Goal: Task Accomplishment & Management: Use online tool/utility

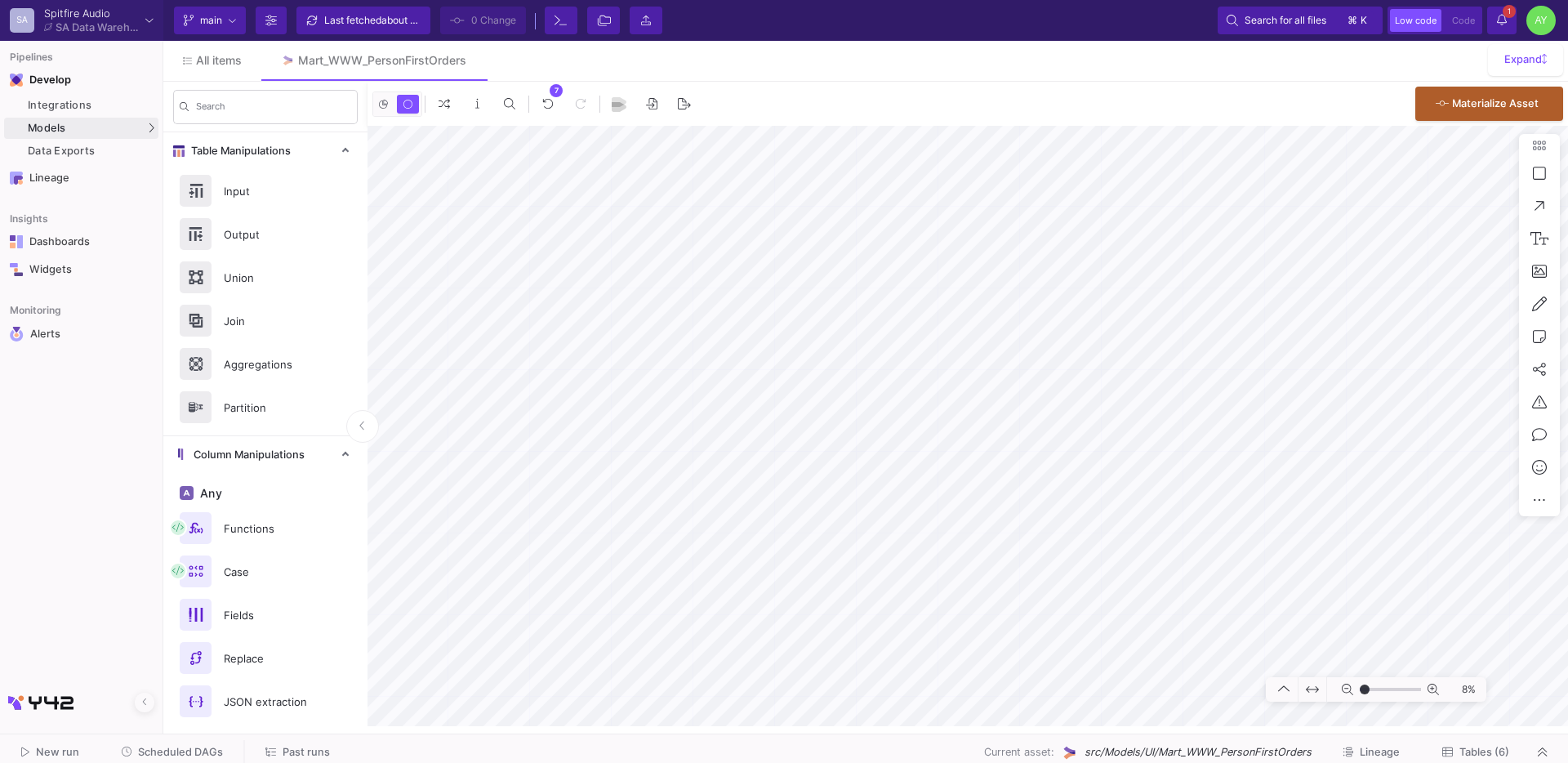
click at [285, 749] on span "Past runs" at bounding box center [305, 752] width 47 height 12
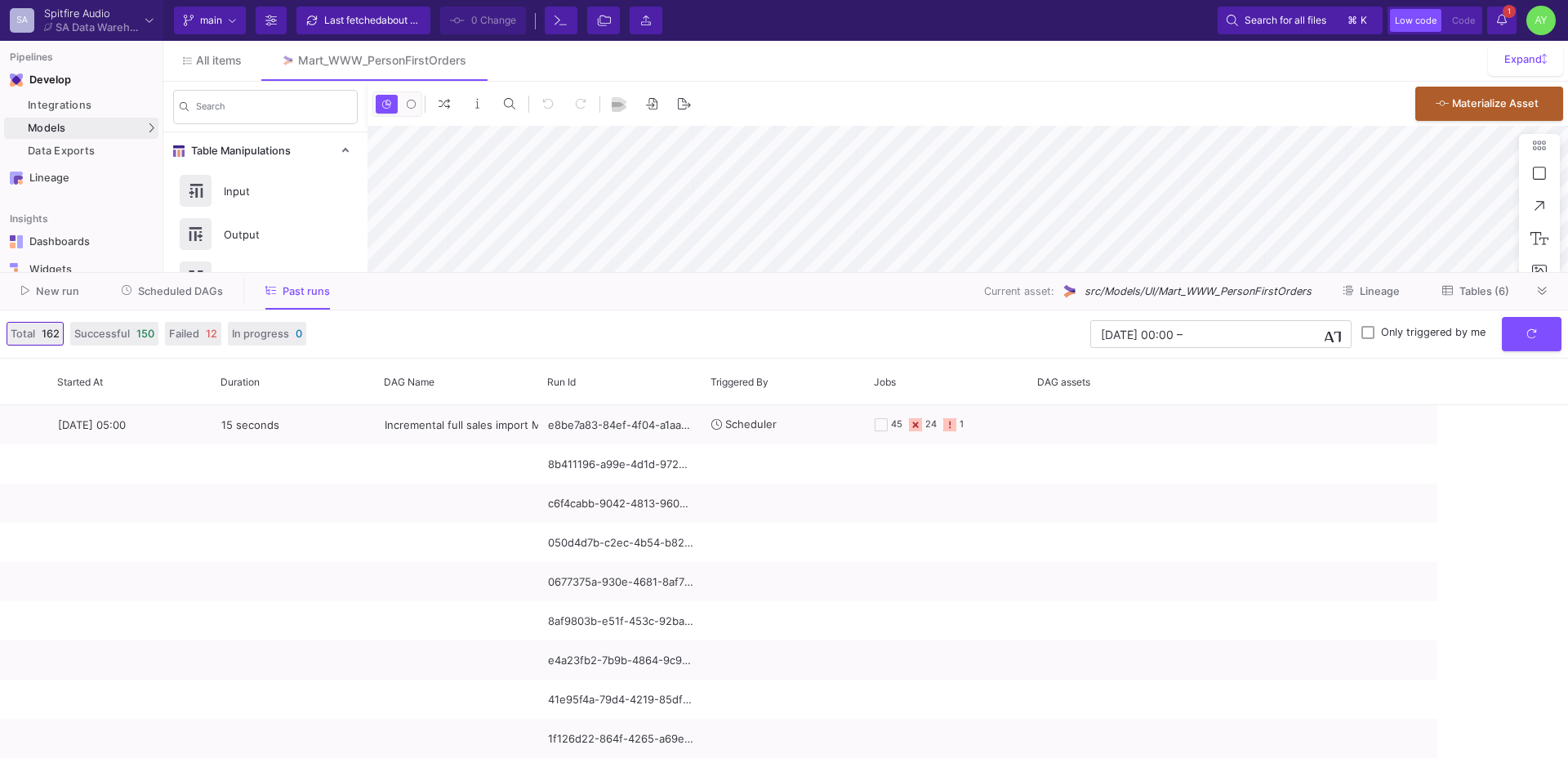
type input "-50"
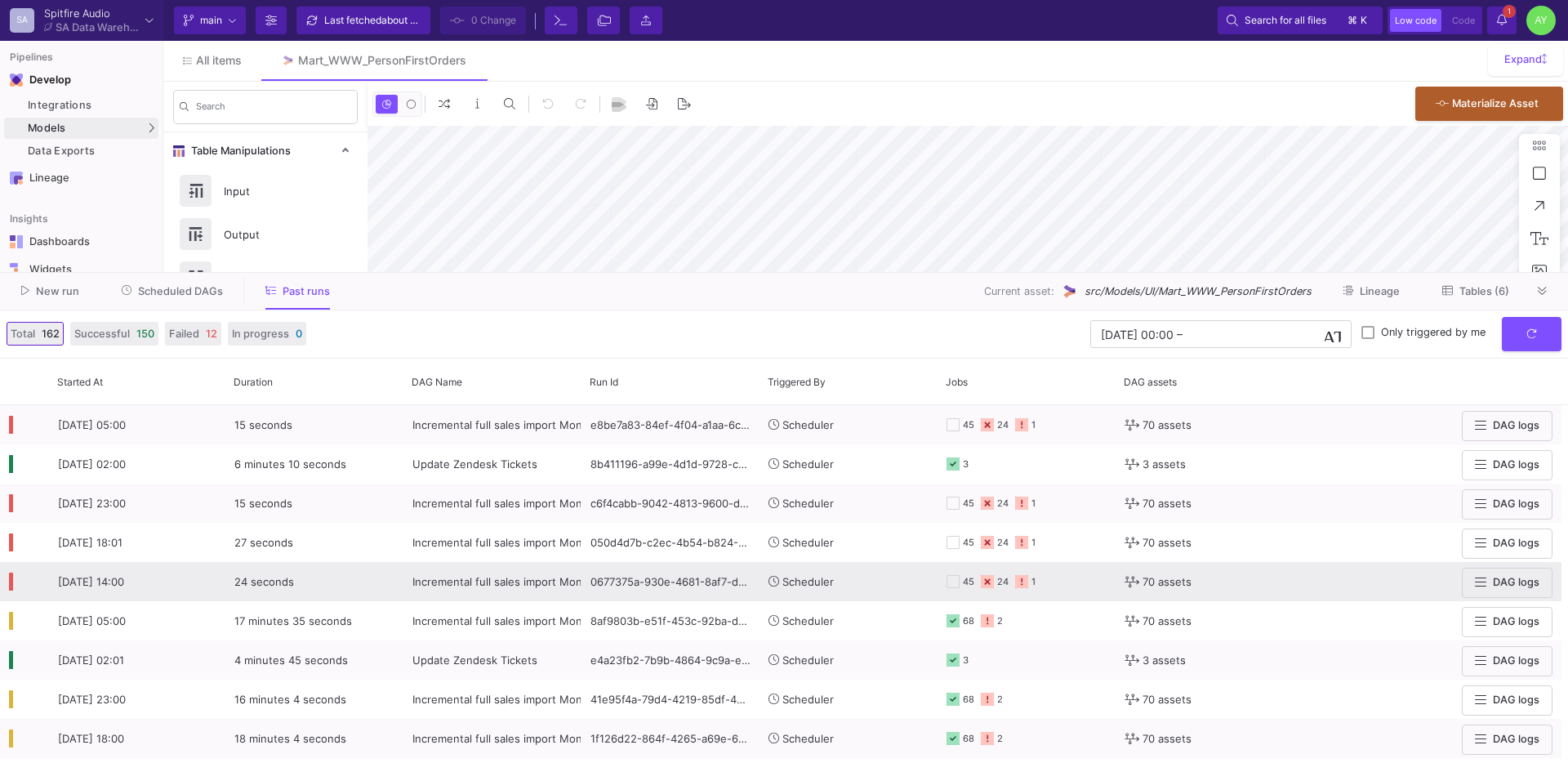
click at [510, 579] on span "Incremental full sales import Mon-Sat - CSVs REMOVED" at bounding box center [554, 581] width 284 height 13
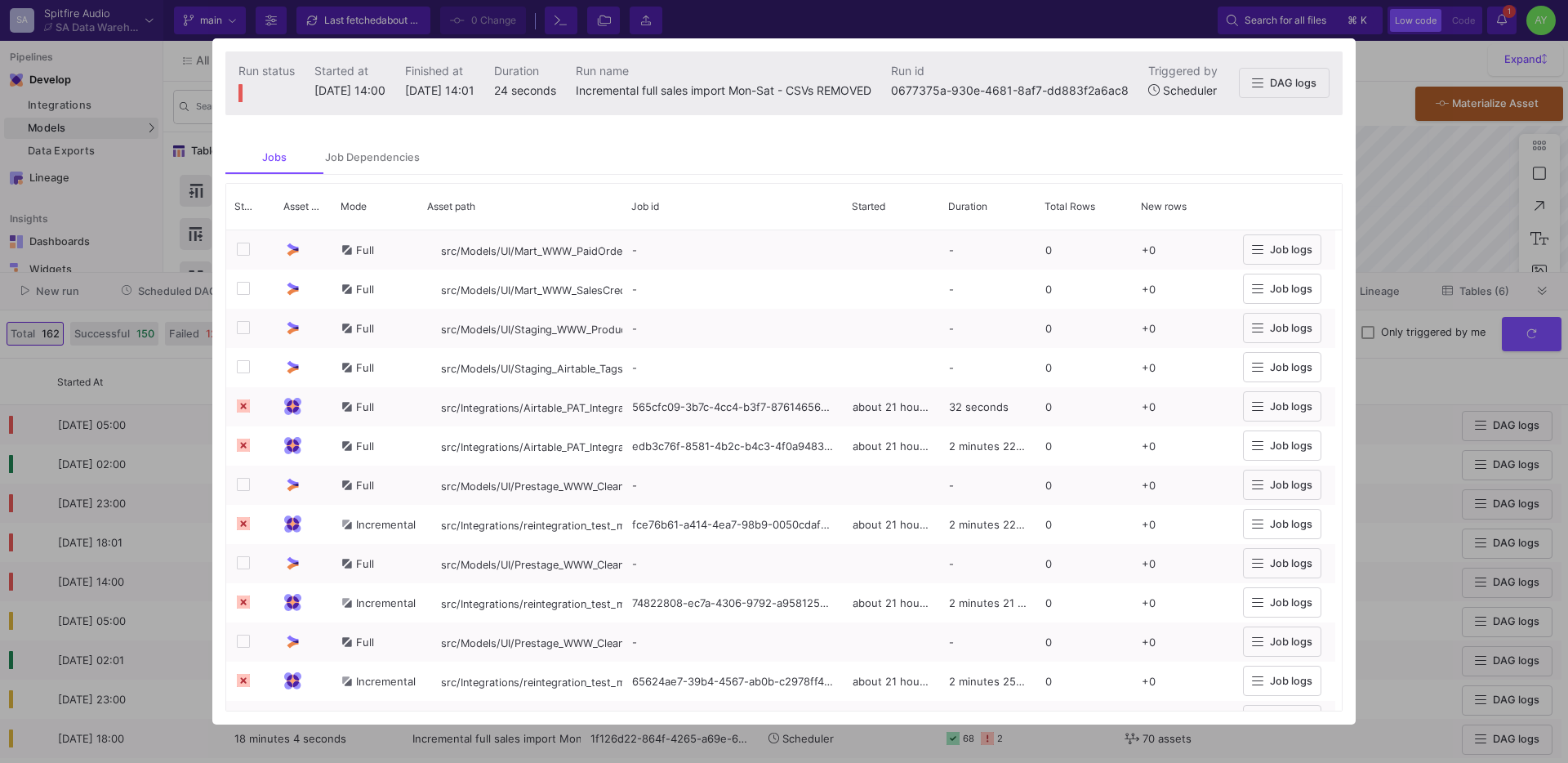
click at [1372, 165] on div at bounding box center [784, 381] width 1568 height 763
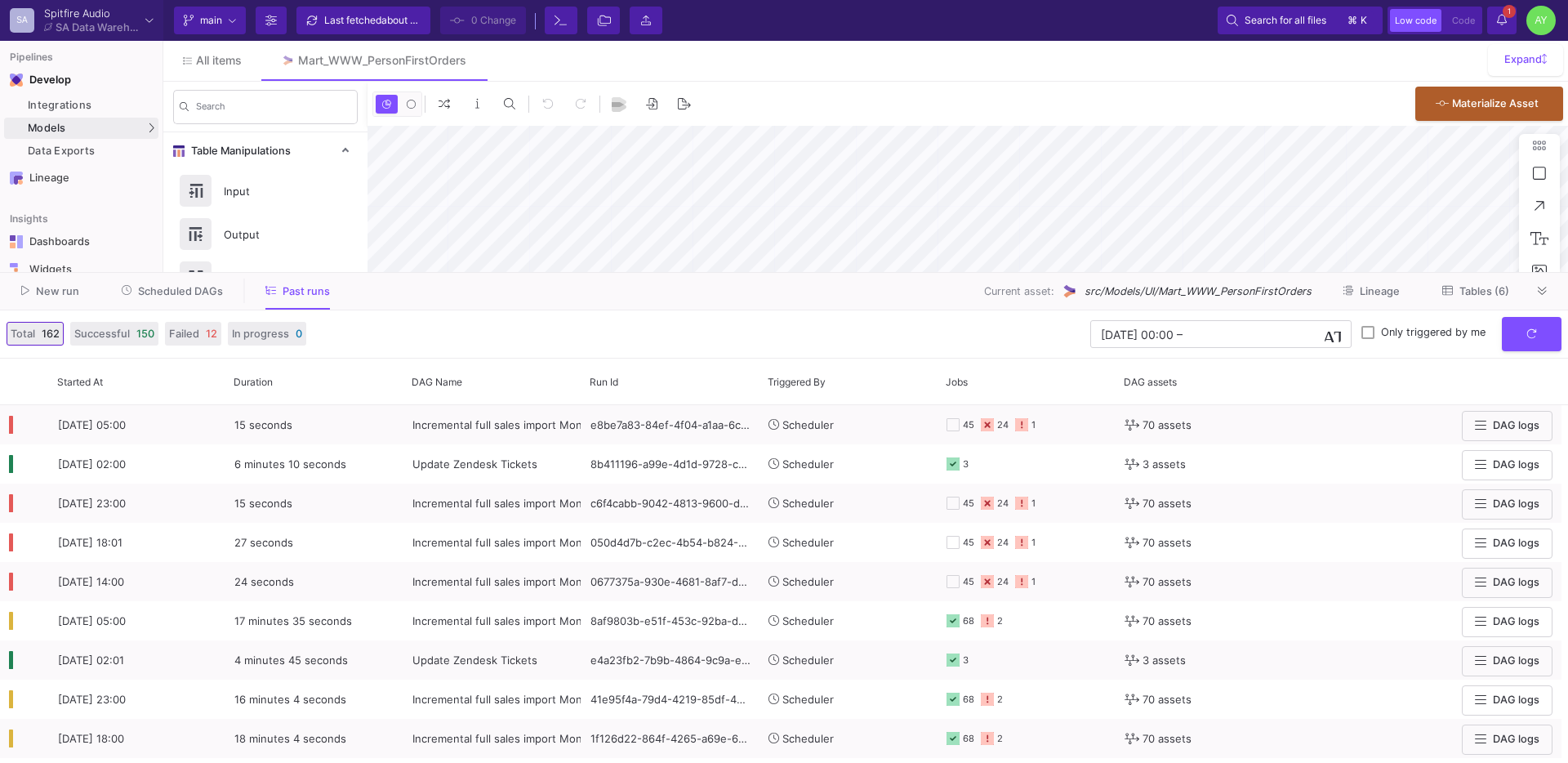
click at [177, 289] on span "Scheduled DAGs" at bounding box center [180, 291] width 85 height 12
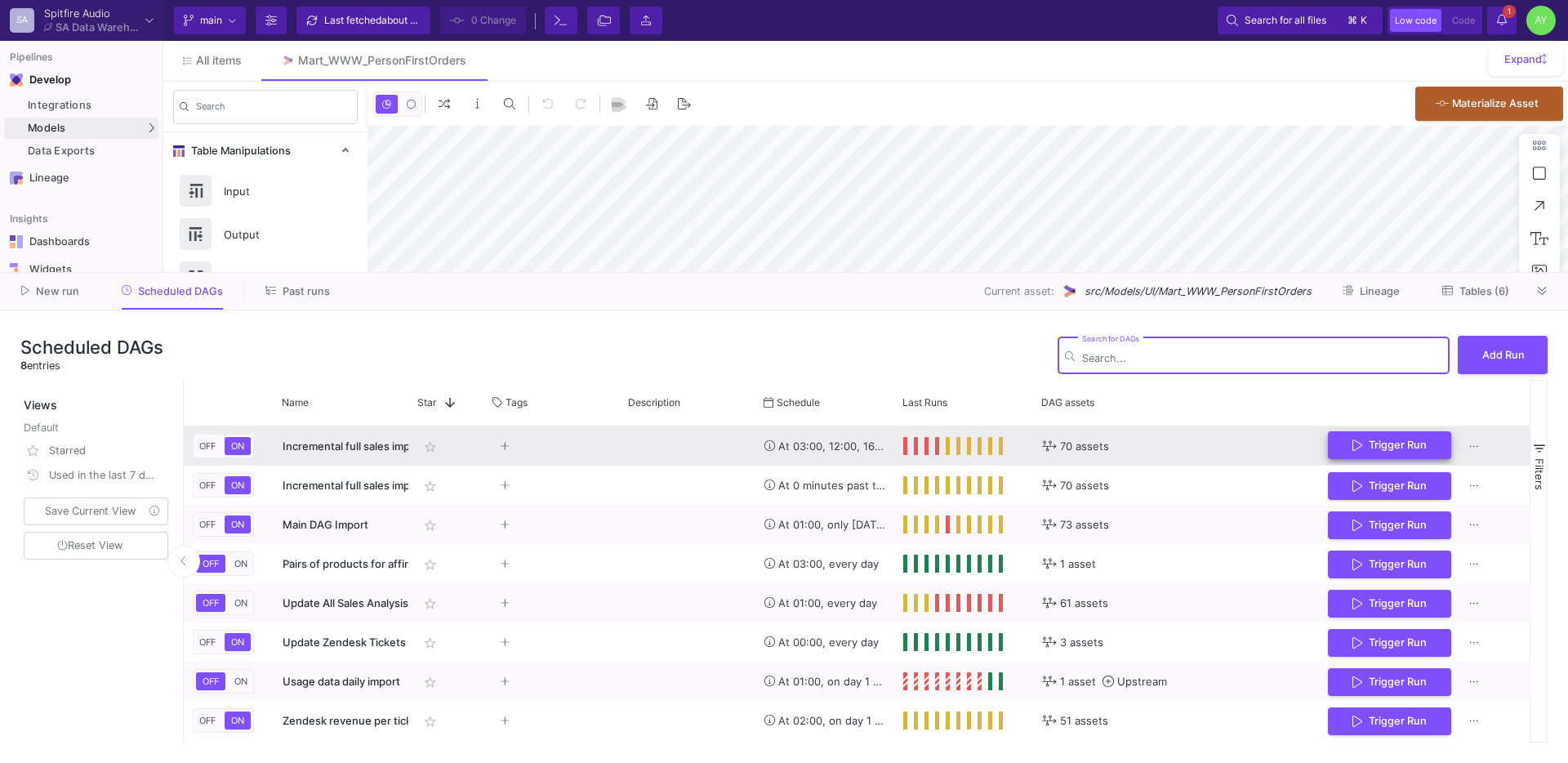
click at [1391, 440] on span "Trigger Run" at bounding box center [1398, 444] width 58 height 12
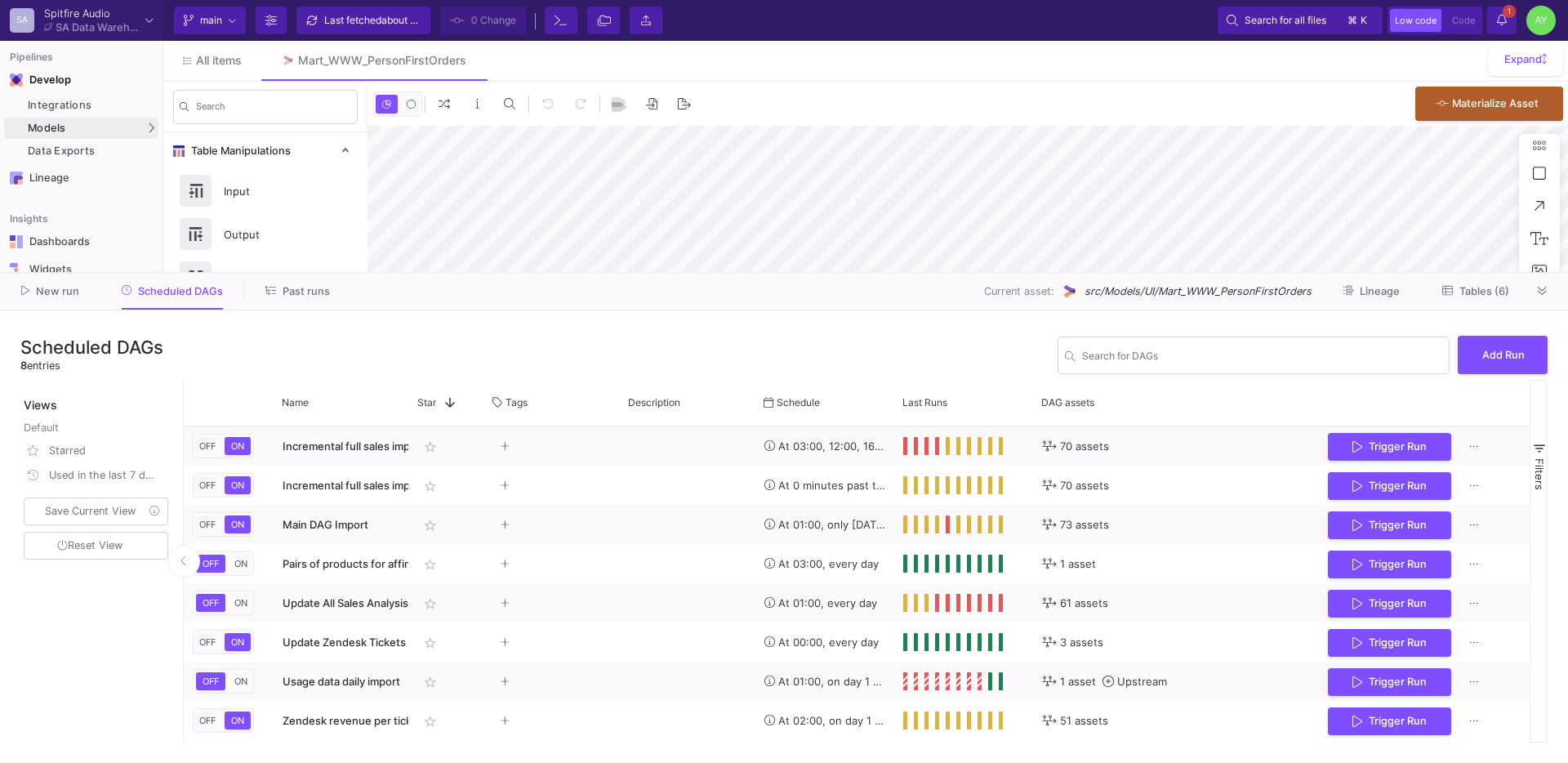
click at [293, 298] on button "Past runs" at bounding box center [298, 291] width 103 height 25
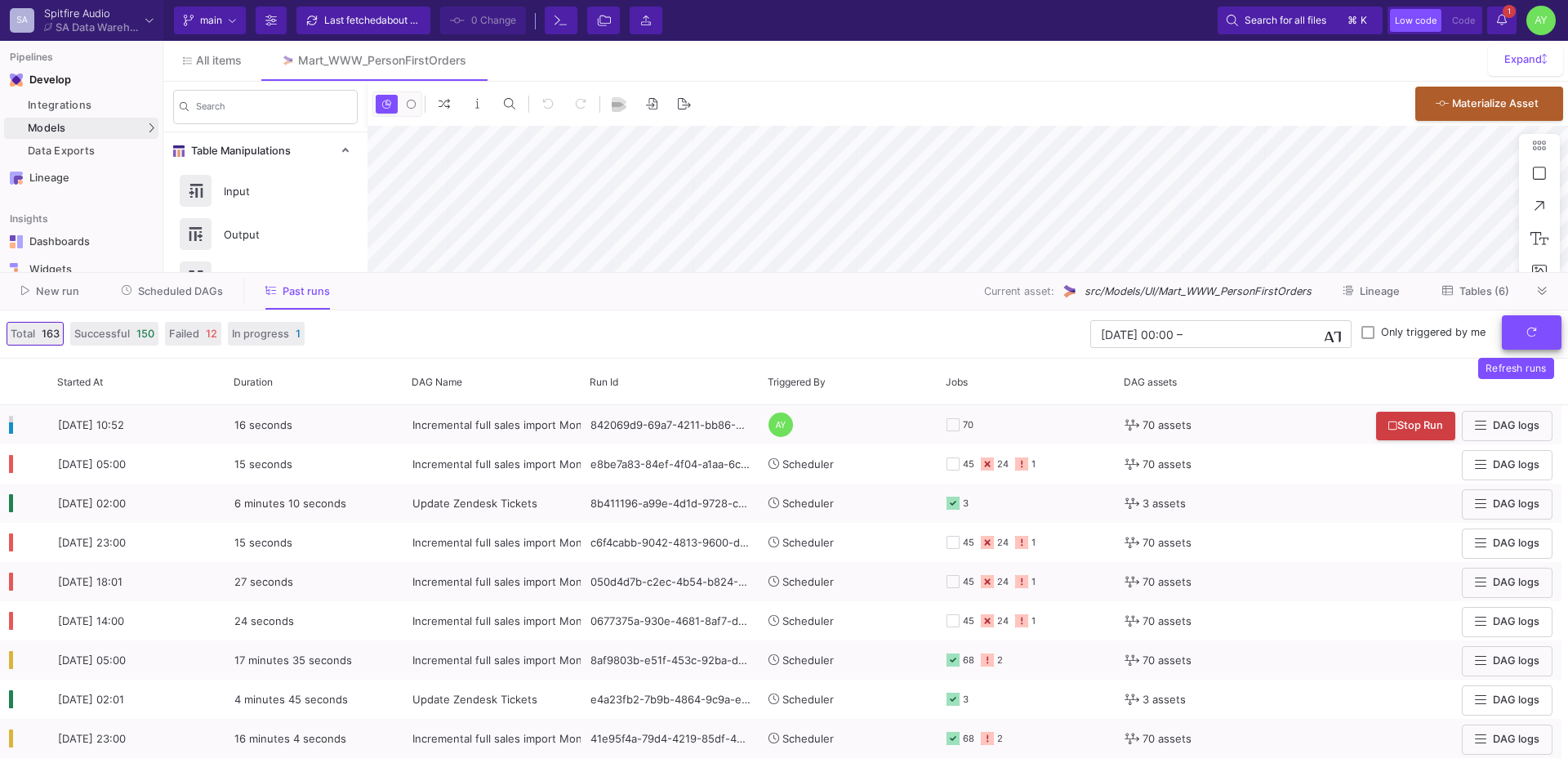
click at [1536, 342] on button "submit" at bounding box center [1532, 332] width 59 height 35
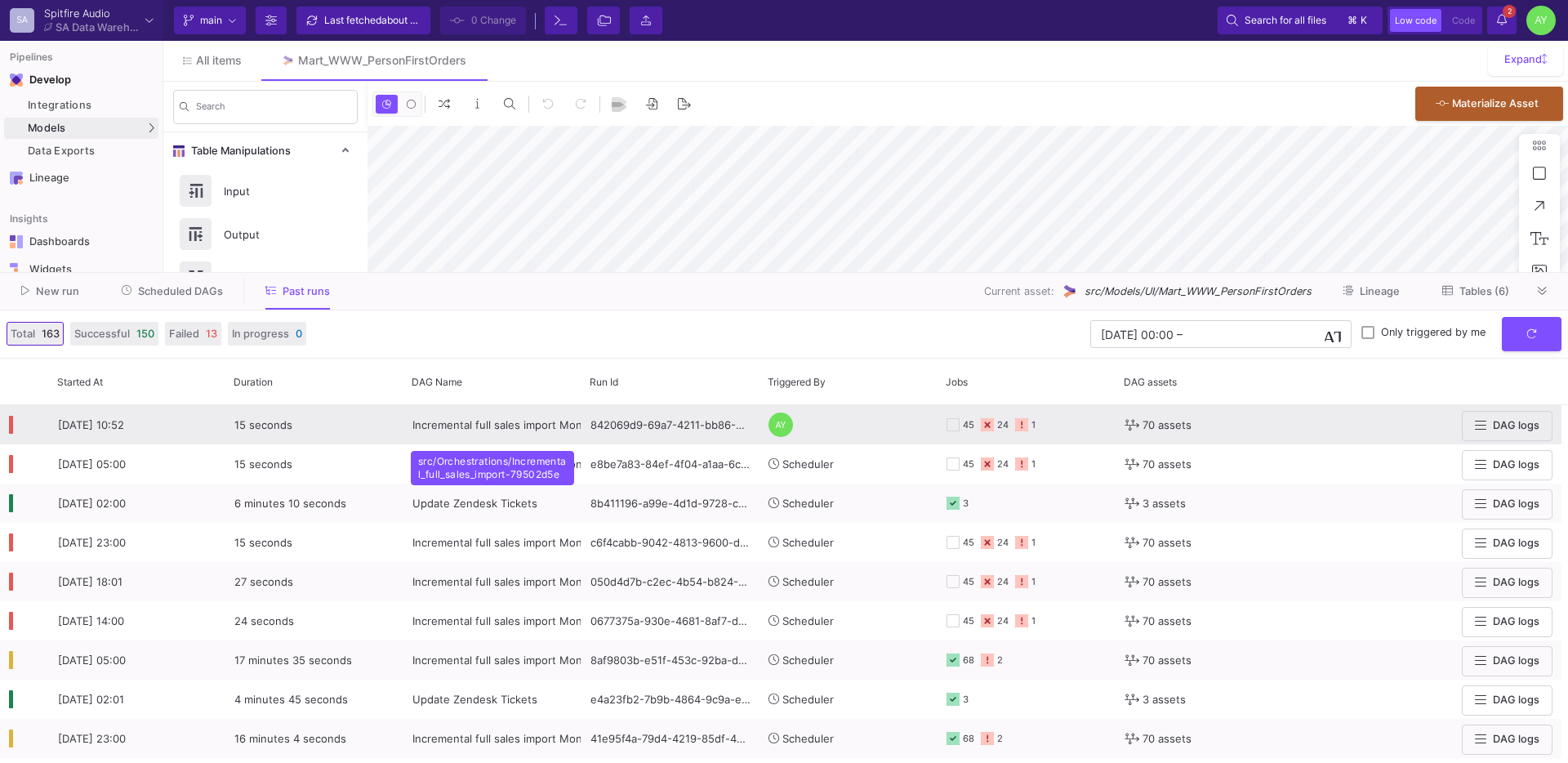
click at [481, 431] on div "Incremental full sales import Mon-Sat - CSVs REMOVED" at bounding box center [492, 425] width 160 height 38
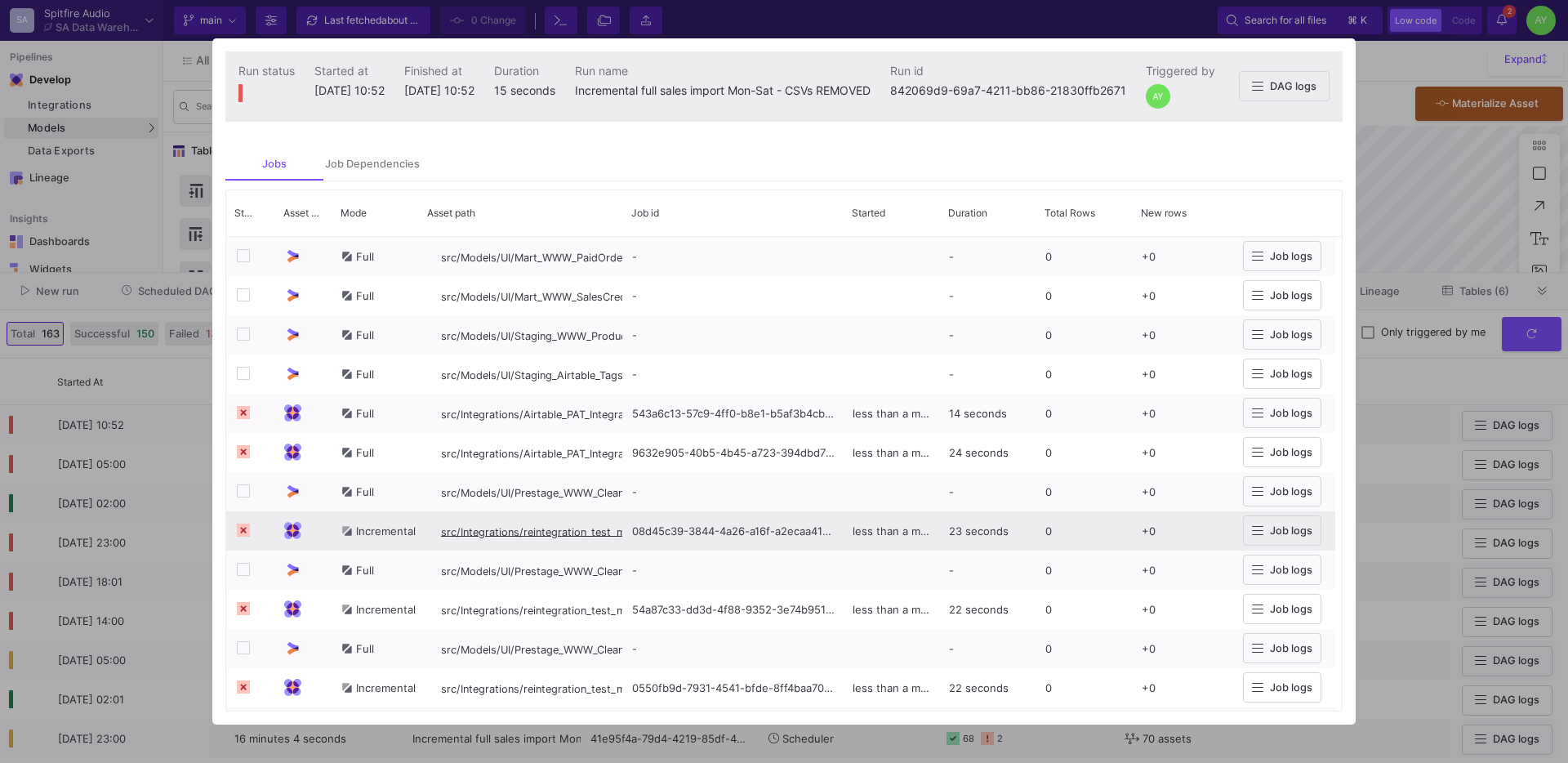
click at [536, 537] on span "src/Integrations/reintegration_test_mysql_v8/wp_sfws_products" at bounding box center [601, 530] width 320 height 12
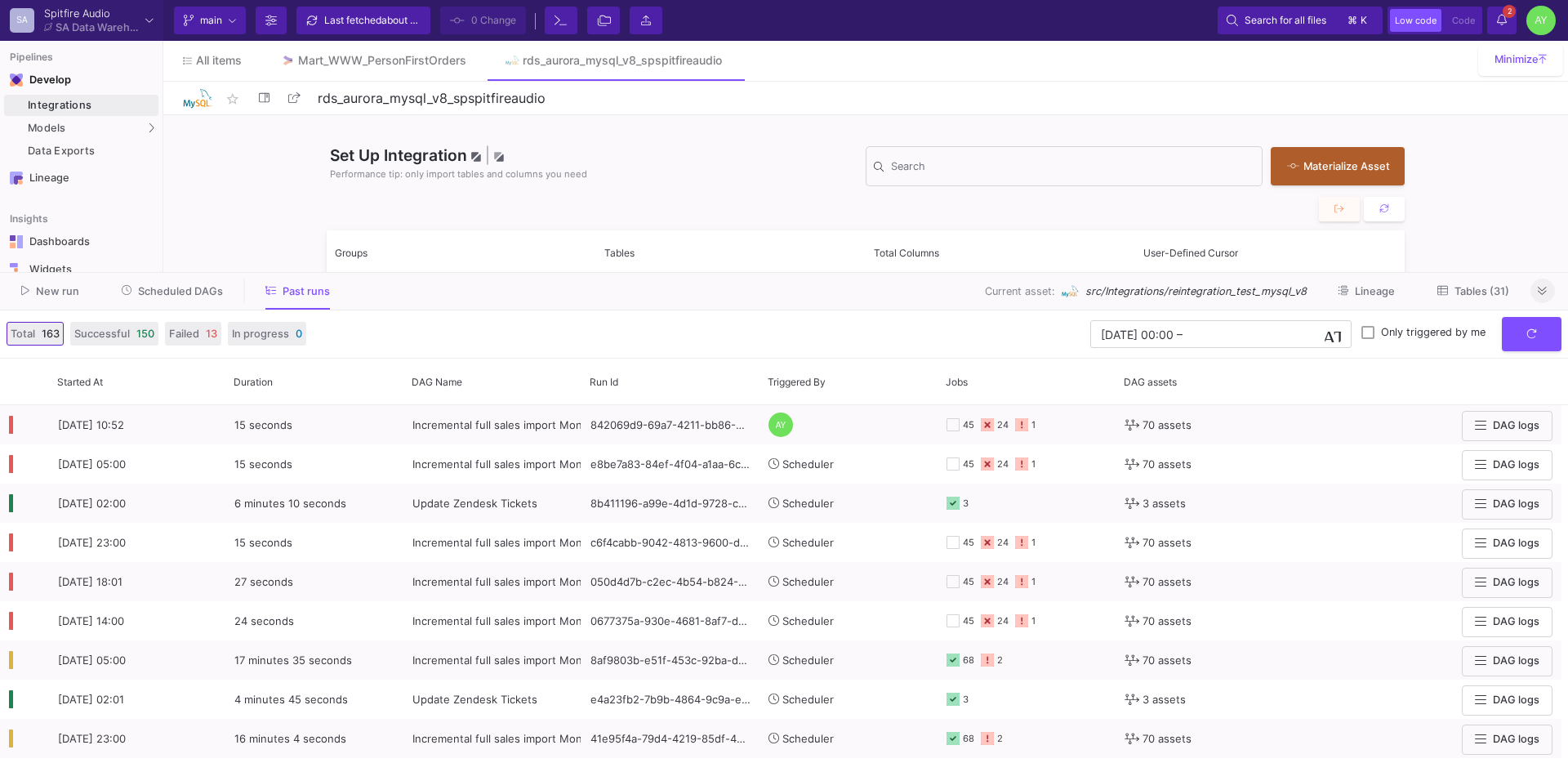
click at [1543, 288] on icon at bounding box center [1541, 290] width 9 height 9
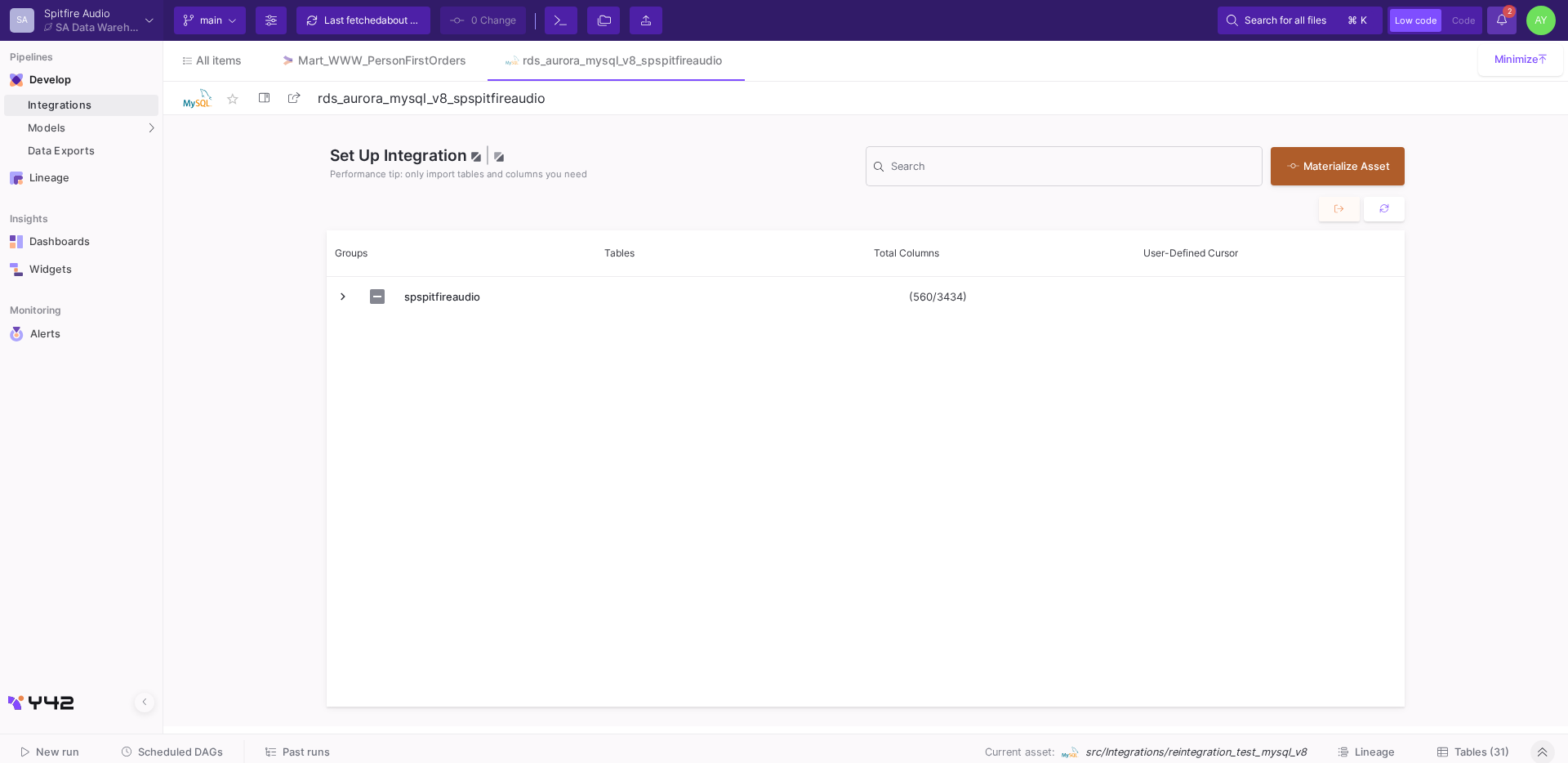
click at [1509, 18] on button "2 2 Notifications" at bounding box center [1501, 20] width 30 height 28
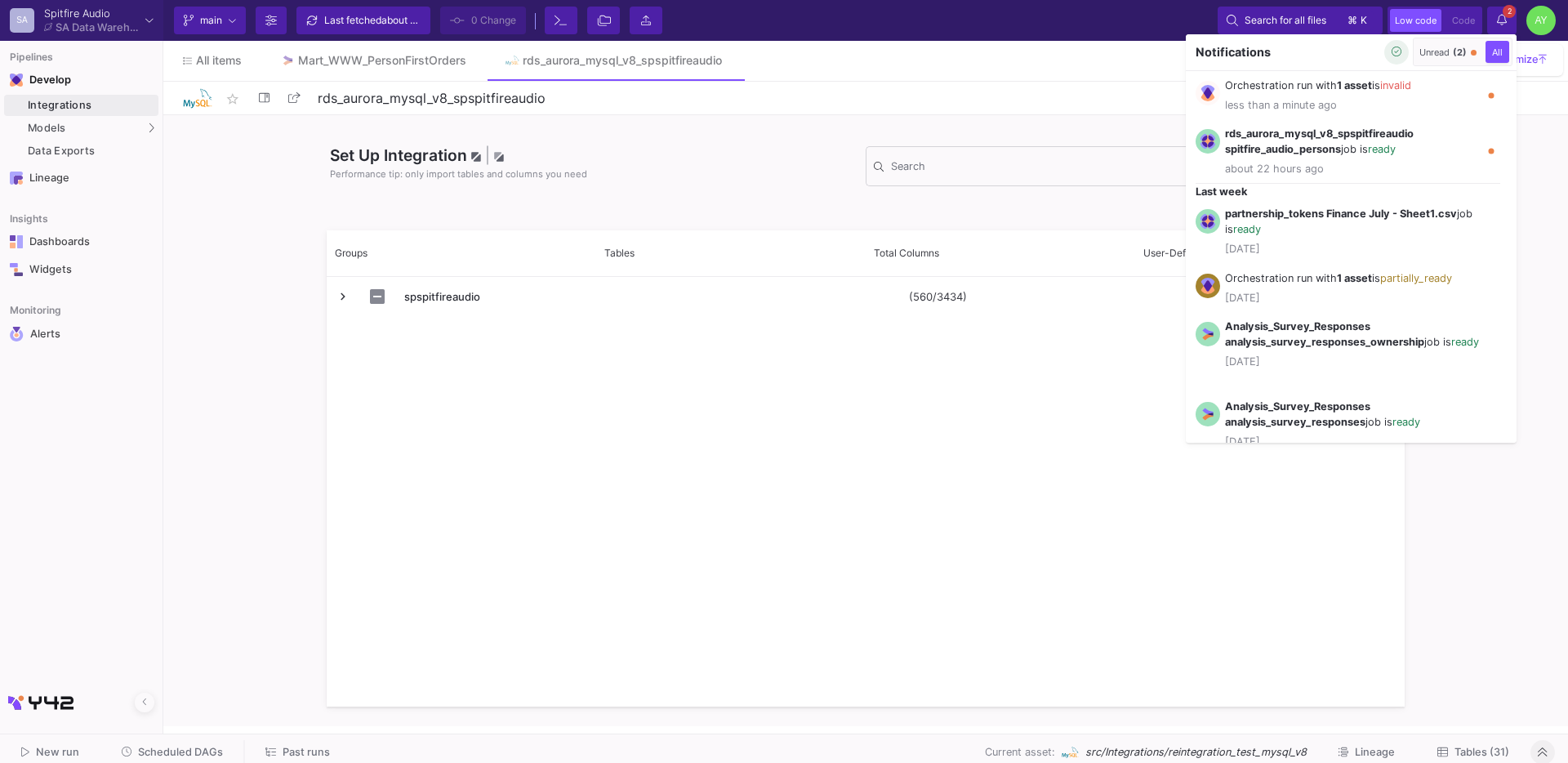
click at [1391, 56] on icon "button" at bounding box center [1396, 52] width 11 height 11
click at [711, 204] on div at bounding box center [784, 381] width 1568 height 763
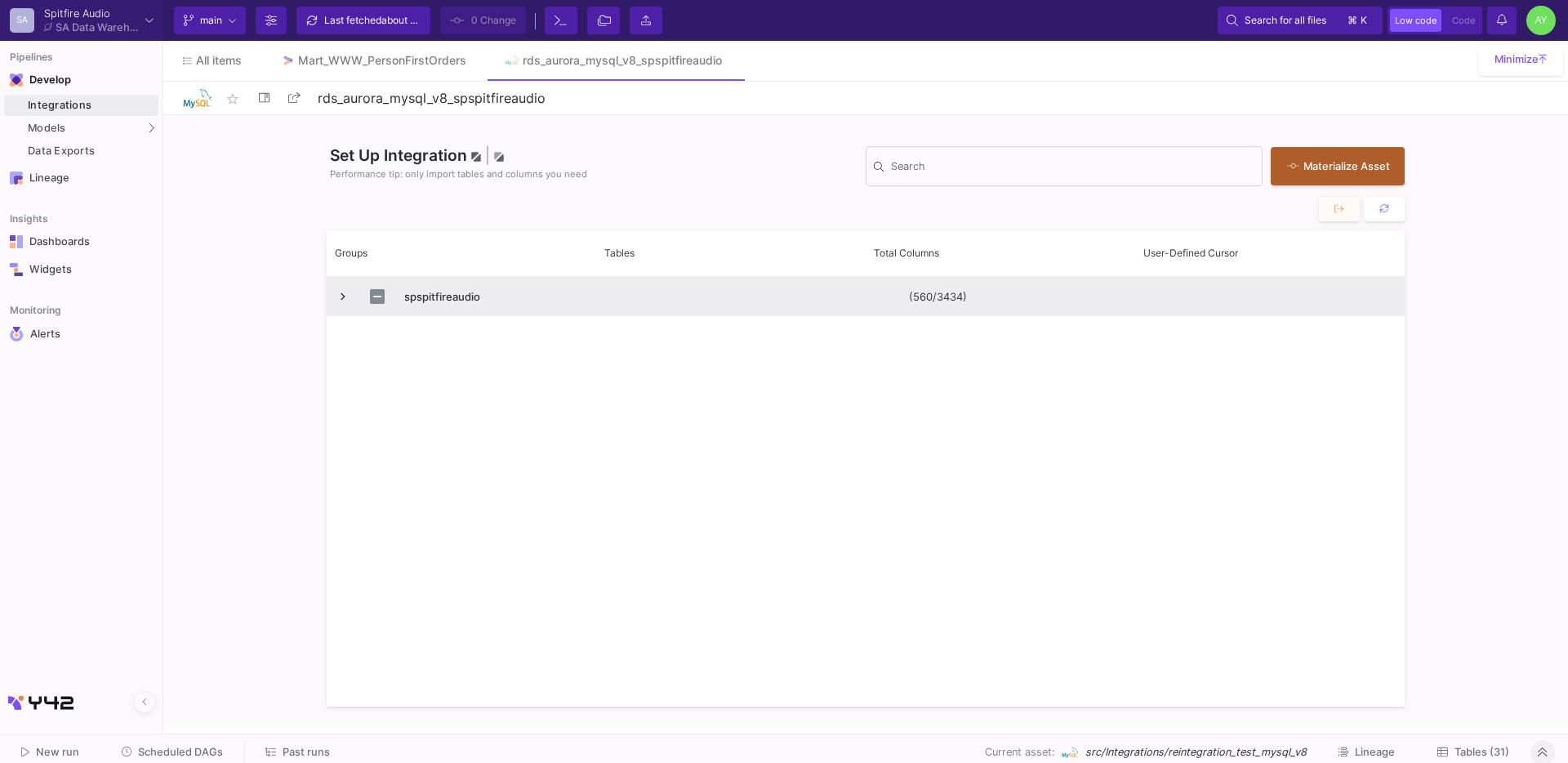
click at [332, 297] on div "spspitfireaudio" at bounding box center [460, 296] width 269 height 39
click at [342, 297] on span "Press SPACE to select this row." at bounding box center [343, 296] width 14 height 14
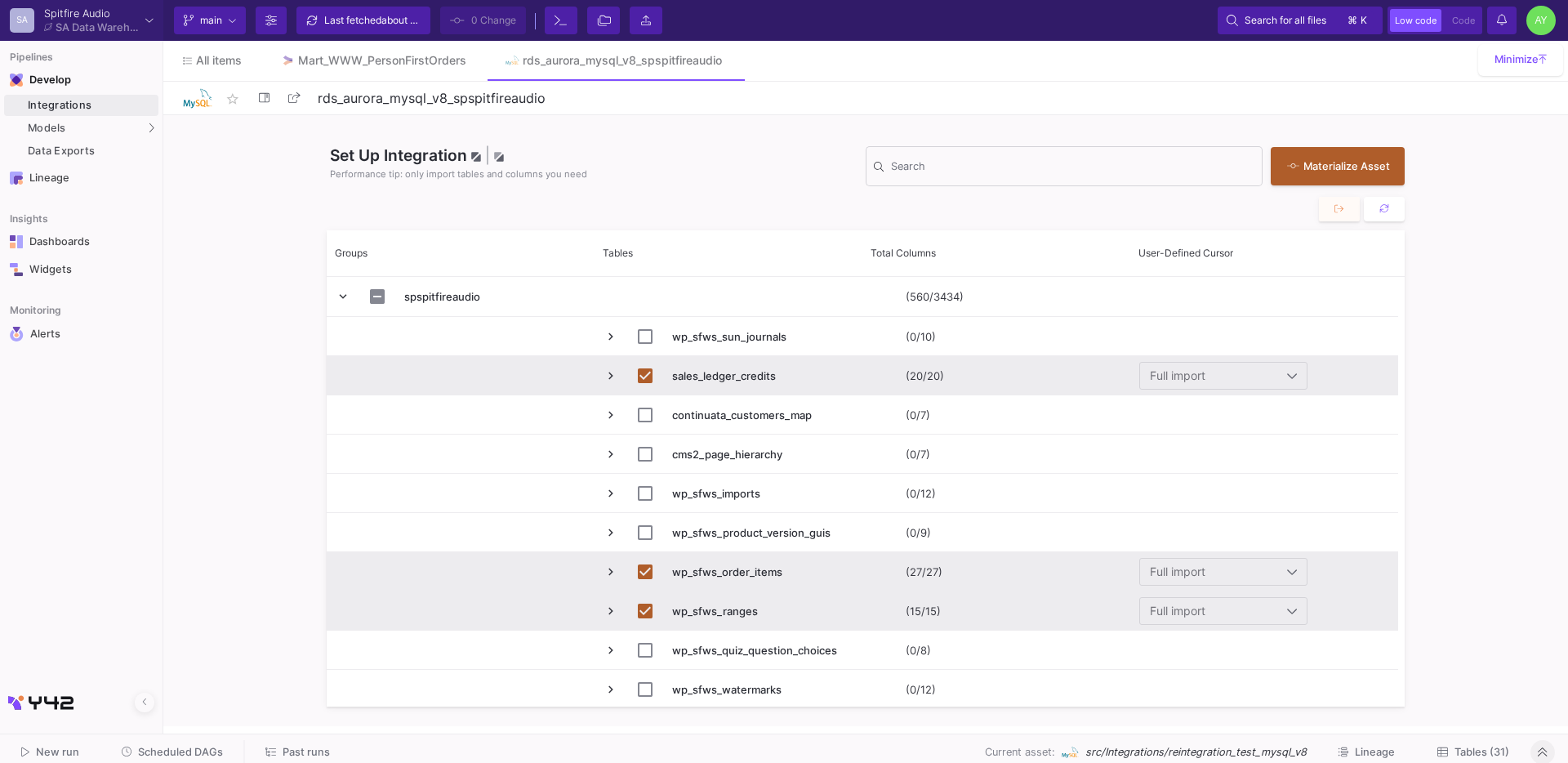
click at [1462, 741] on button "Tables (31)" at bounding box center [1473, 752] width 111 height 25
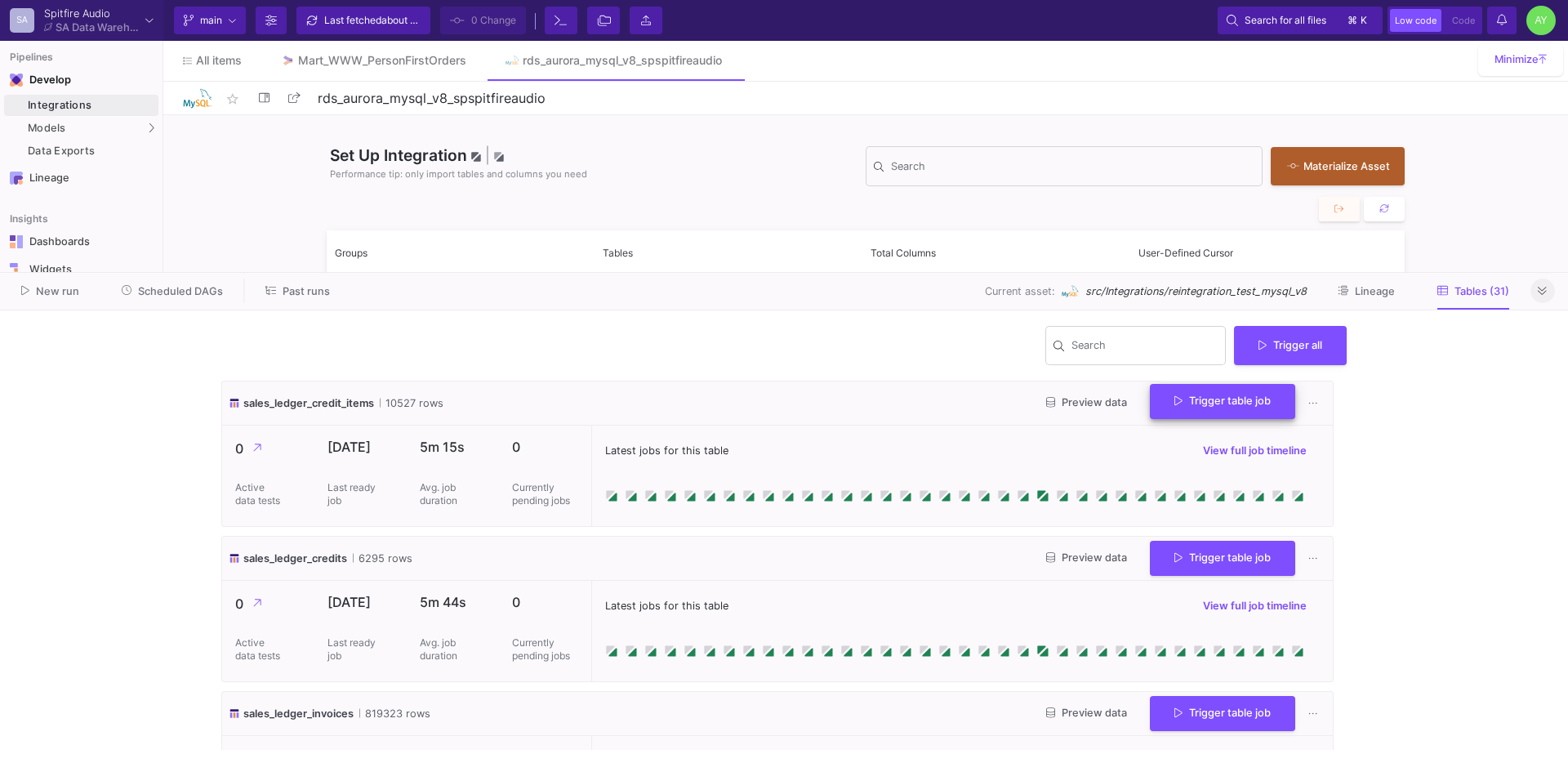
click at [1204, 403] on span "Trigger table job" at bounding box center [1222, 400] width 97 height 12
click at [1202, 471] on button "Incremental import" at bounding box center [1209, 482] width 136 height 39
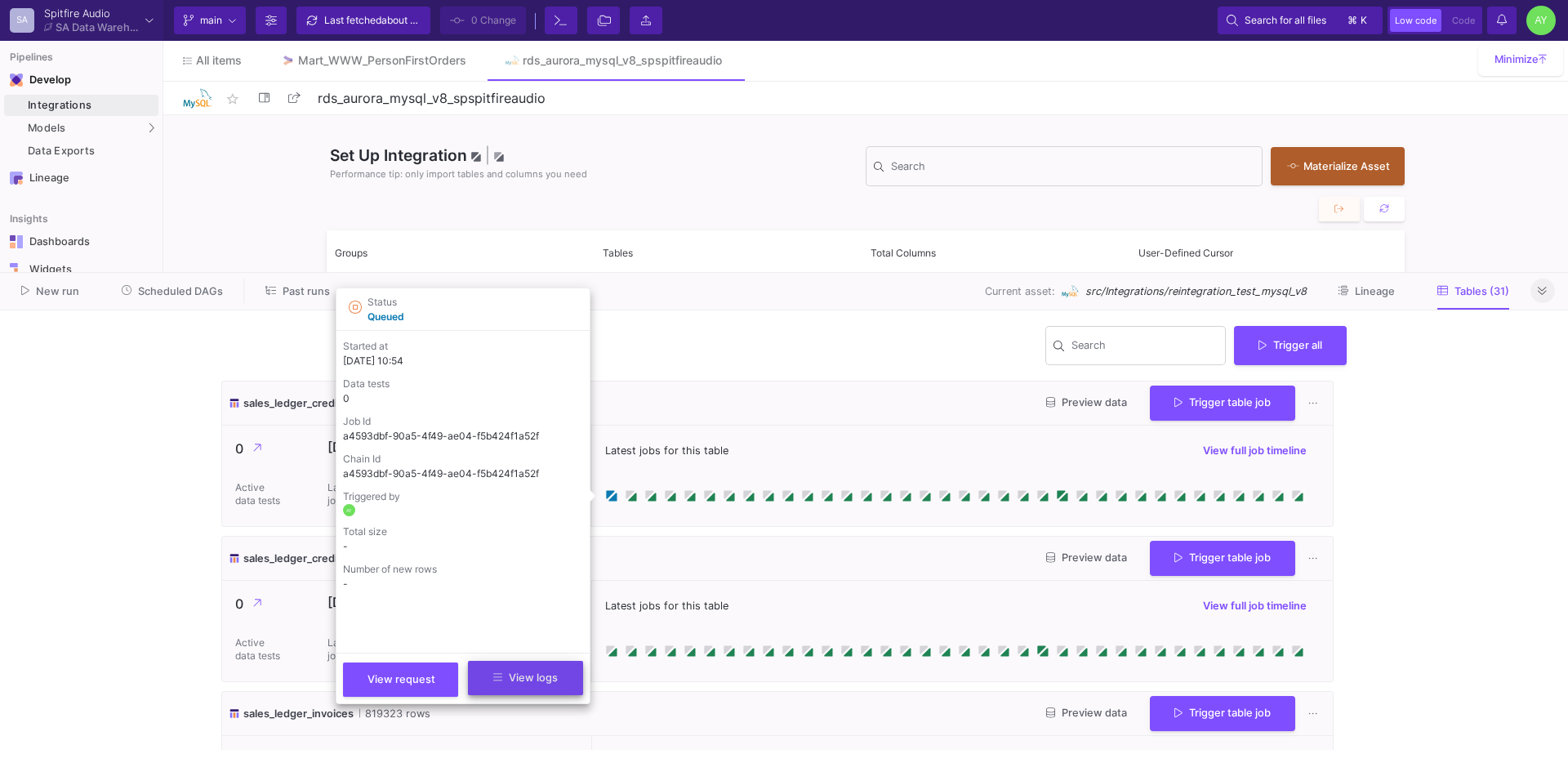
click at [505, 677] on span "View logs" at bounding box center [525, 677] width 64 height 12
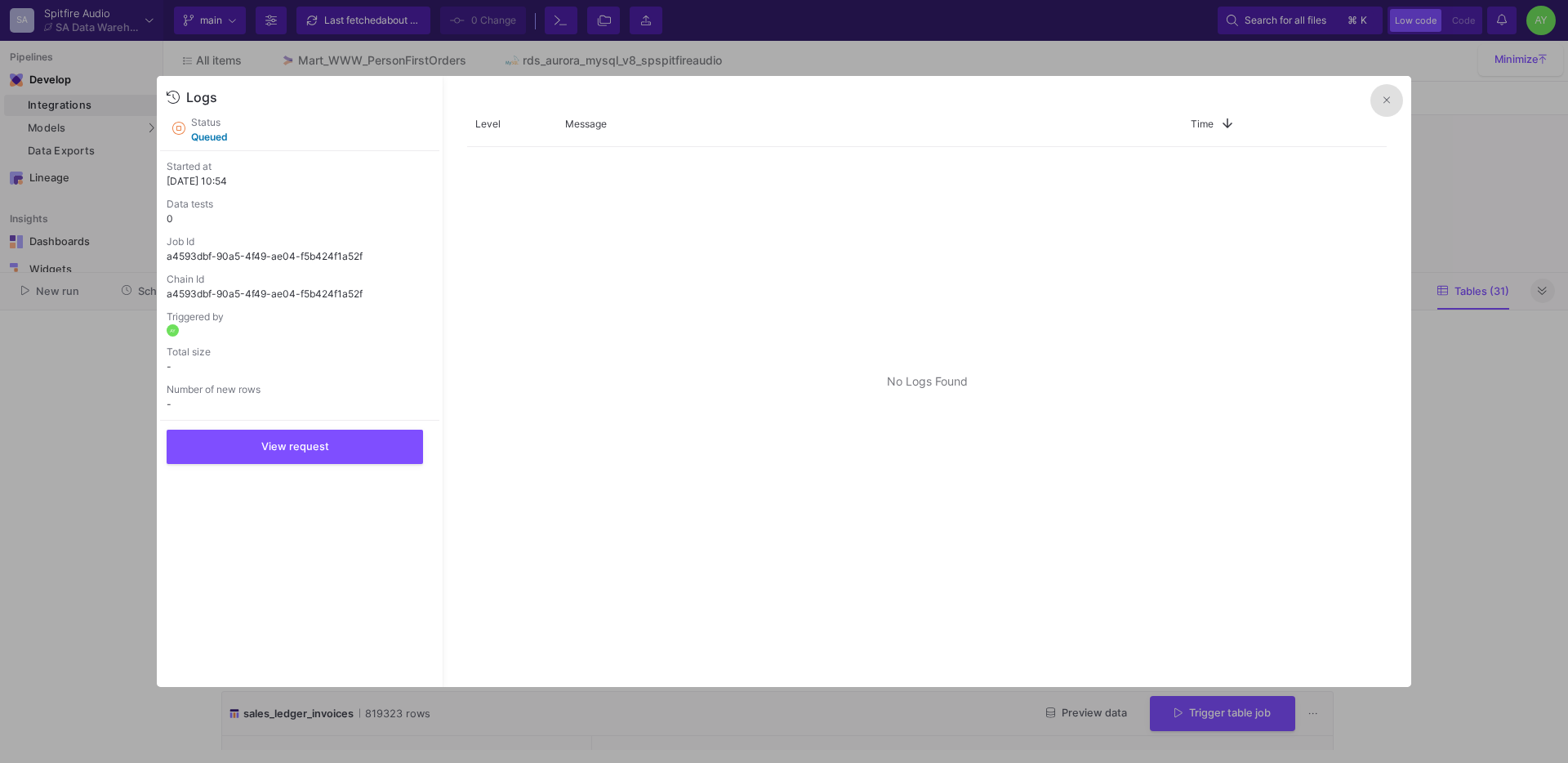
click at [1385, 102] on icon at bounding box center [1386, 100] width 7 height 11
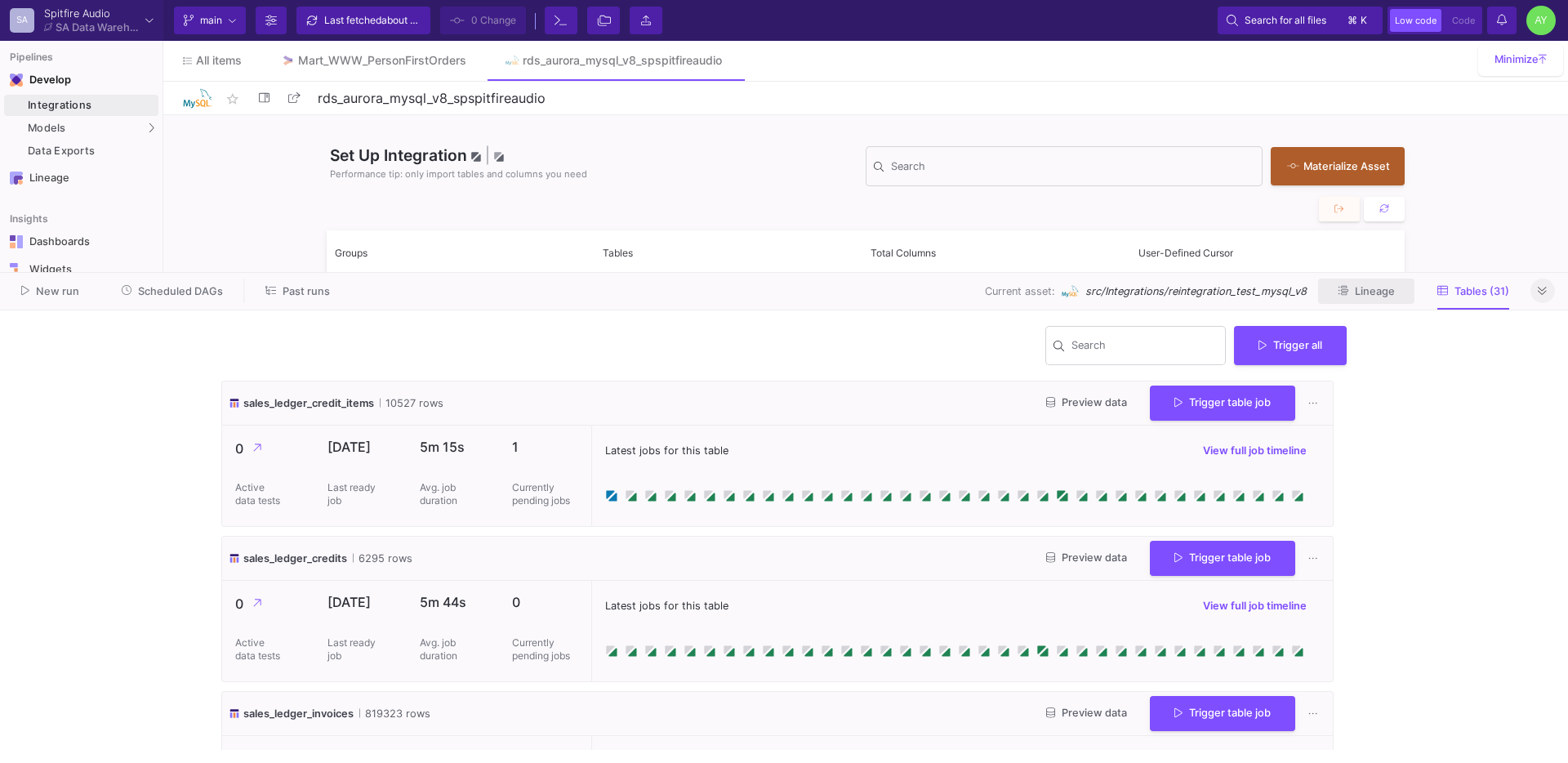
click at [1359, 300] on button "Lineage" at bounding box center [1366, 291] width 97 height 25
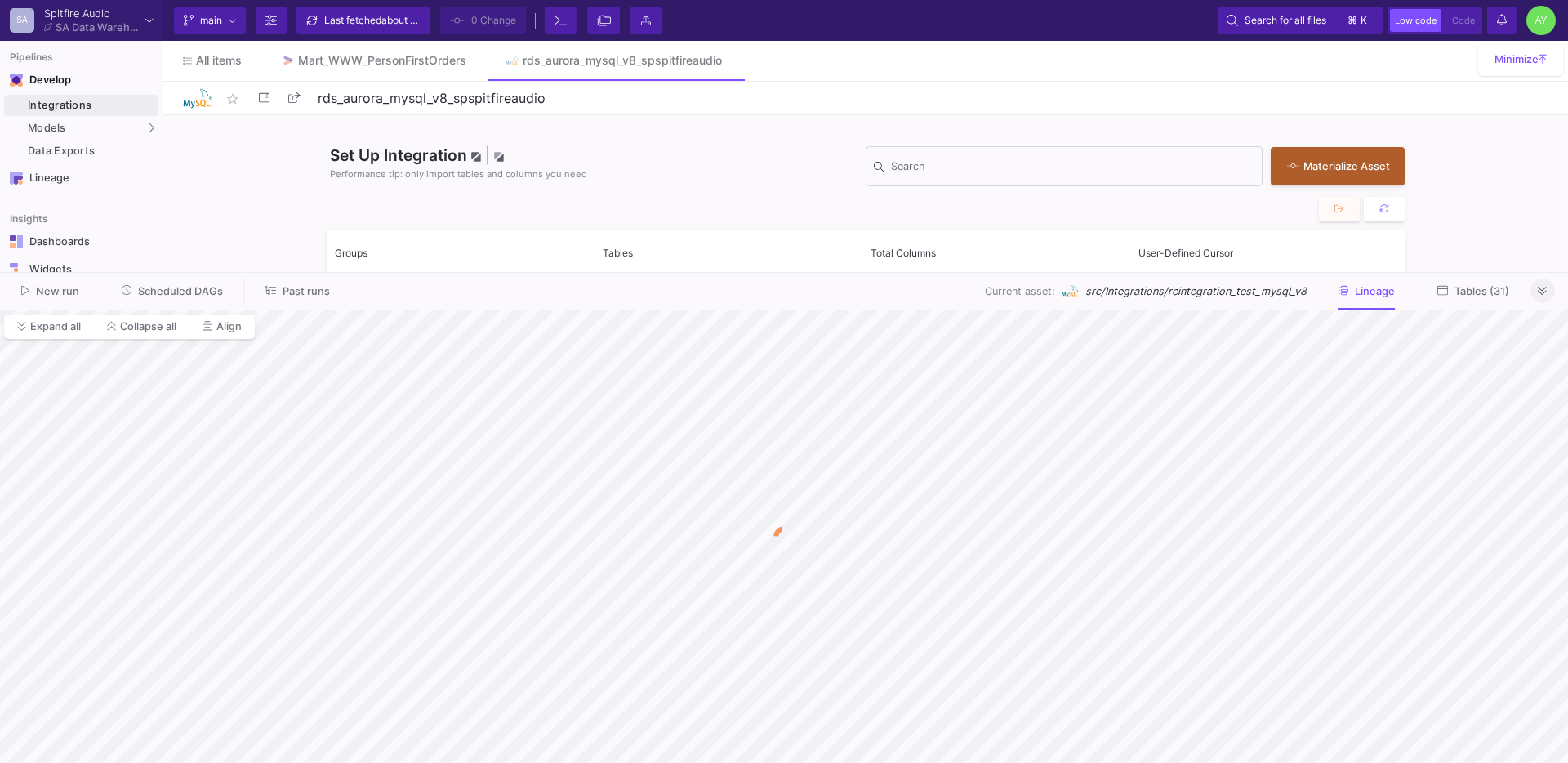
click at [1467, 297] on button "Tables (31)" at bounding box center [1473, 291] width 111 height 25
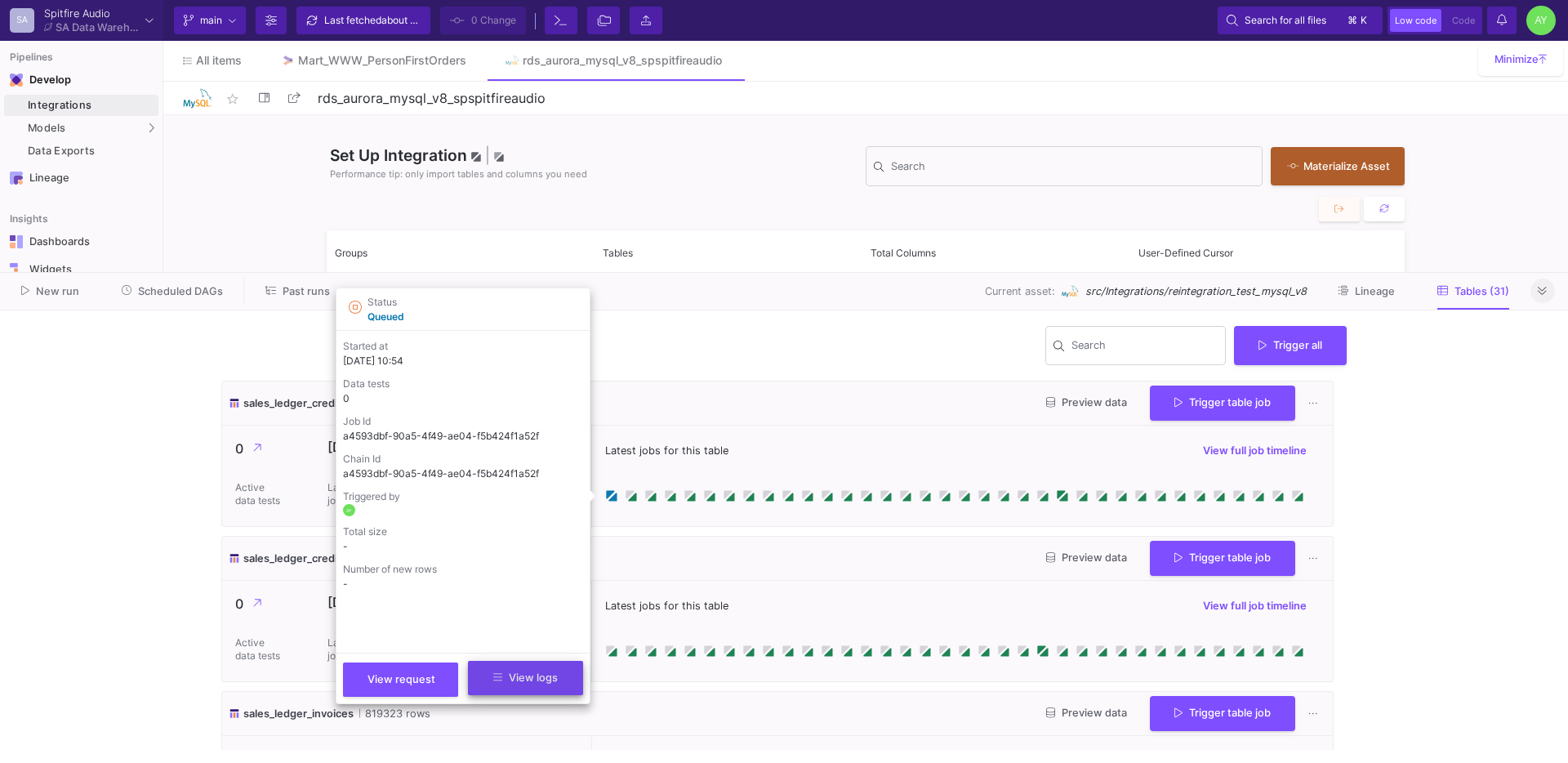
click at [528, 671] on span "View logs" at bounding box center [525, 677] width 64 height 12
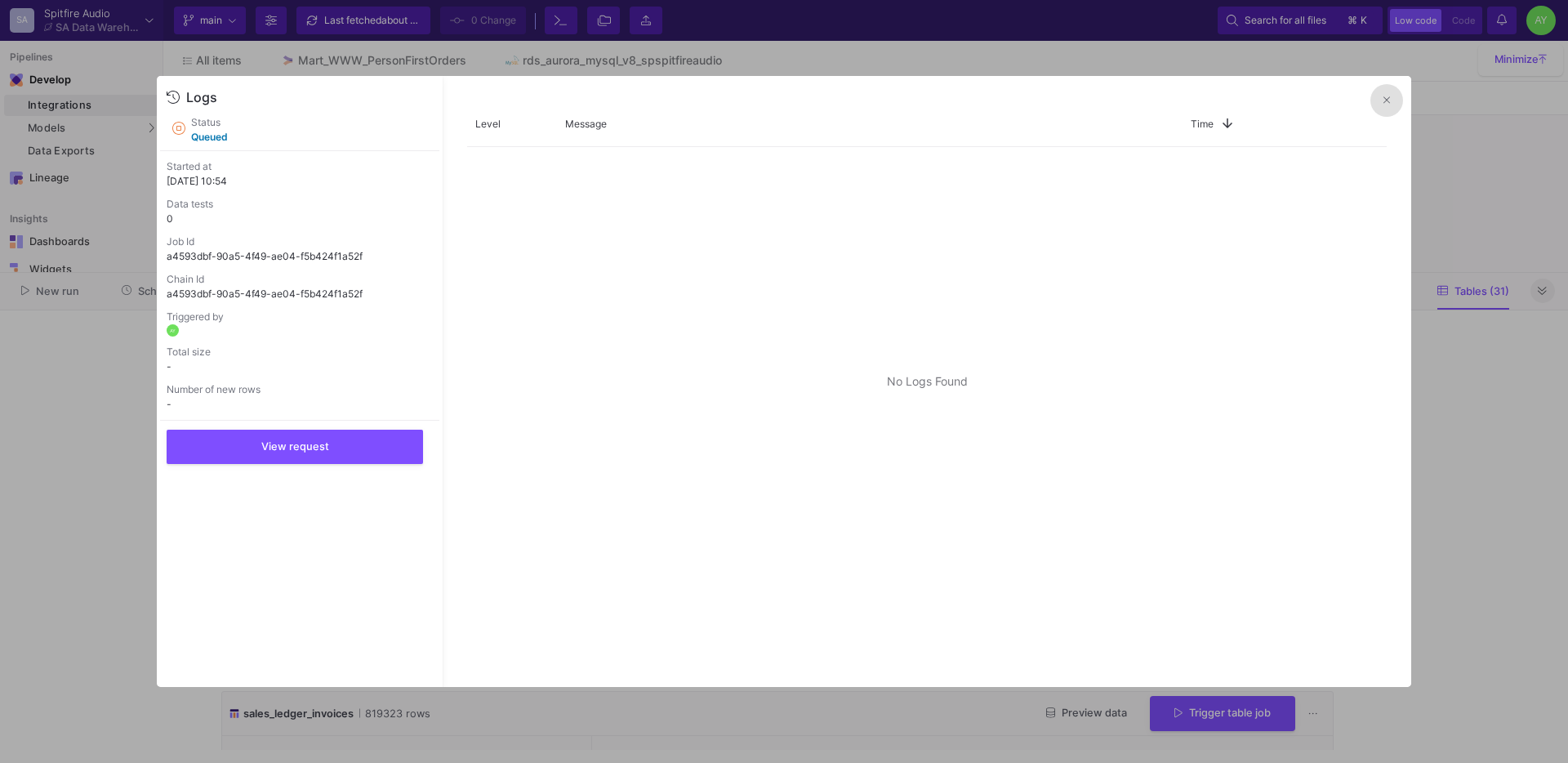
click at [1385, 96] on icon at bounding box center [1386, 100] width 7 height 11
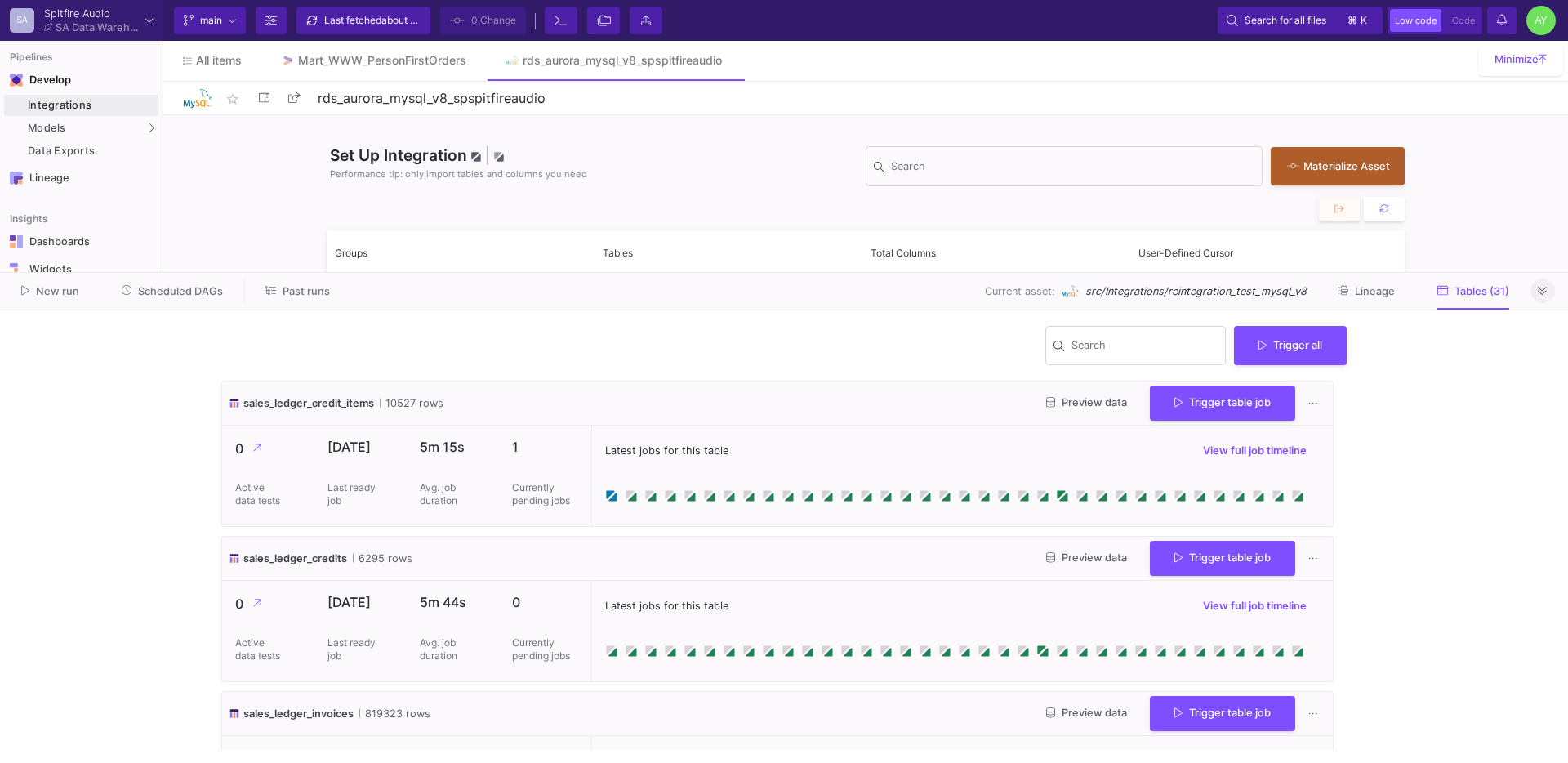
click at [1542, 286] on icon at bounding box center [1541, 291] width 9 height 11
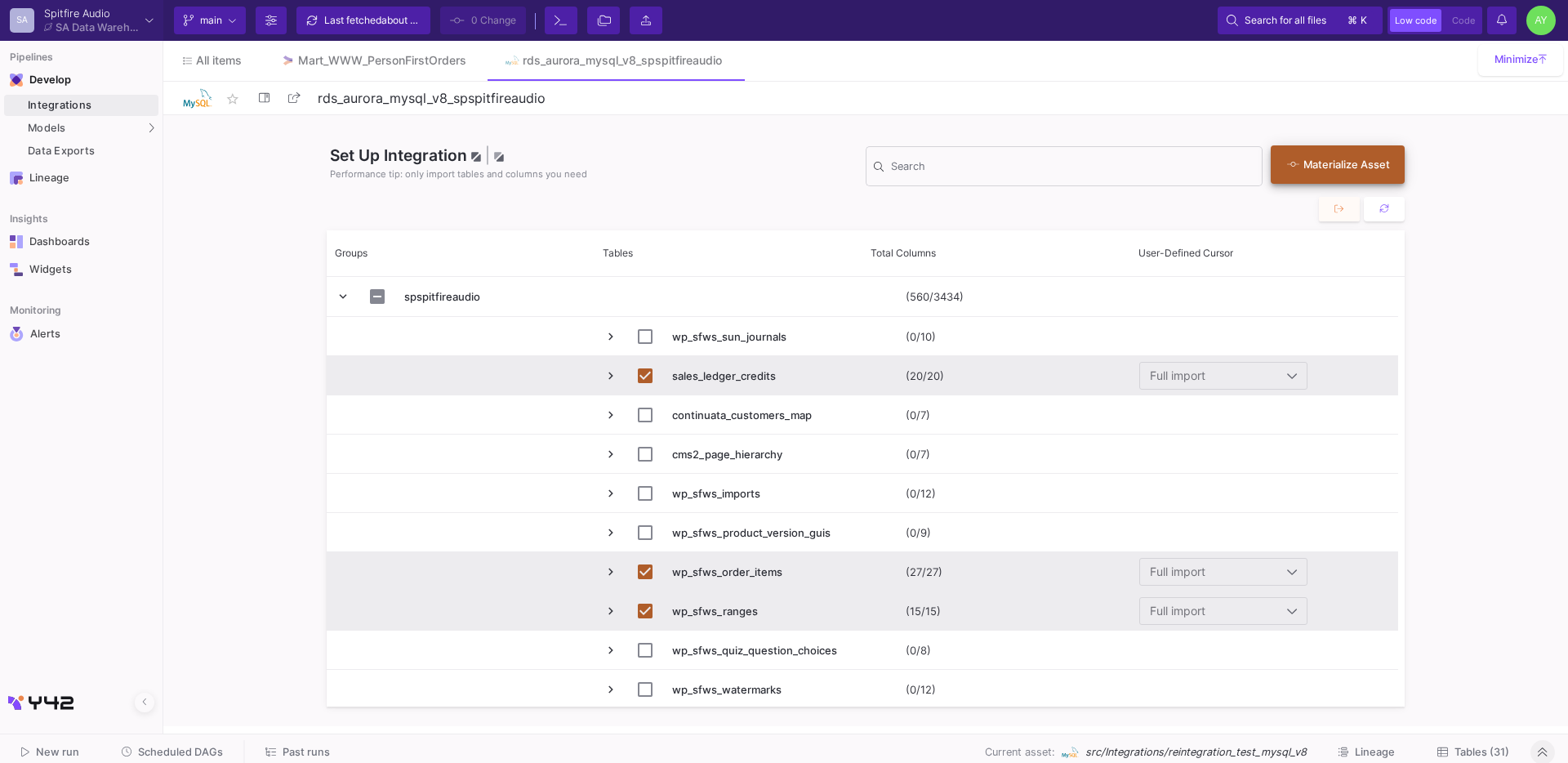
click at [1342, 161] on div "Materialize Asset" at bounding box center [1333, 165] width 93 height 15
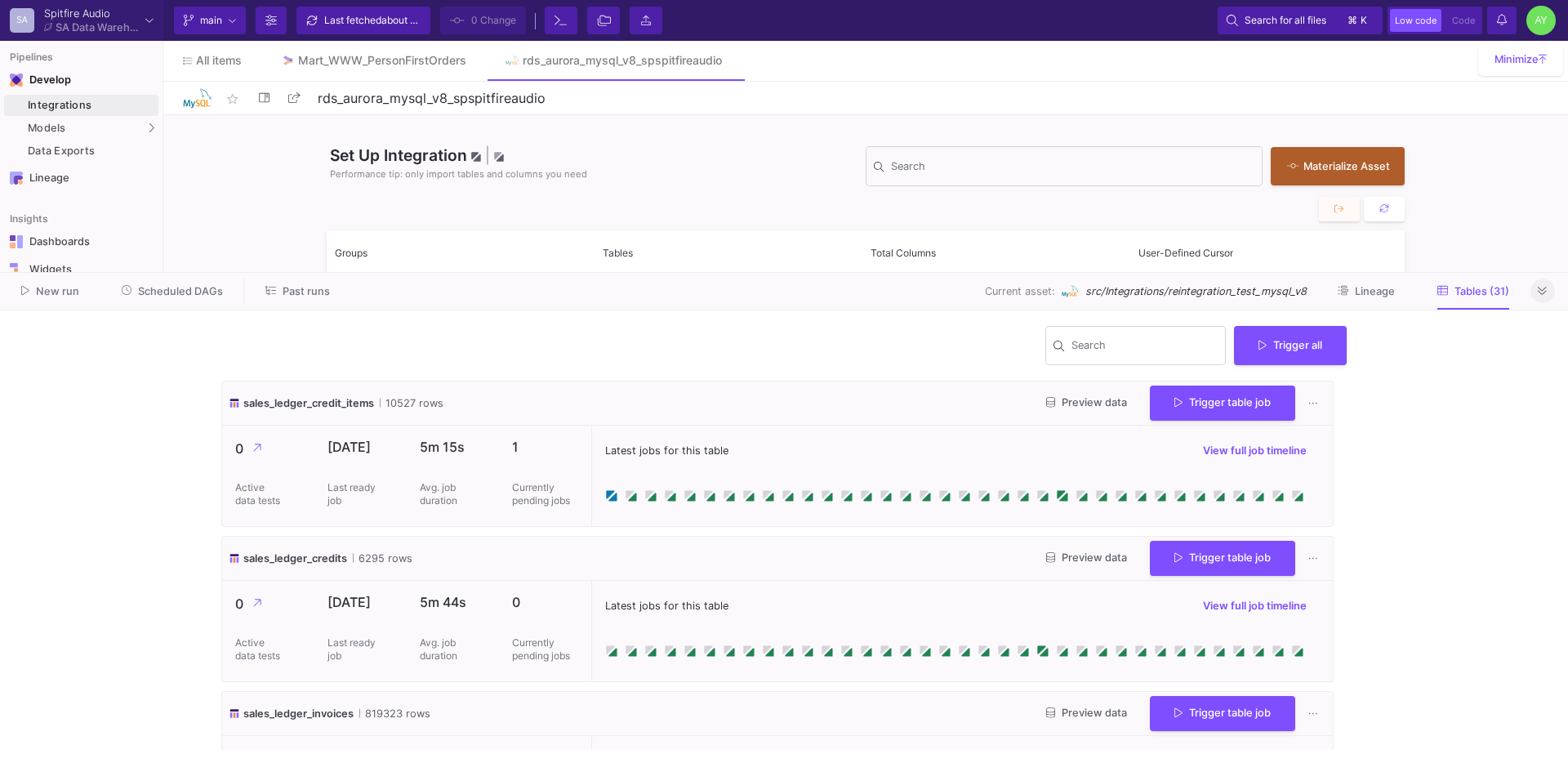
click at [1535, 287] on button at bounding box center [1542, 291] width 25 height 25
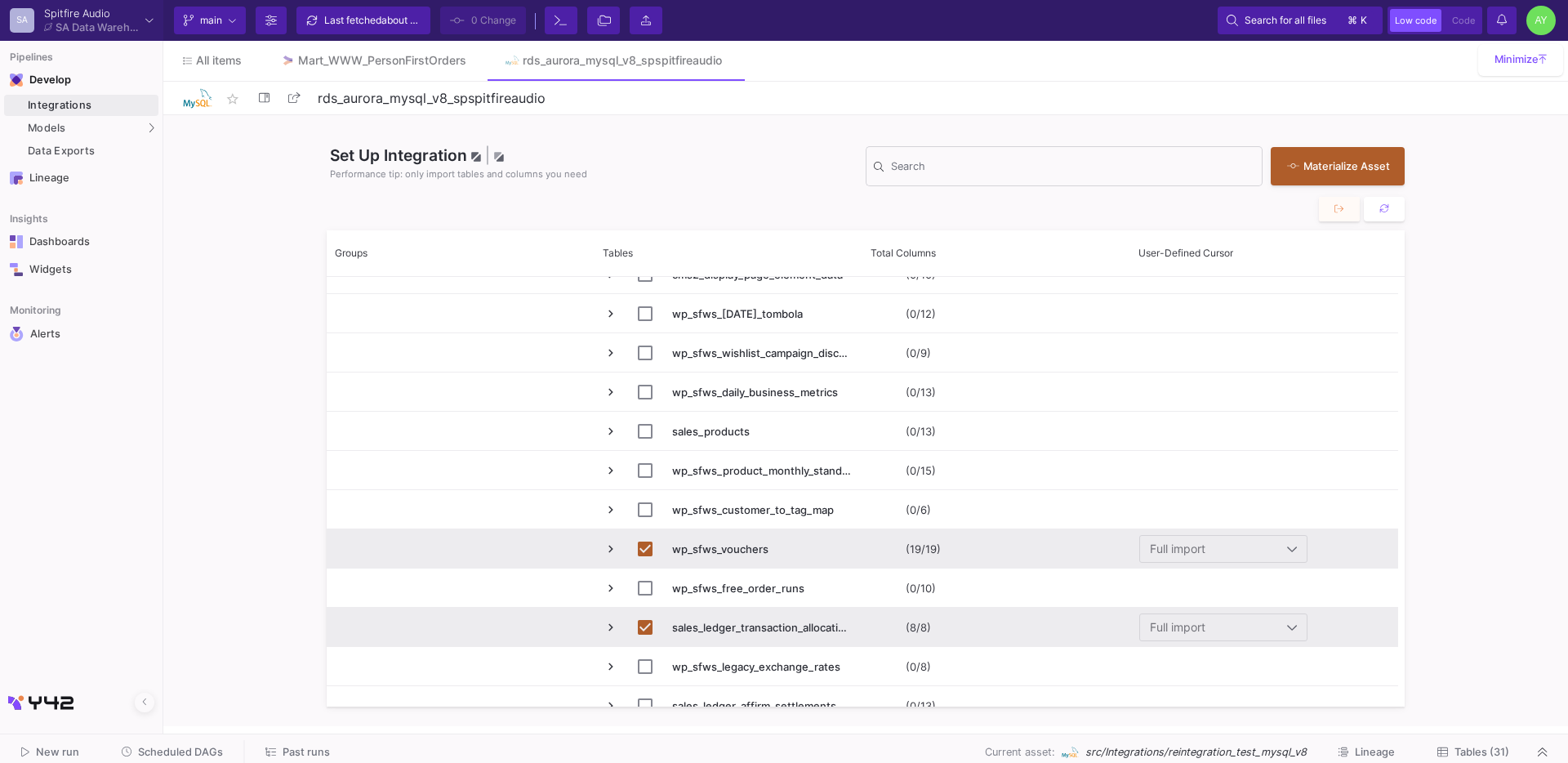
scroll to position [3290, 0]
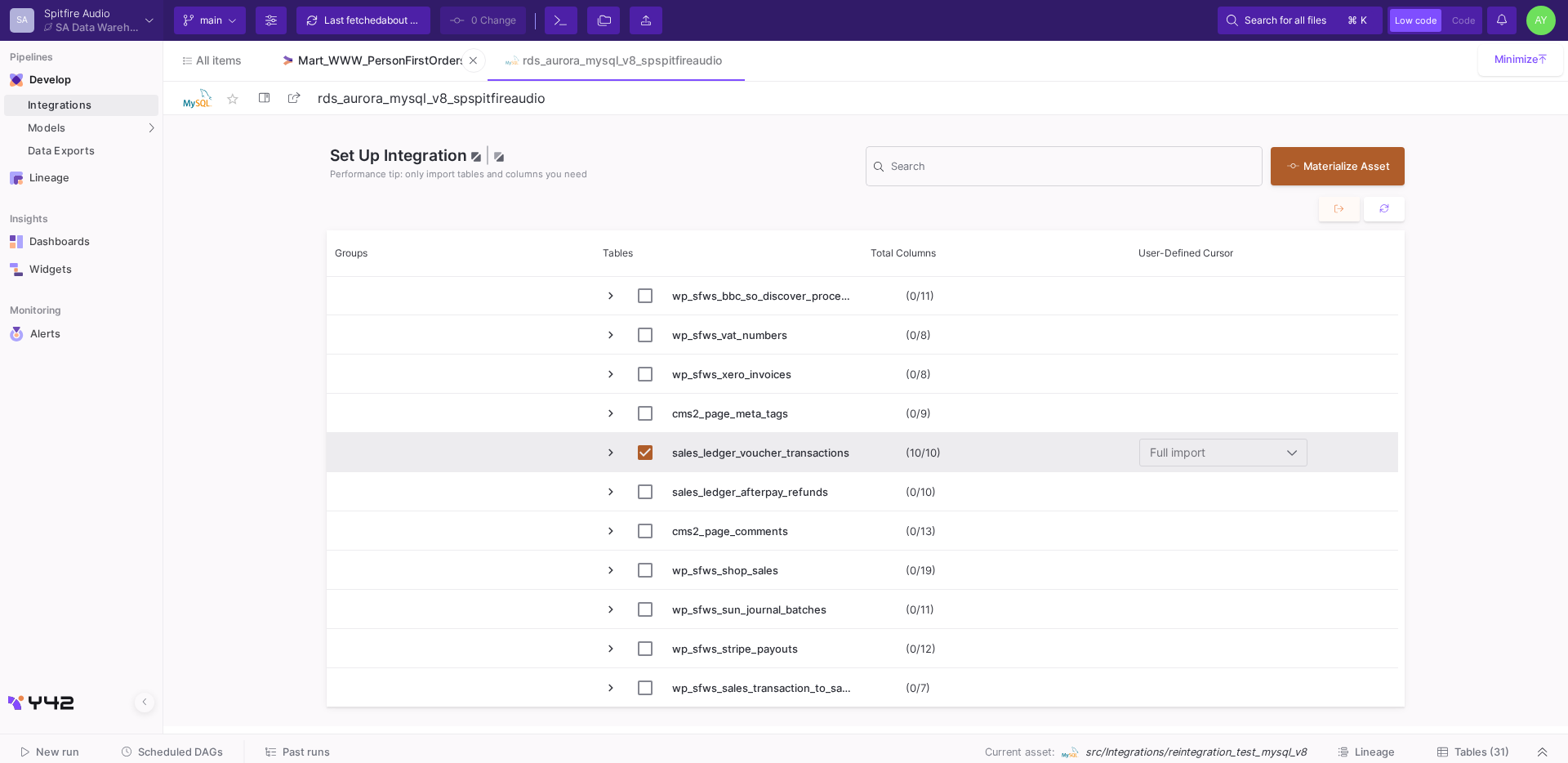
click at [370, 62] on div "Mart_WWW_PersonFirstOrders" at bounding box center [382, 60] width 168 height 13
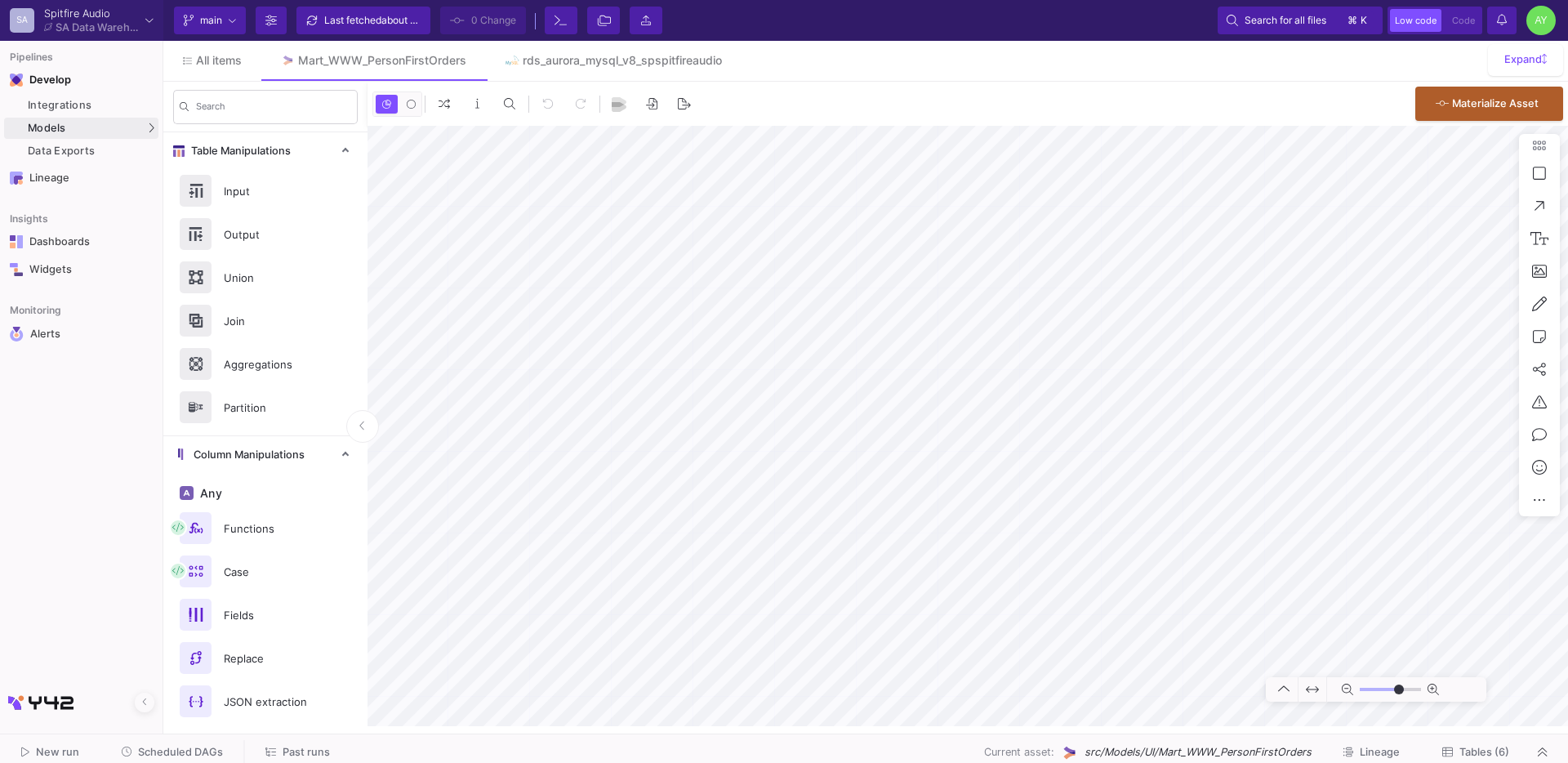
click at [283, 752] on span "Past runs" at bounding box center [305, 752] width 47 height 12
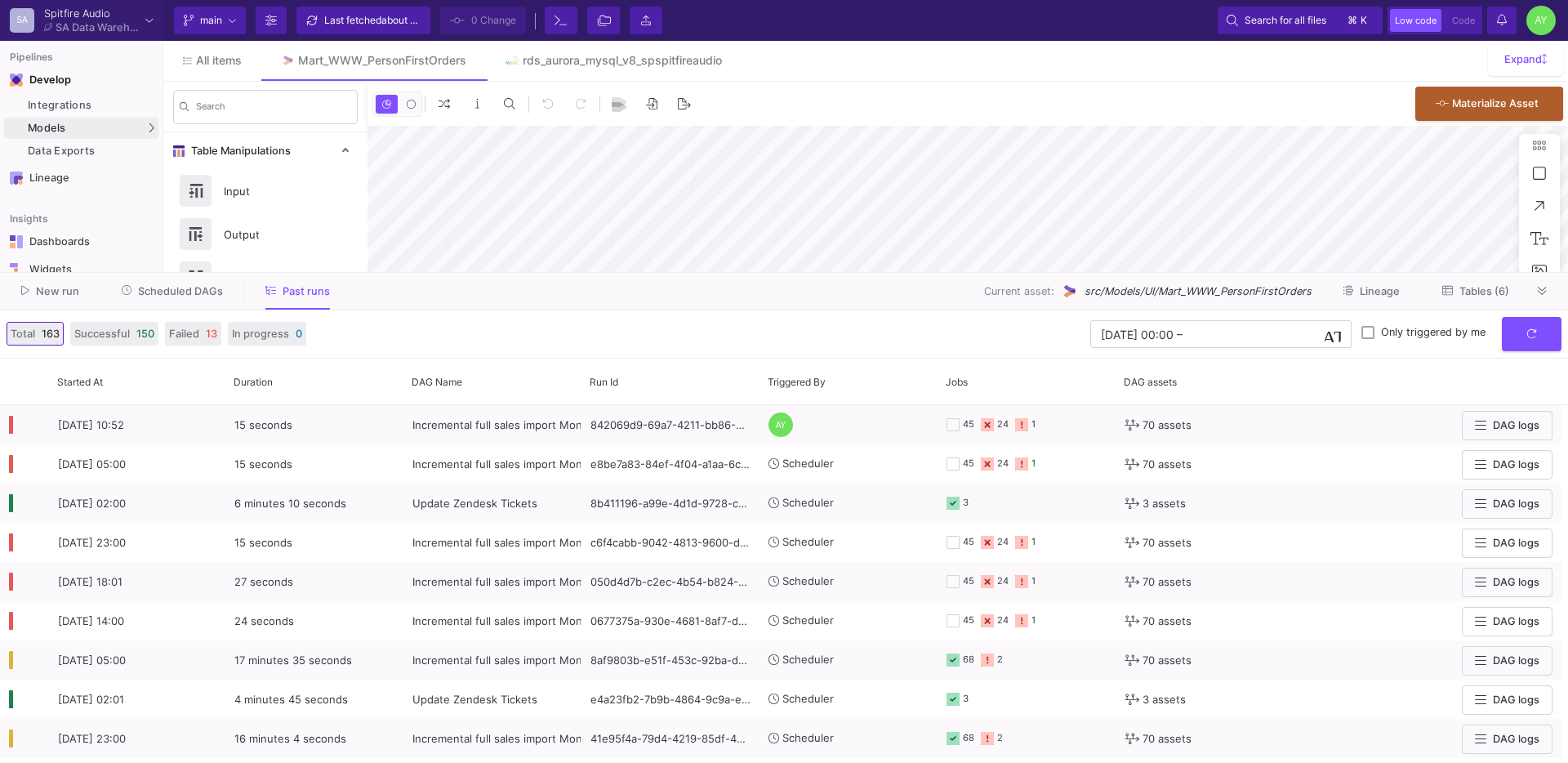
type input "-50"
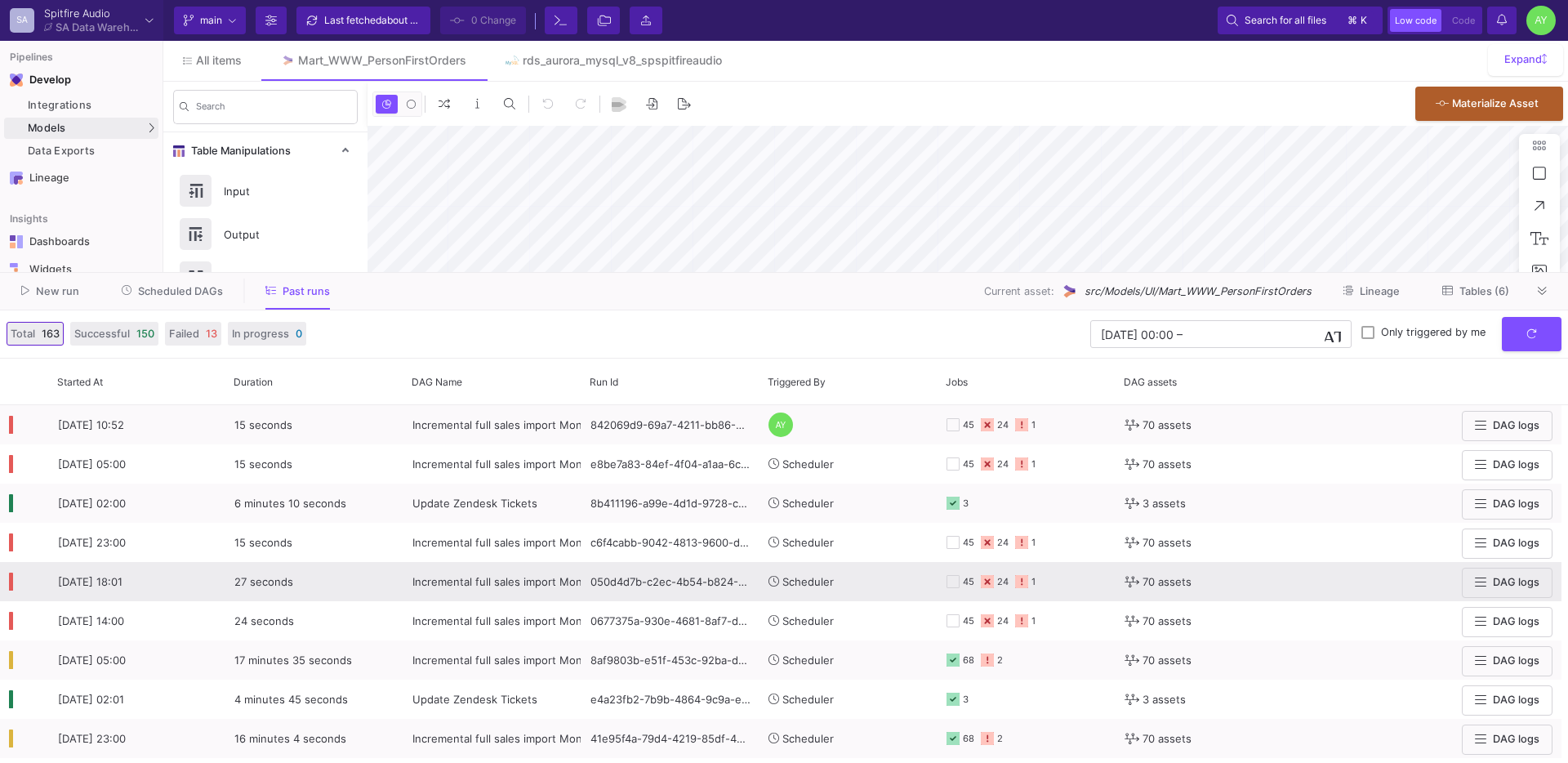
click at [468, 581] on span "Incremental full sales import Mon-Sat - CSVs REMOVED" at bounding box center [554, 581] width 284 height 13
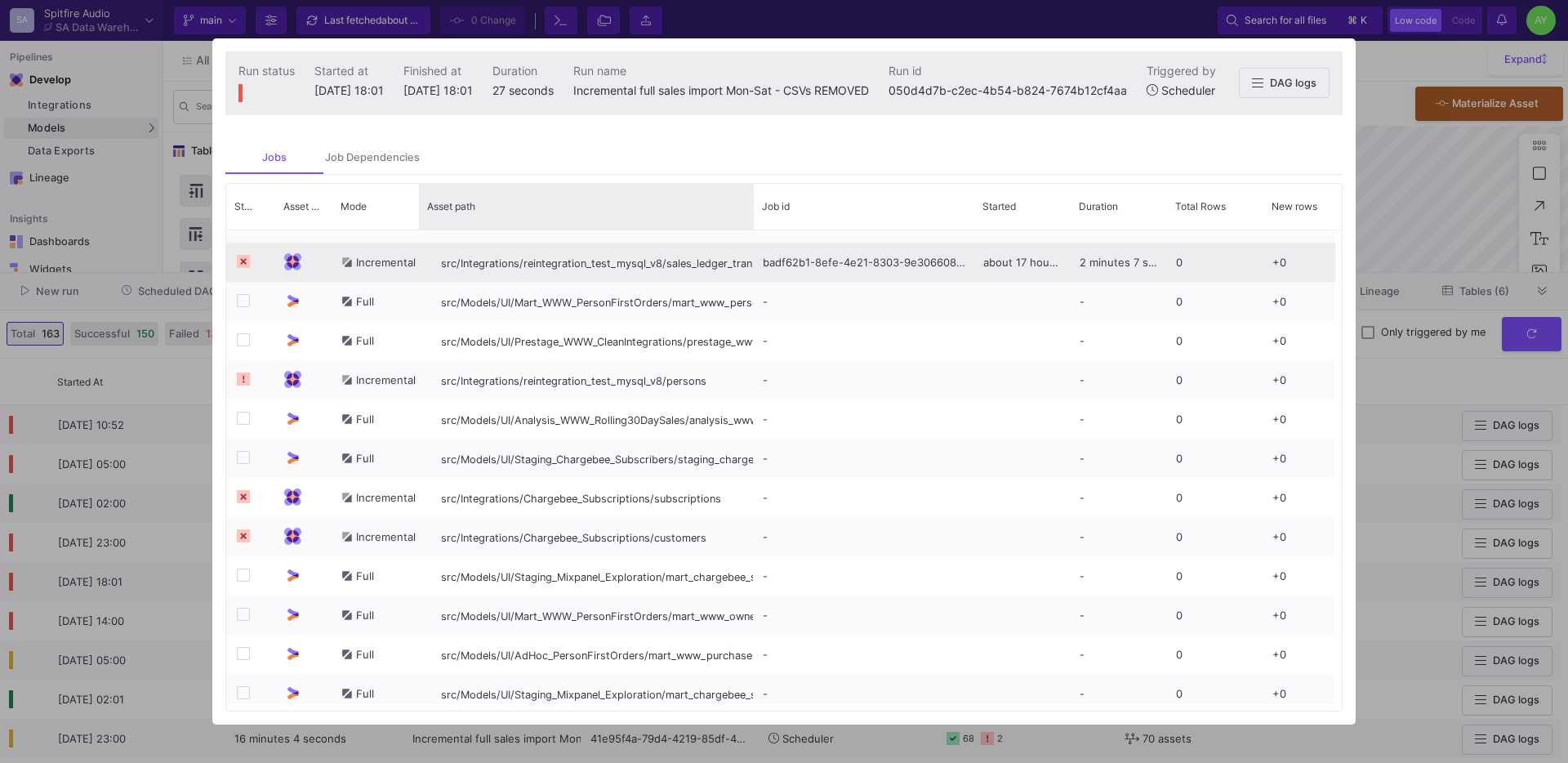
drag, startPoint x: 619, startPoint y: 218, endPoint x: 730, endPoint y: 252, distance: 116.1
click at [730, 252] on div "Status Asset Type Mode" at bounding box center [783, 447] width 1115 height 527
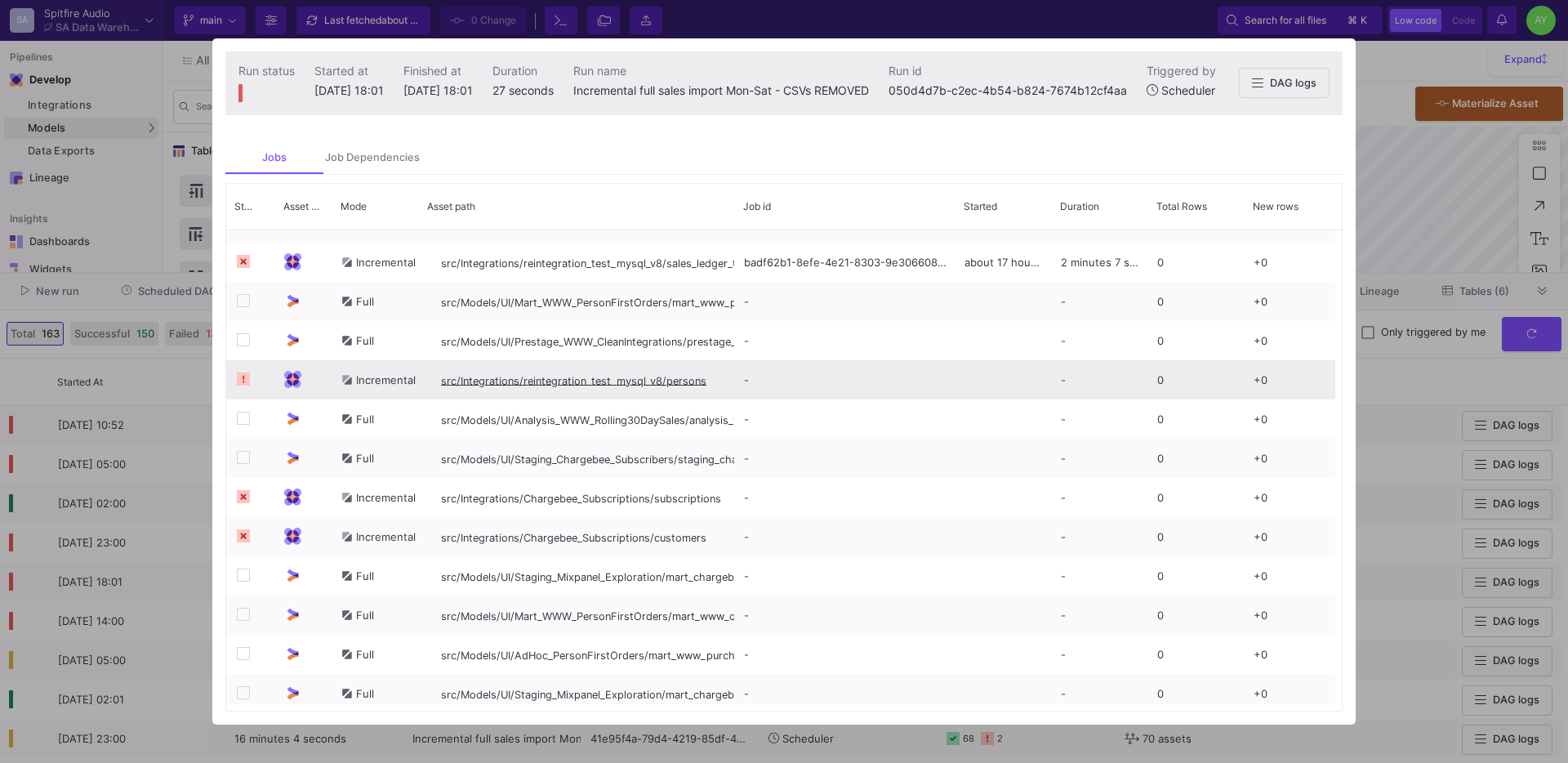
click at [532, 386] on span "src/Integrations/reintegration_test_mysql_v8/persons" at bounding box center [573, 380] width 265 height 12
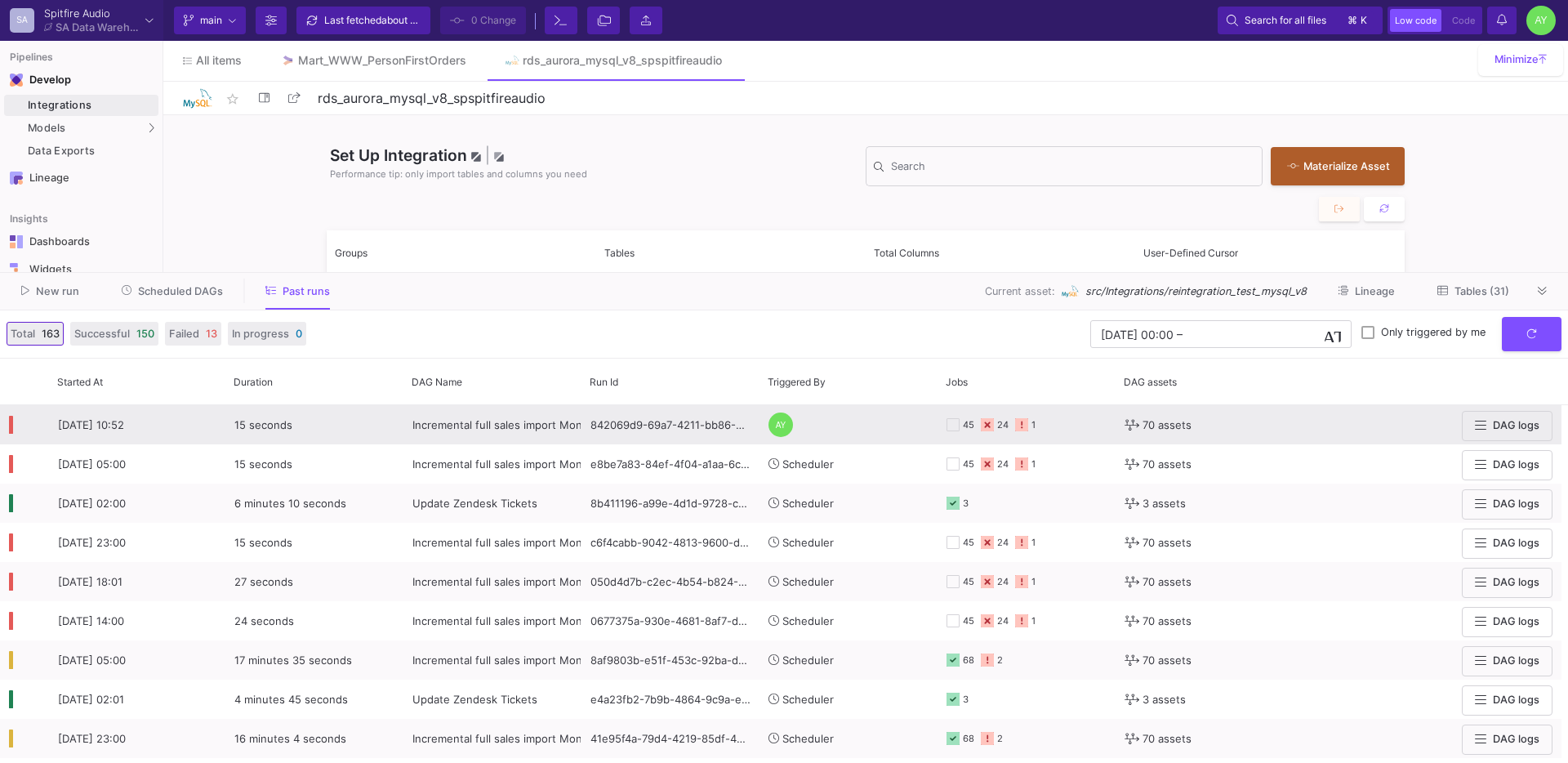
click at [531, 416] on div "Incremental full sales import Mon-Sat - CSVs REMOVED" at bounding box center [492, 425] width 160 height 38
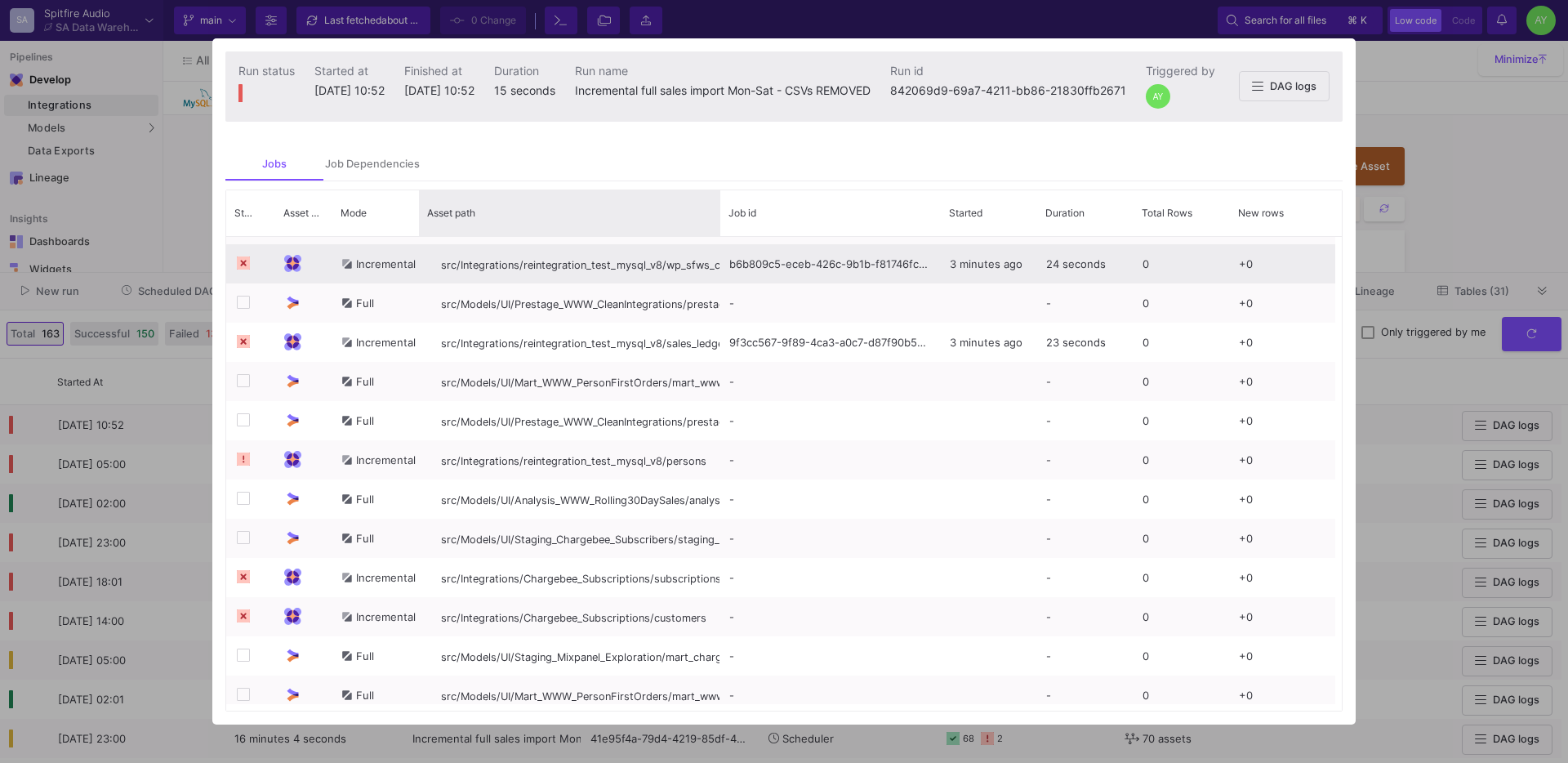
drag, startPoint x: 620, startPoint y: 223, endPoint x: 693, endPoint y: 254, distance: 79.3
click at [693, 254] on div "Status Asset Type Mode" at bounding box center [783, 451] width 1115 height 521
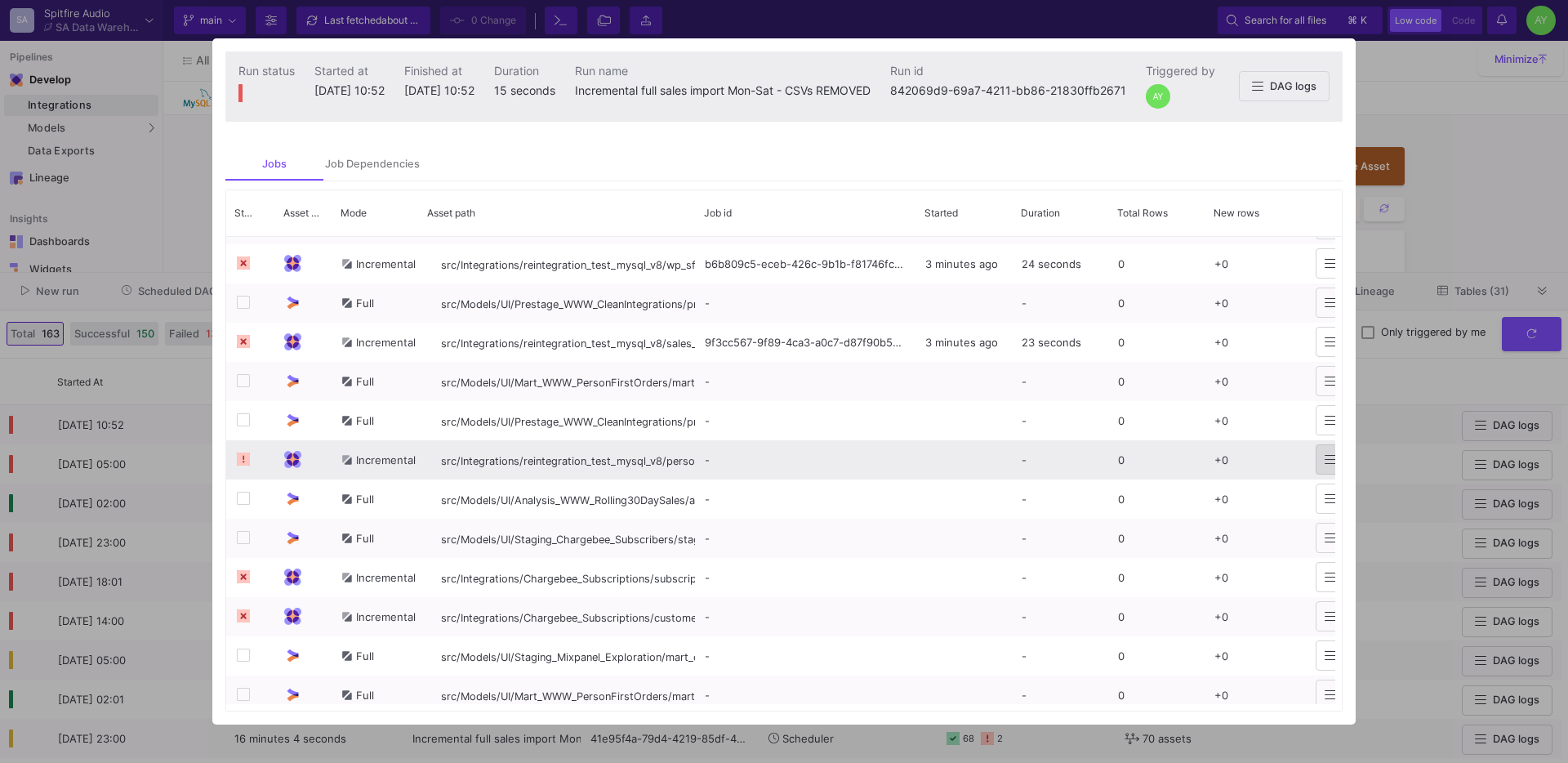
click at [1332, 460] on icon at bounding box center [1331, 460] width 11 height 13
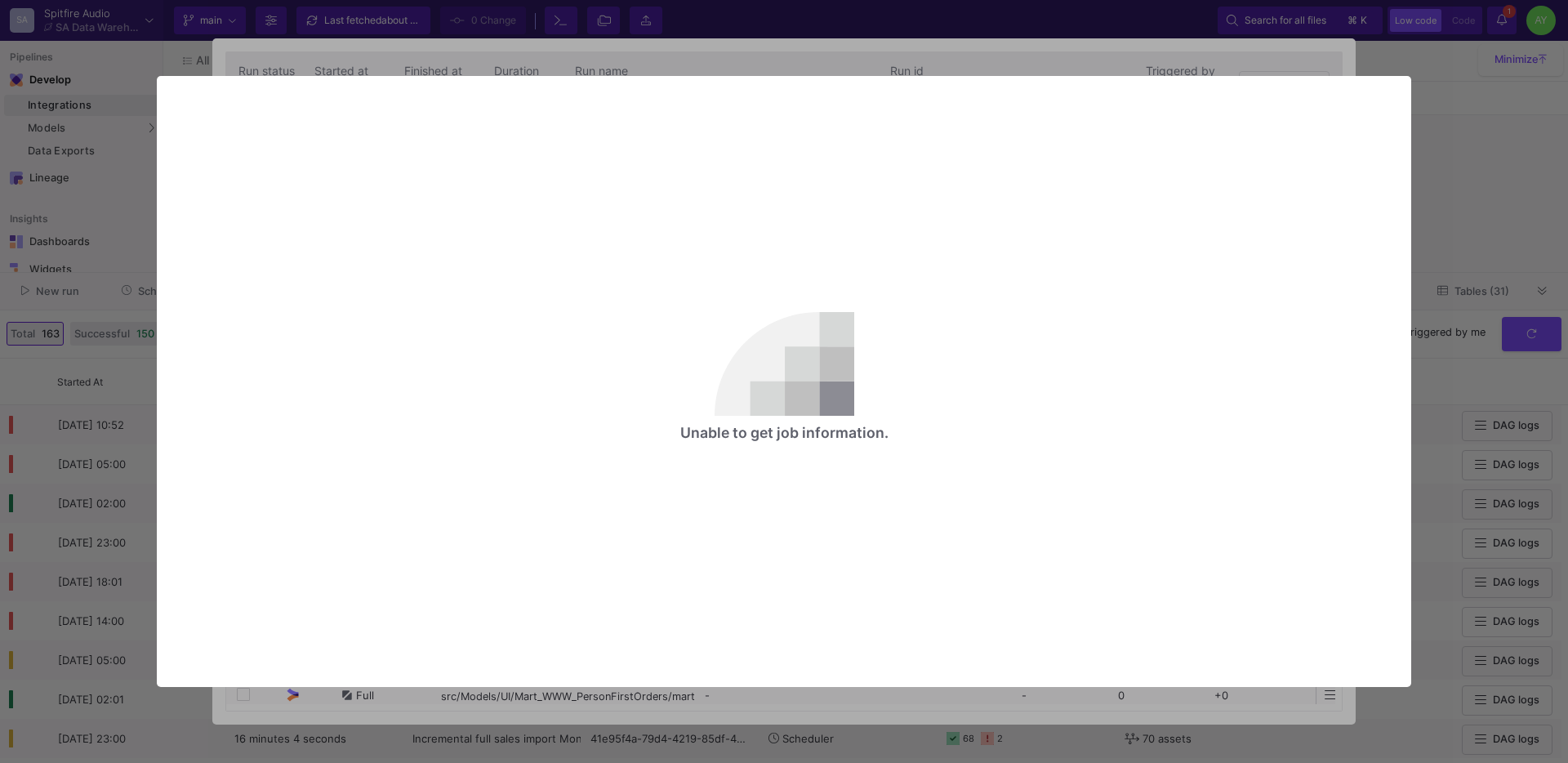
click at [726, 65] on div at bounding box center [784, 381] width 1568 height 763
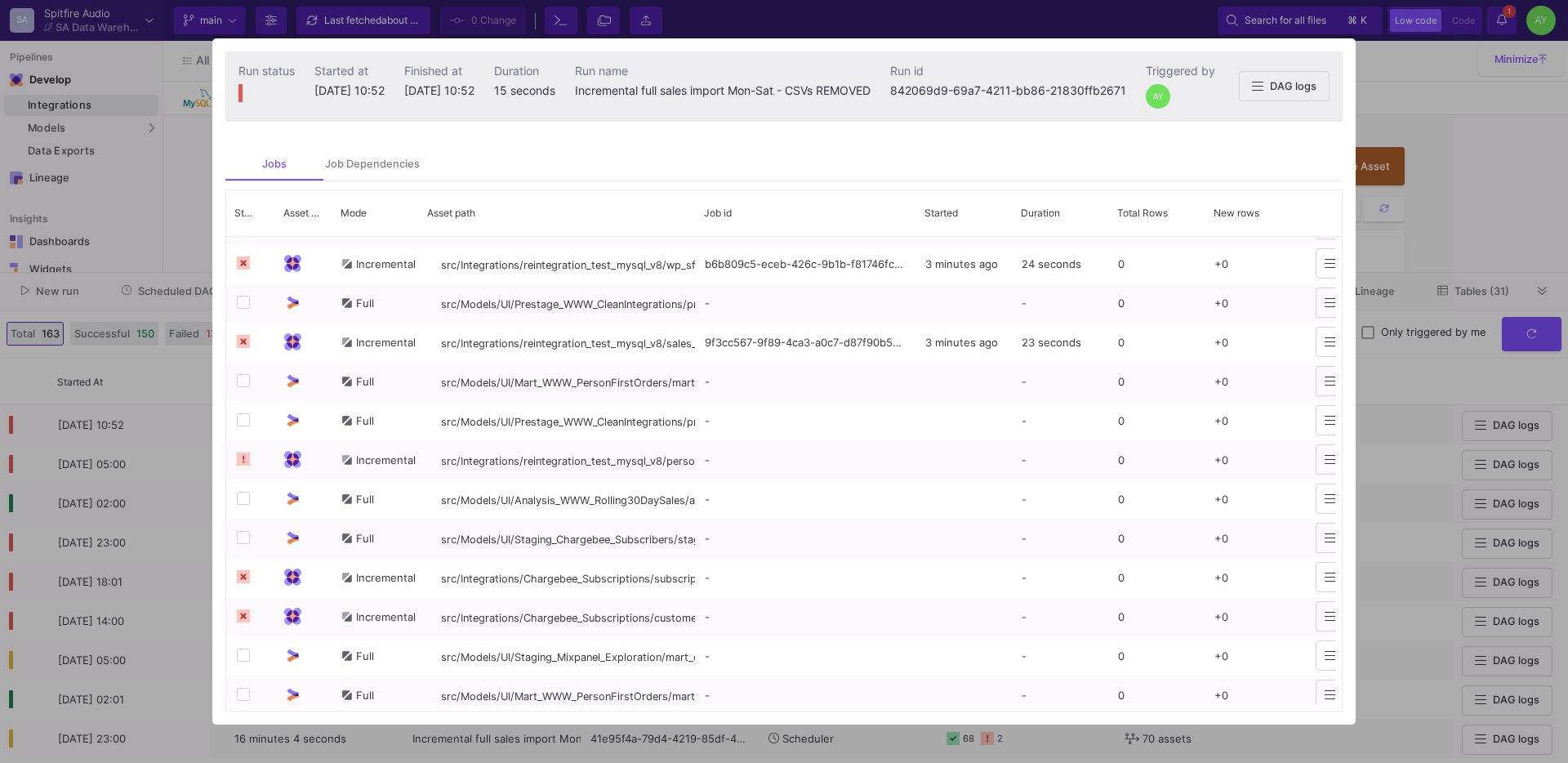
click at [1446, 227] on div at bounding box center [784, 381] width 1568 height 763
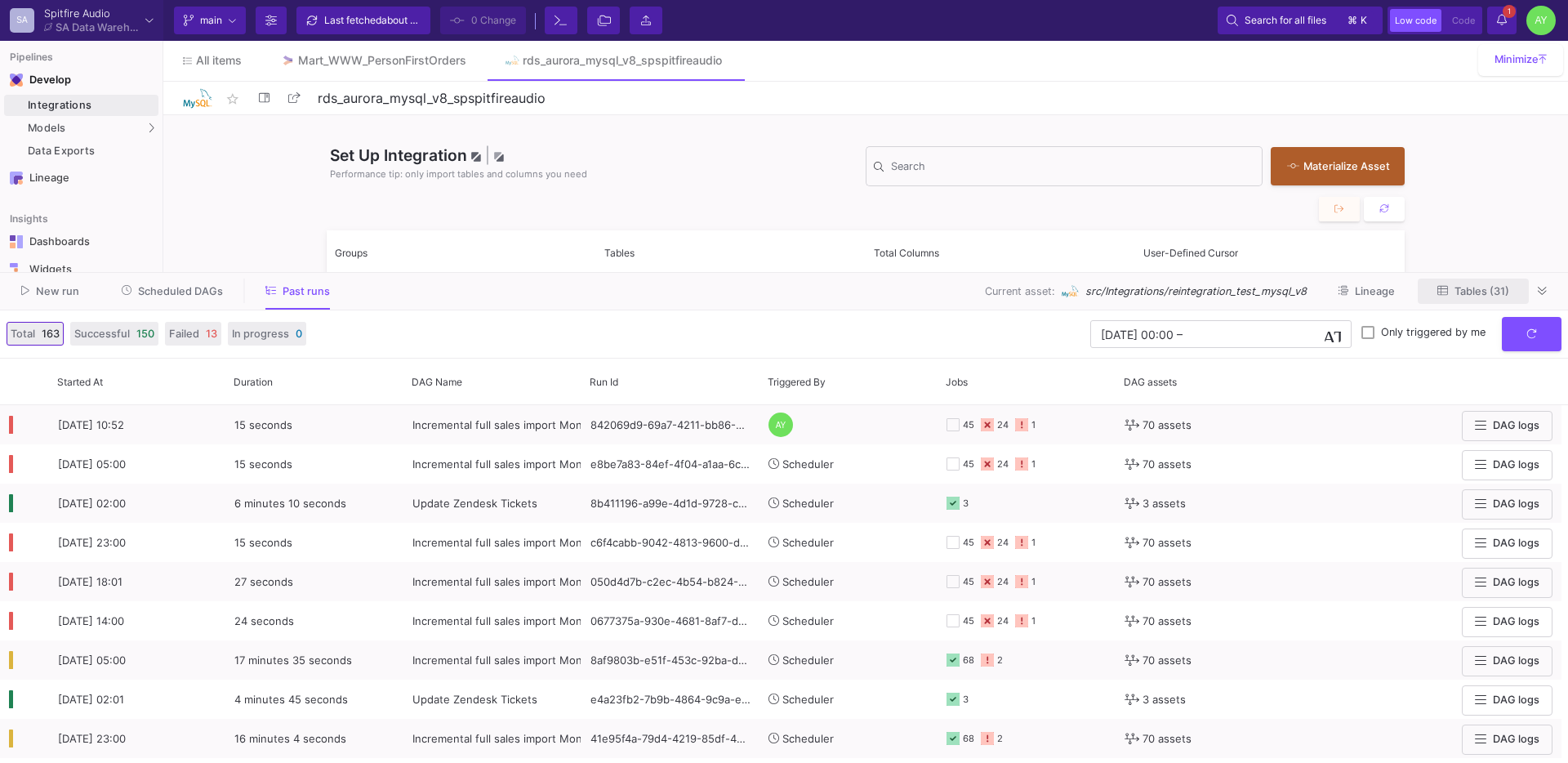
click at [1466, 281] on button "Tables (31)" at bounding box center [1473, 291] width 111 height 25
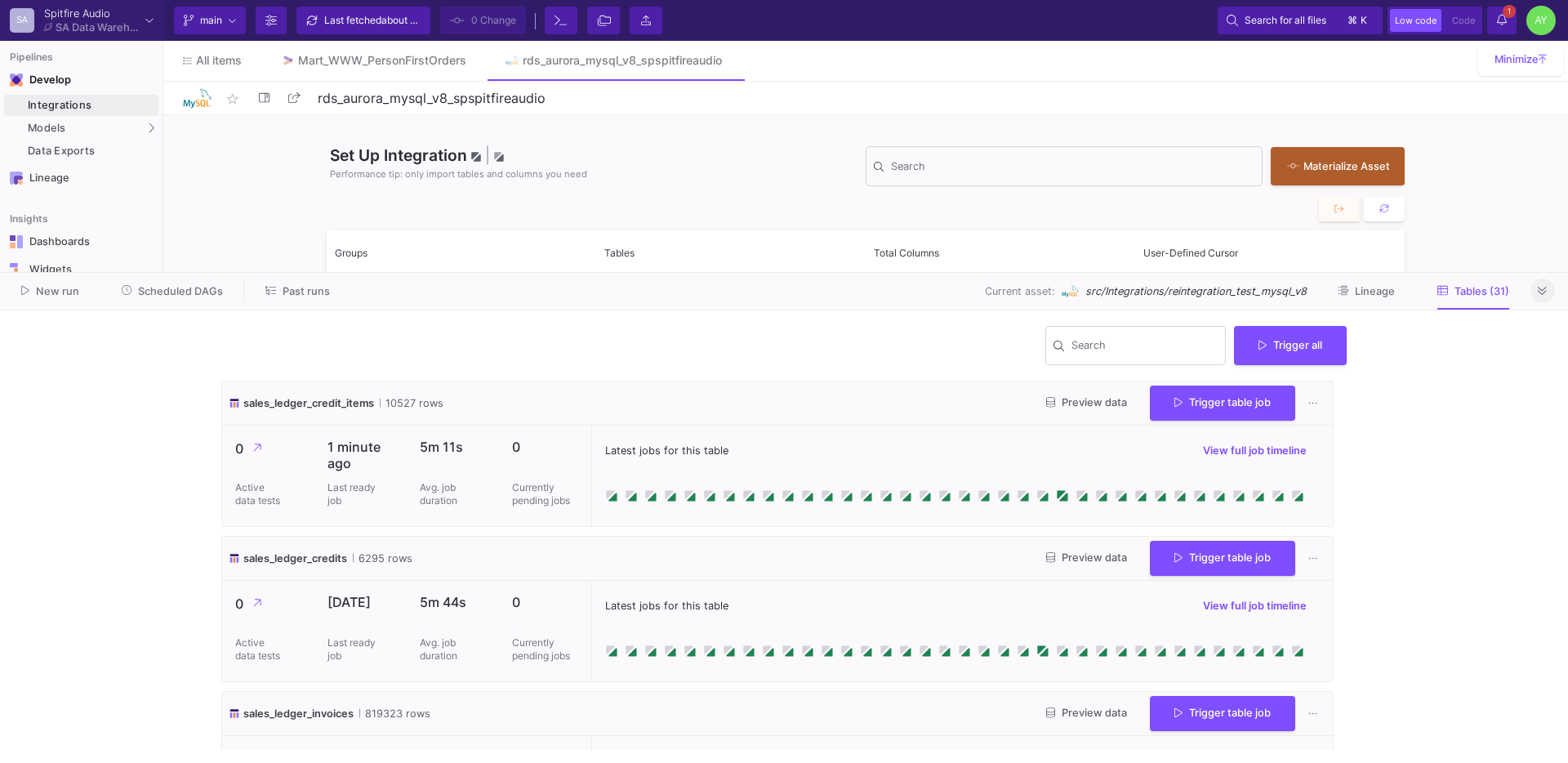
click at [1547, 290] on button at bounding box center [1542, 291] width 25 height 25
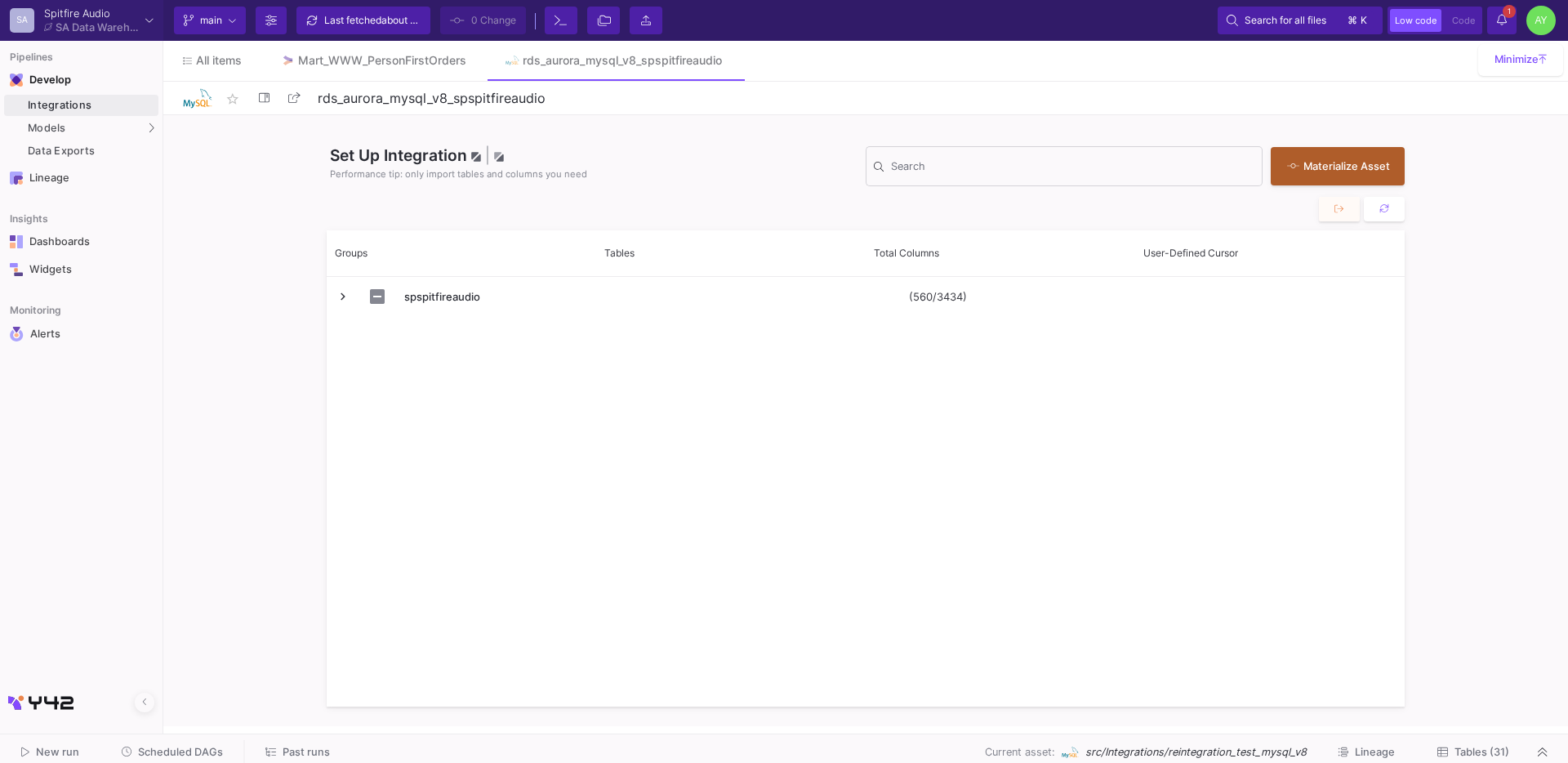
click at [1464, 755] on span "Tables (31)" at bounding box center [1481, 752] width 55 height 12
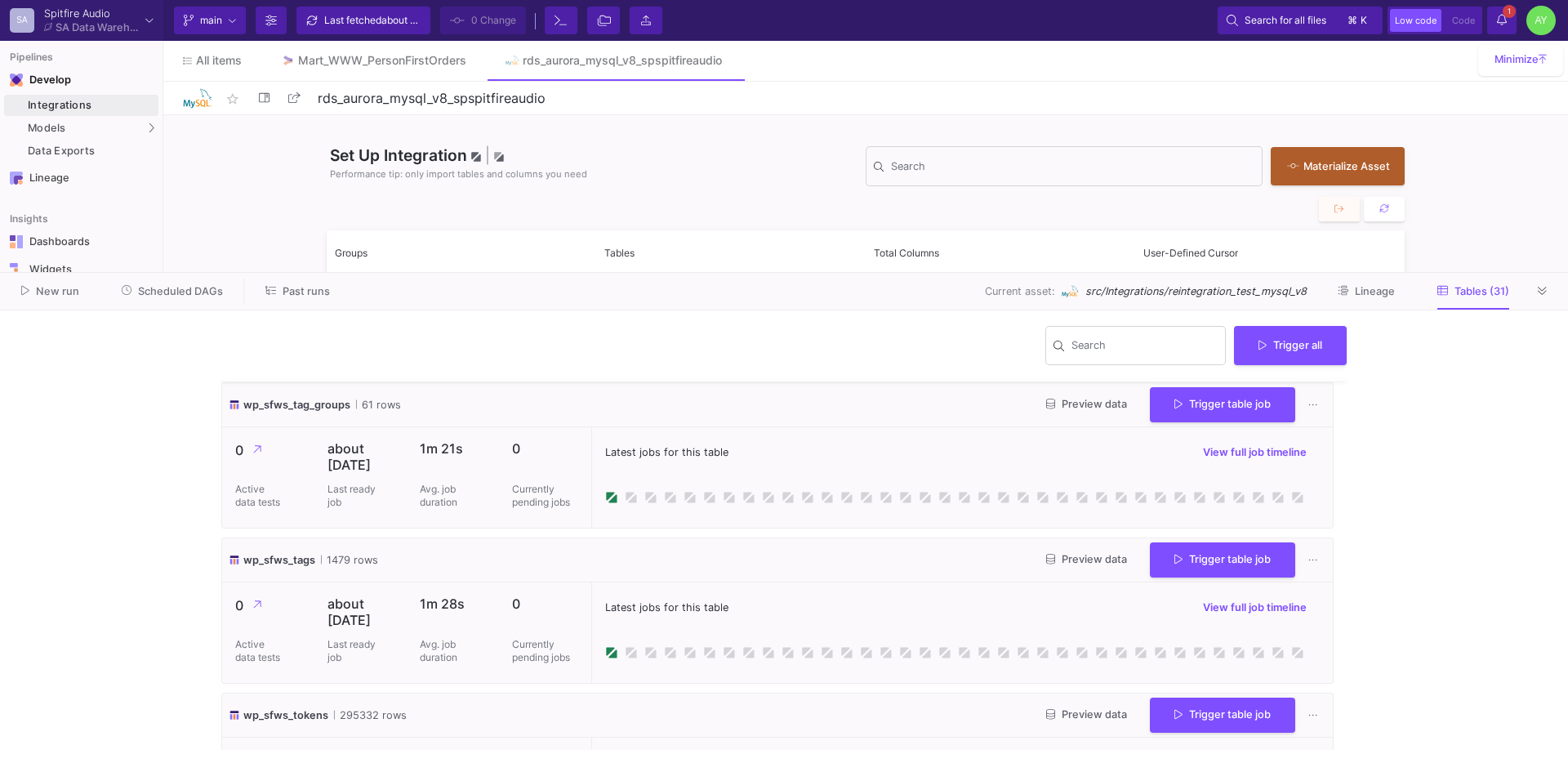
scroll to position [4432, 0]
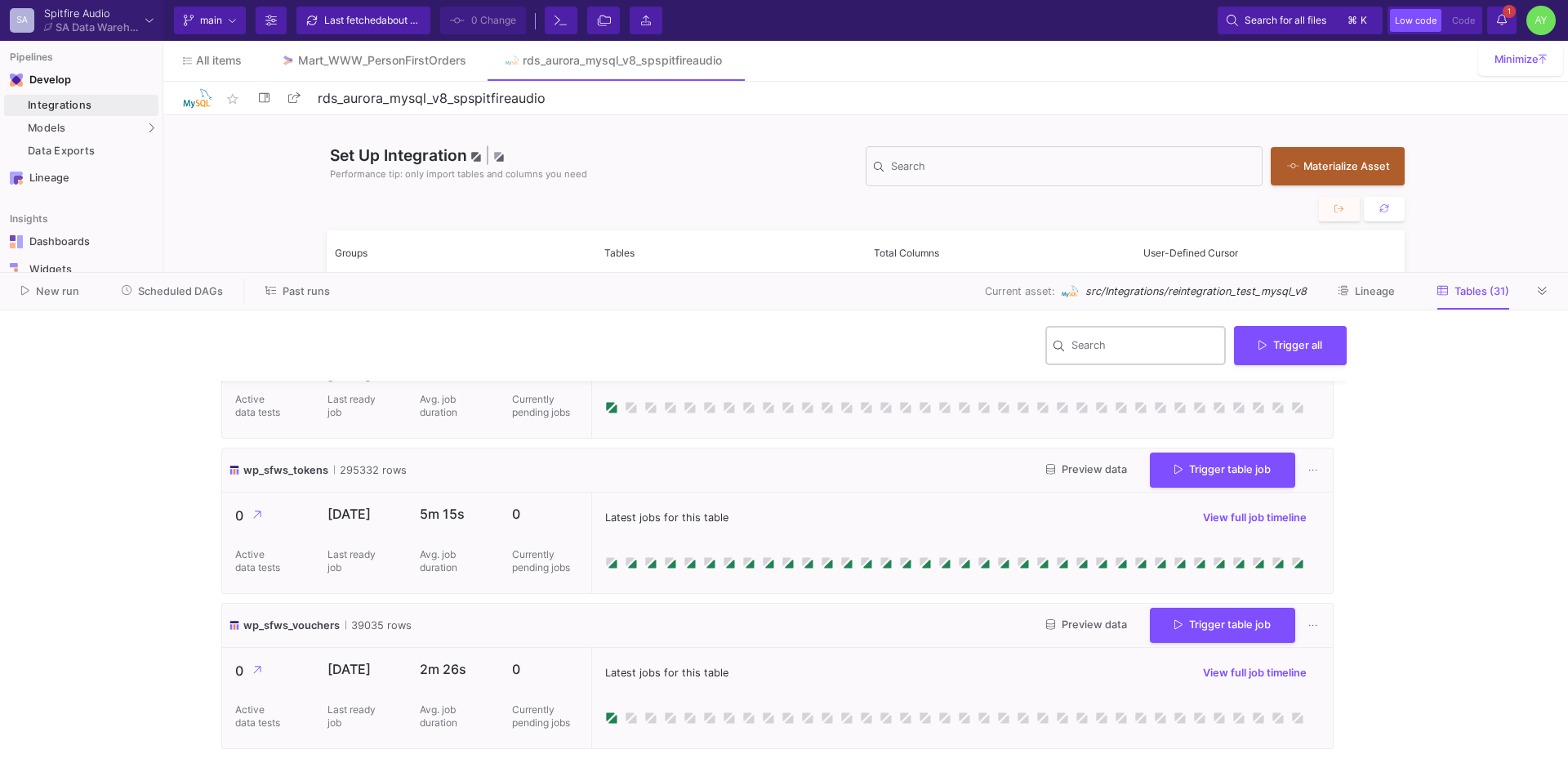
click at [1113, 343] on input "Search" at bounding box center [1145, 348] width 147 height 13
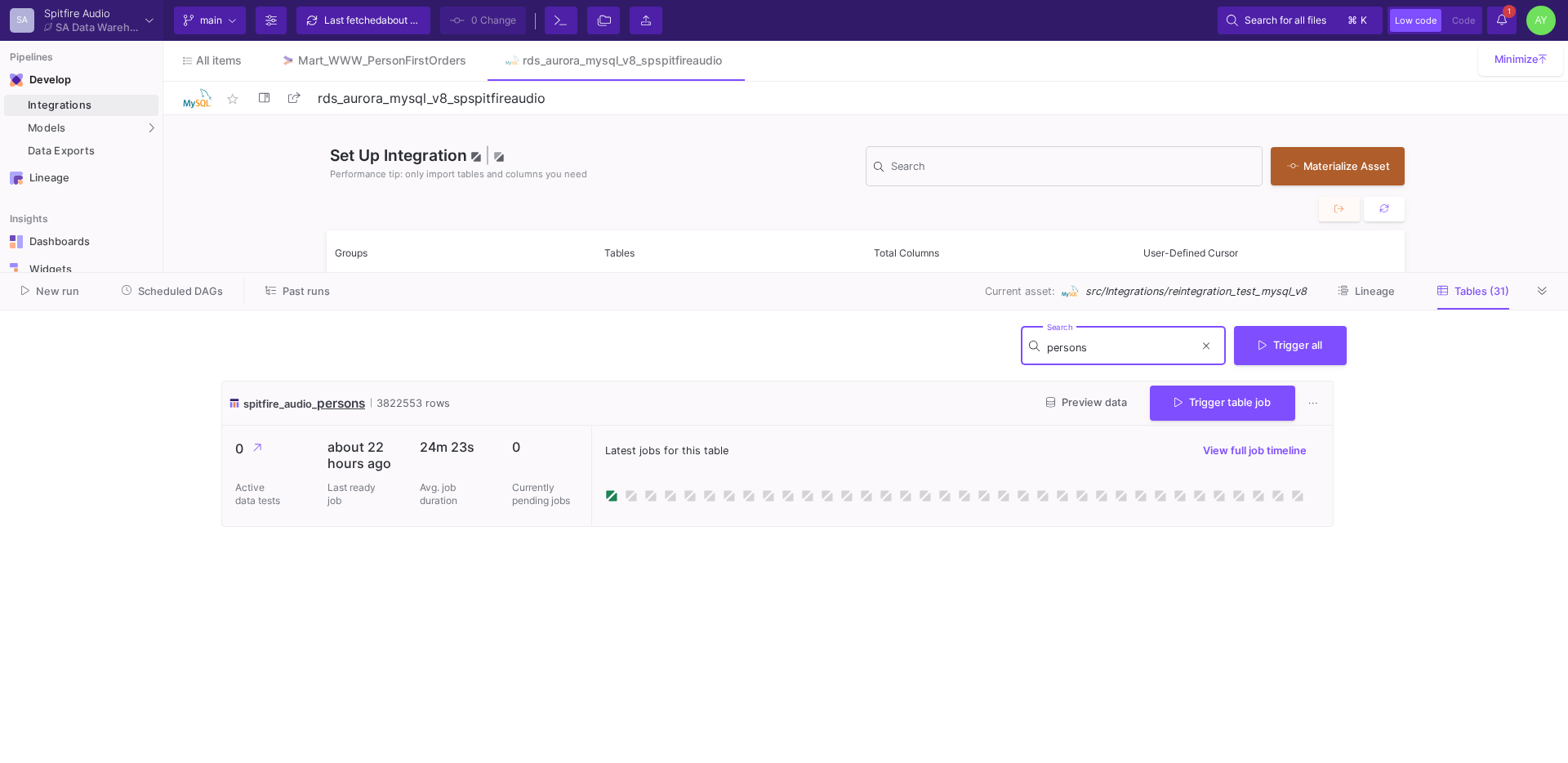
scroll to position [0, 0]
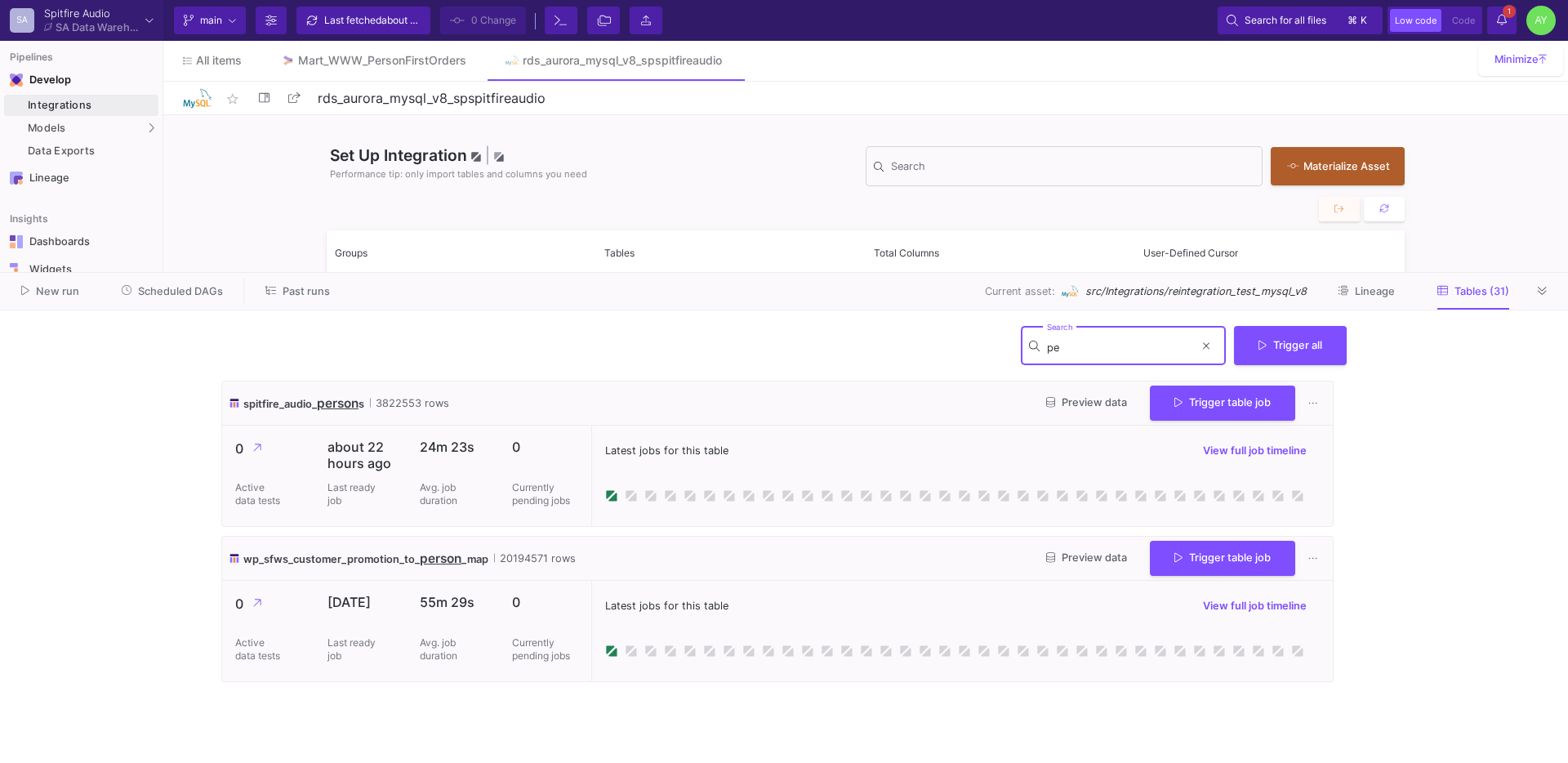
type input "p"
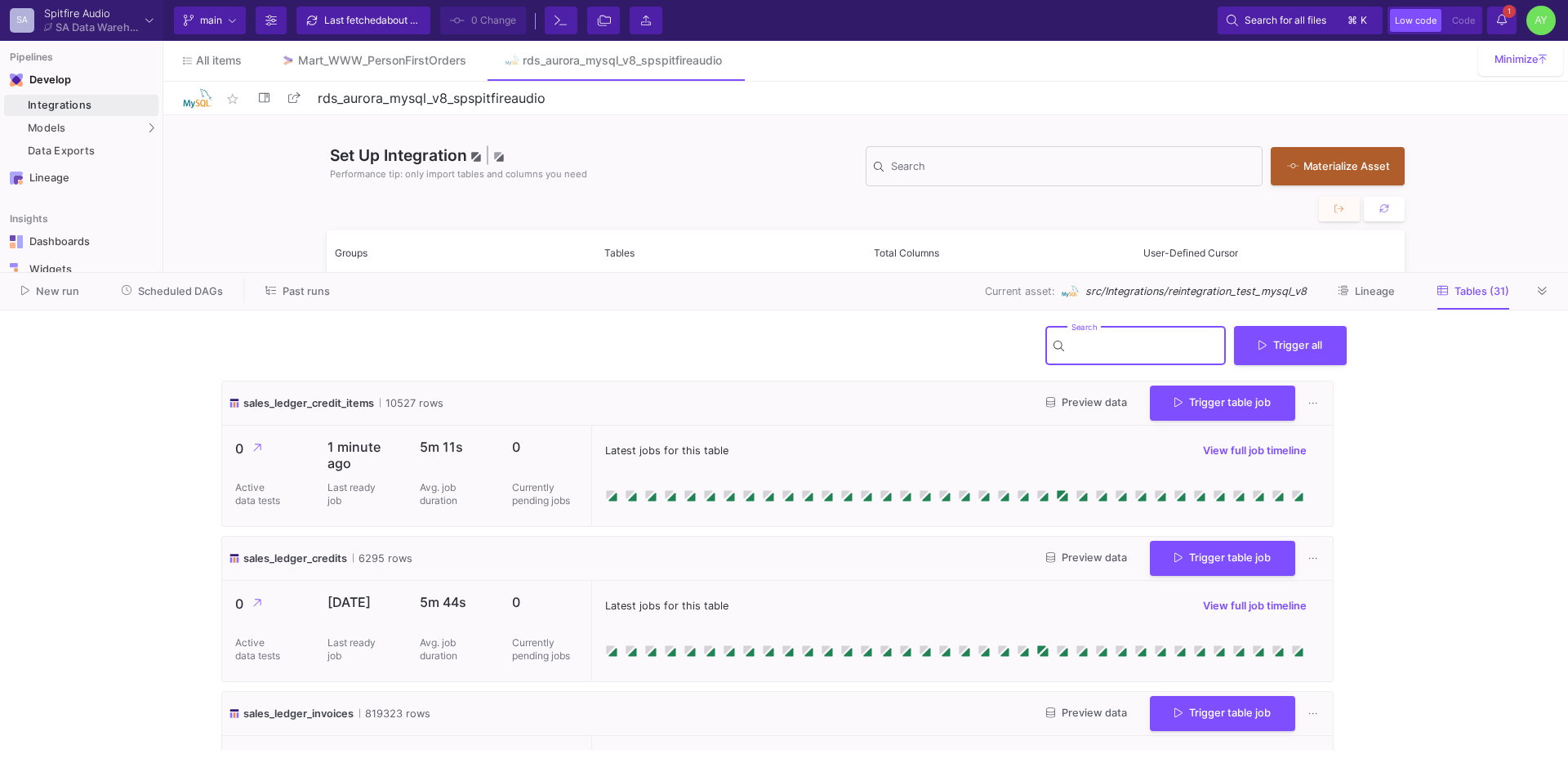
click at [1545, 292] on icon at bounding box center [1541, 291] width 9 height 11
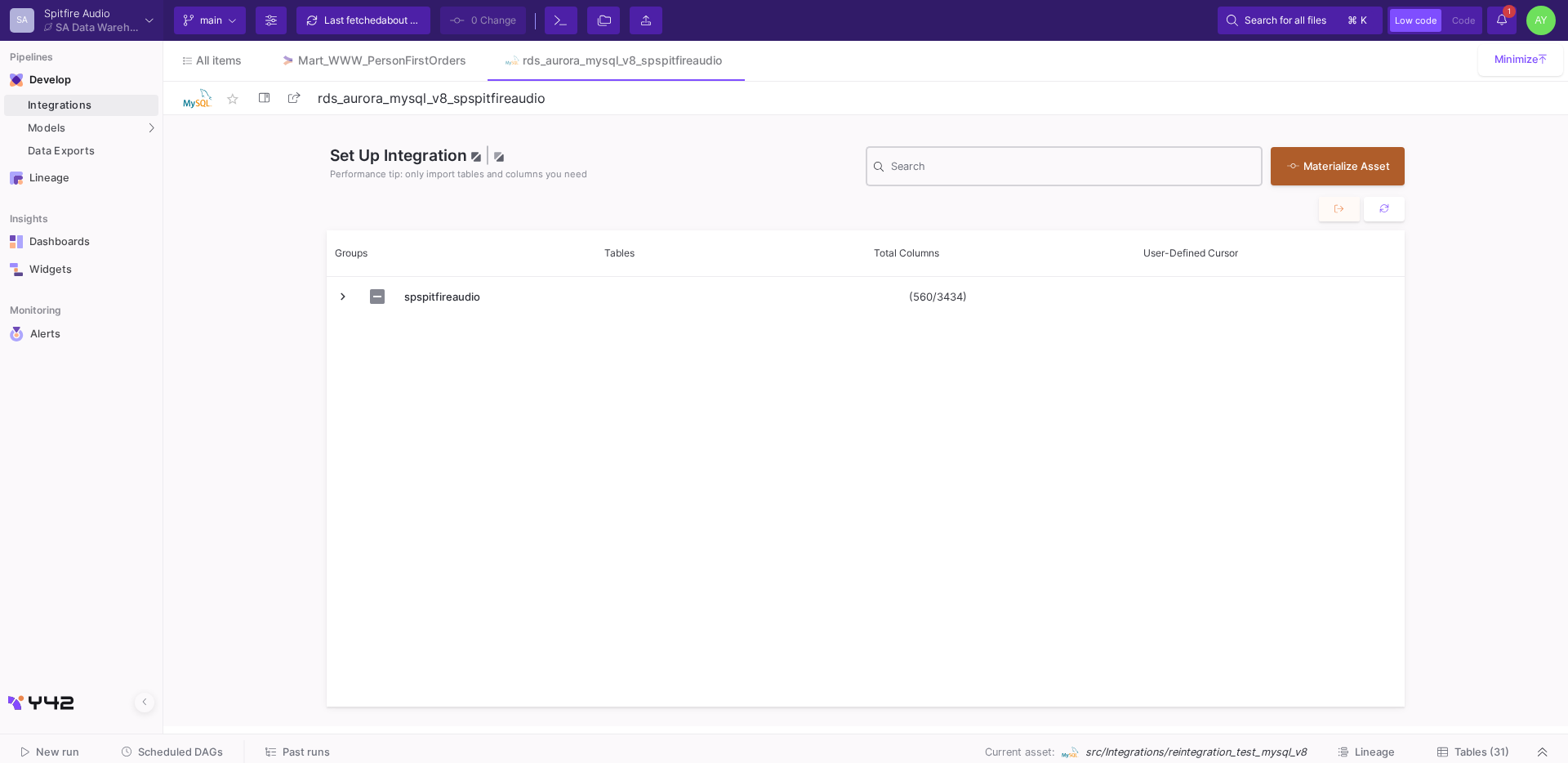
click at [908, 169] on input "Search" at bounding box center [1073, 169] width 364 height 13
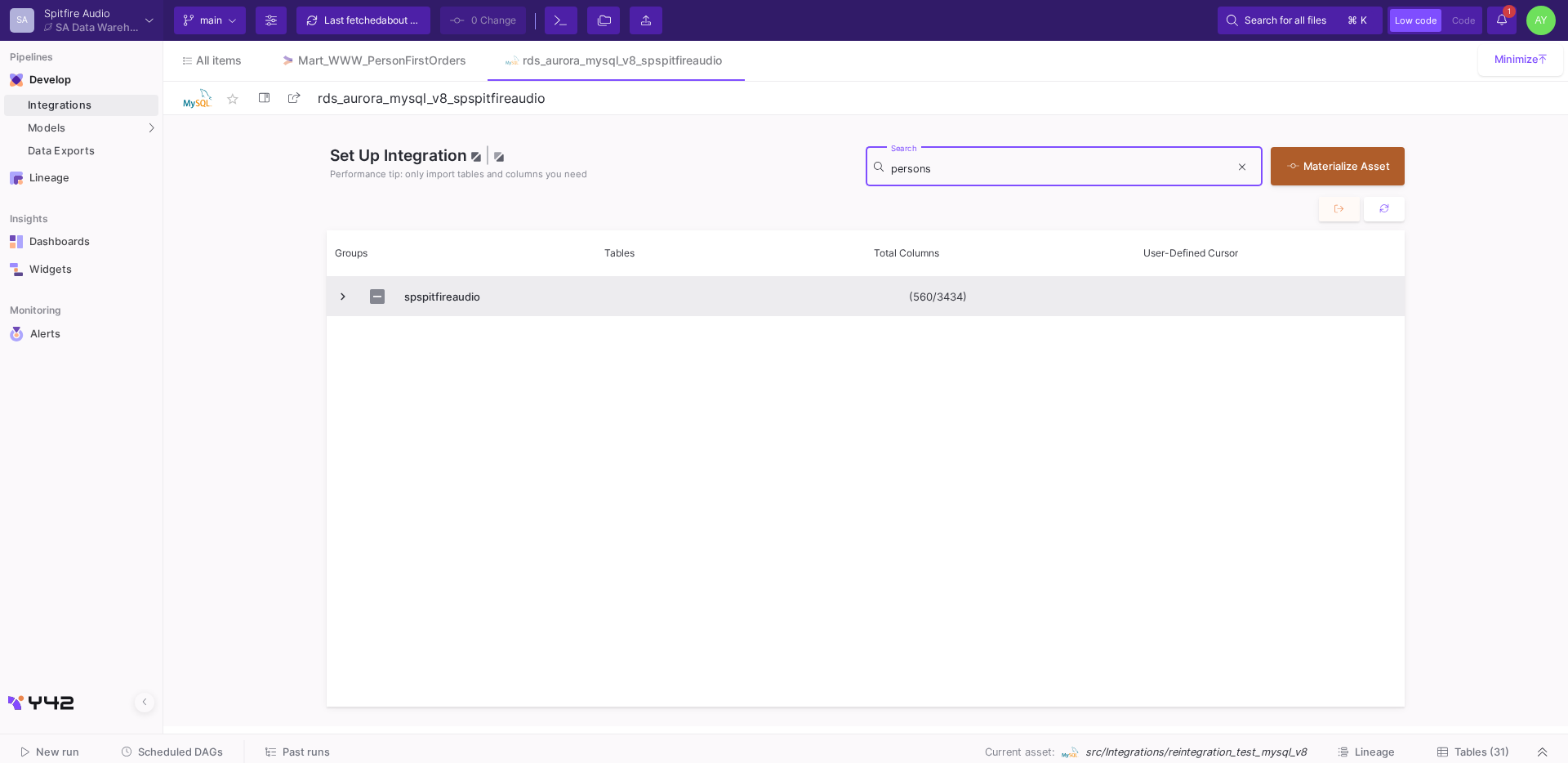
type input "persons"
click at [344, 297] on span "Press SPACE to select this row." at bounding box center [343, 296] width 14 height 14
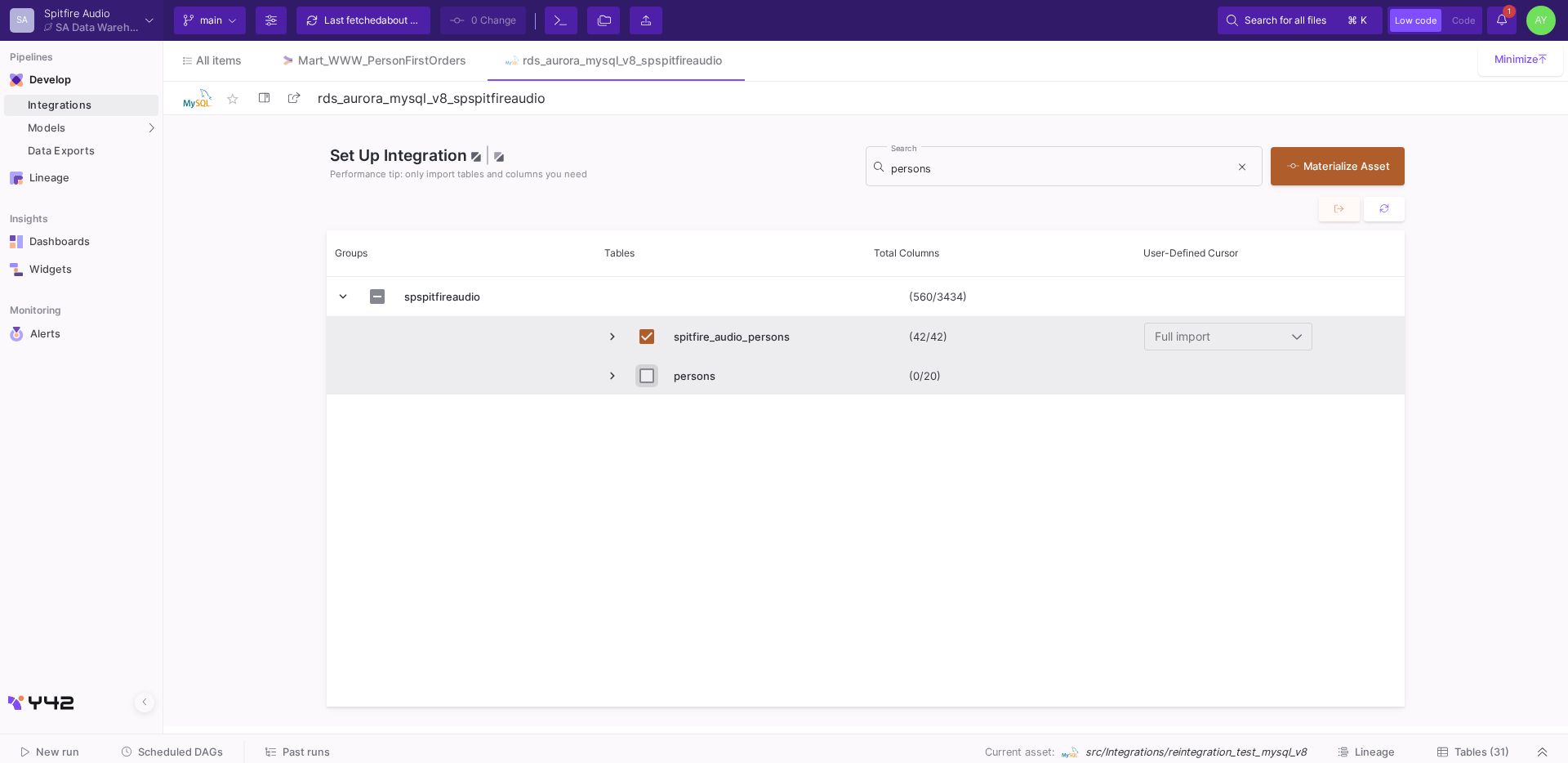
click at [646, 376] on input "Press Space to toggle row selection (unchecked)" at bounding box center [646, 375] width 14 height 14
checkbox input "true"
click at [1467, 747] on span "Tables (32)" at bounding box center [1480, 752] width 56 height 12
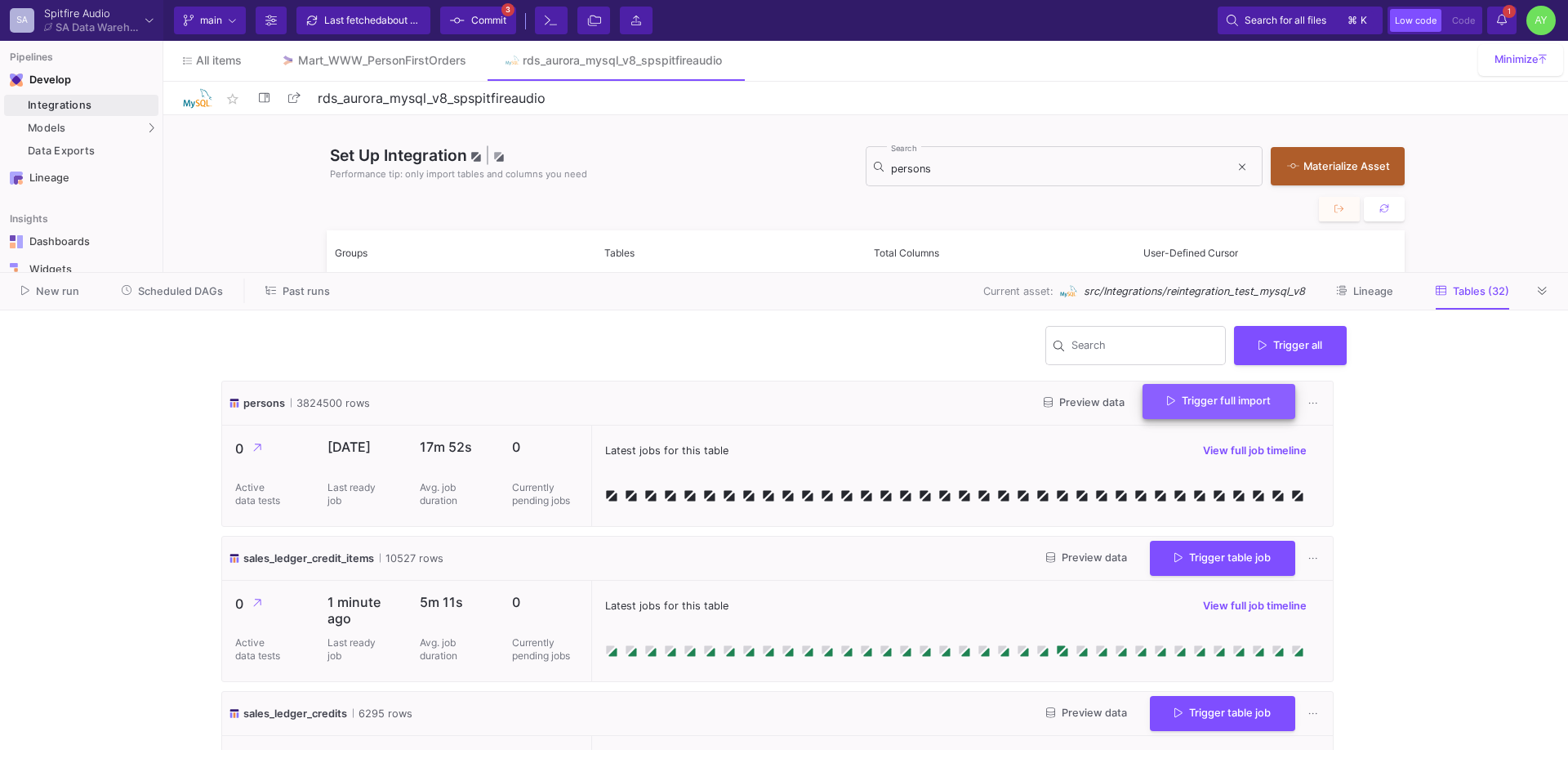
click at [1180, 416] on button "Trigger full import" at bounding box center [1219, 401] width 153 height 35
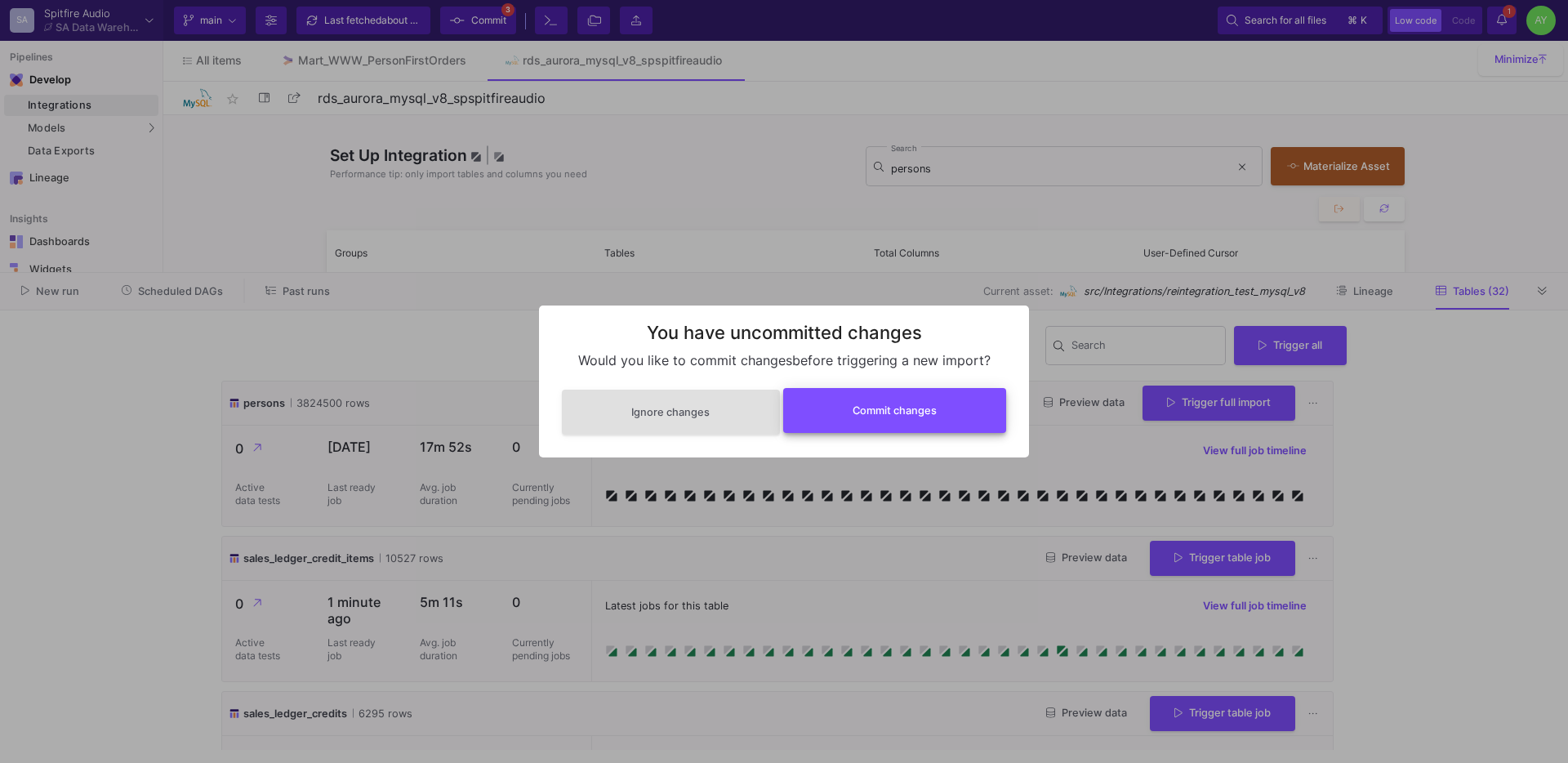
click at [864, 419] on button "Commit changes" at bounding box center [895, 410] width 224 height 45
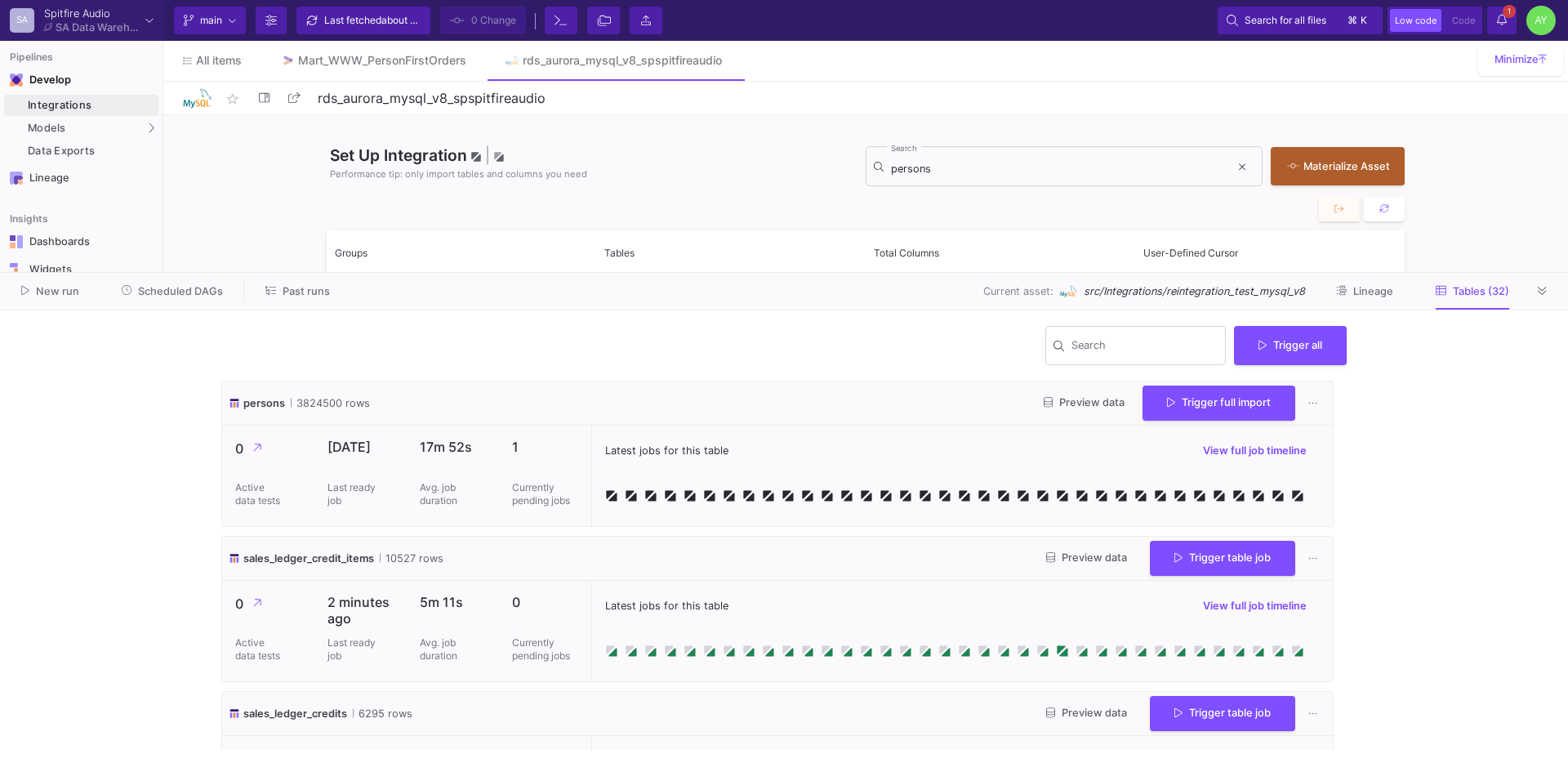
click at [1502, 25] on fa-icon at bounding box center [1501, 20] width 10 height 14
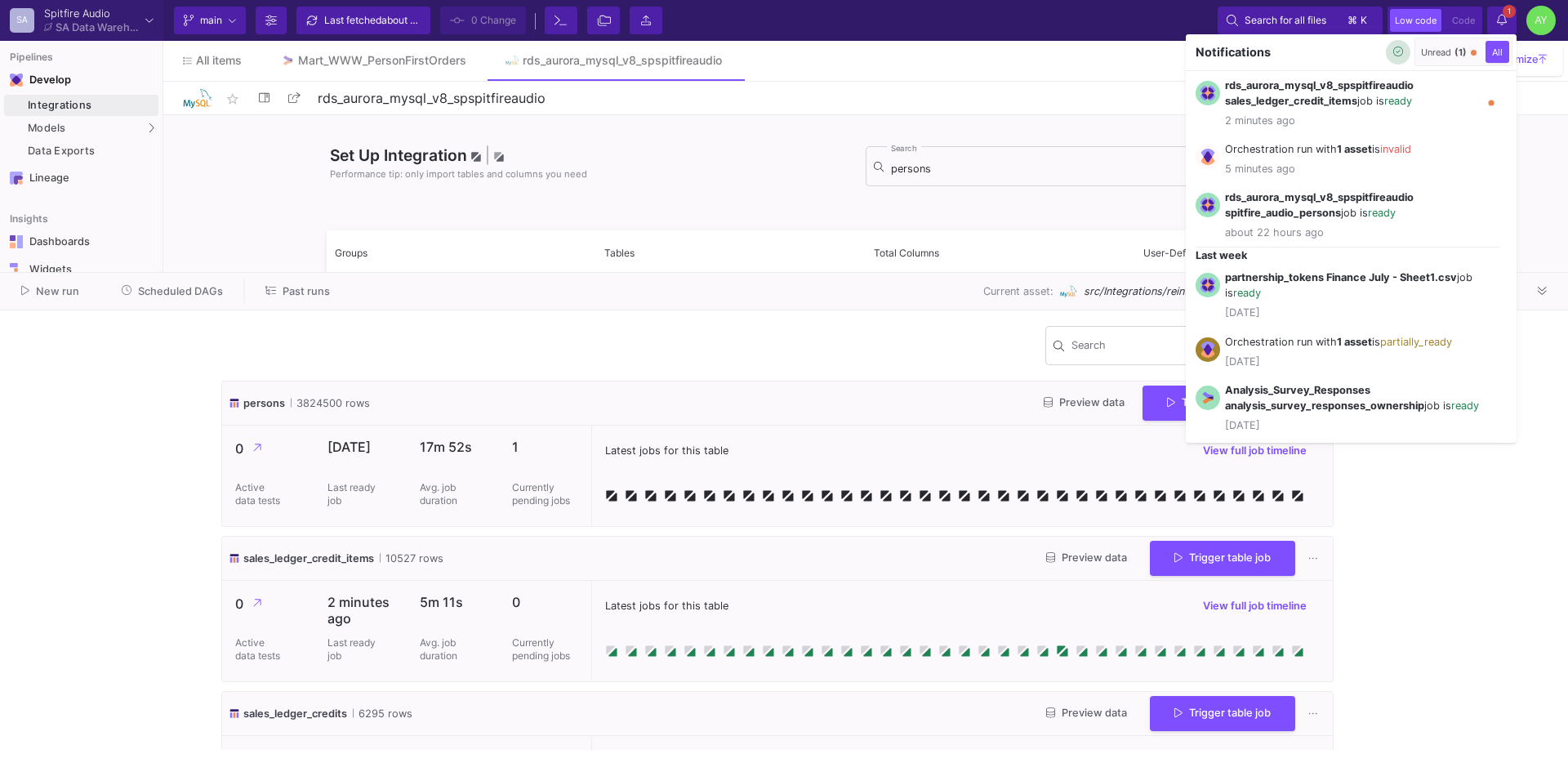
click at [1402, 58] on button "button" at bounding box center [1398, 53] width 25 height 25
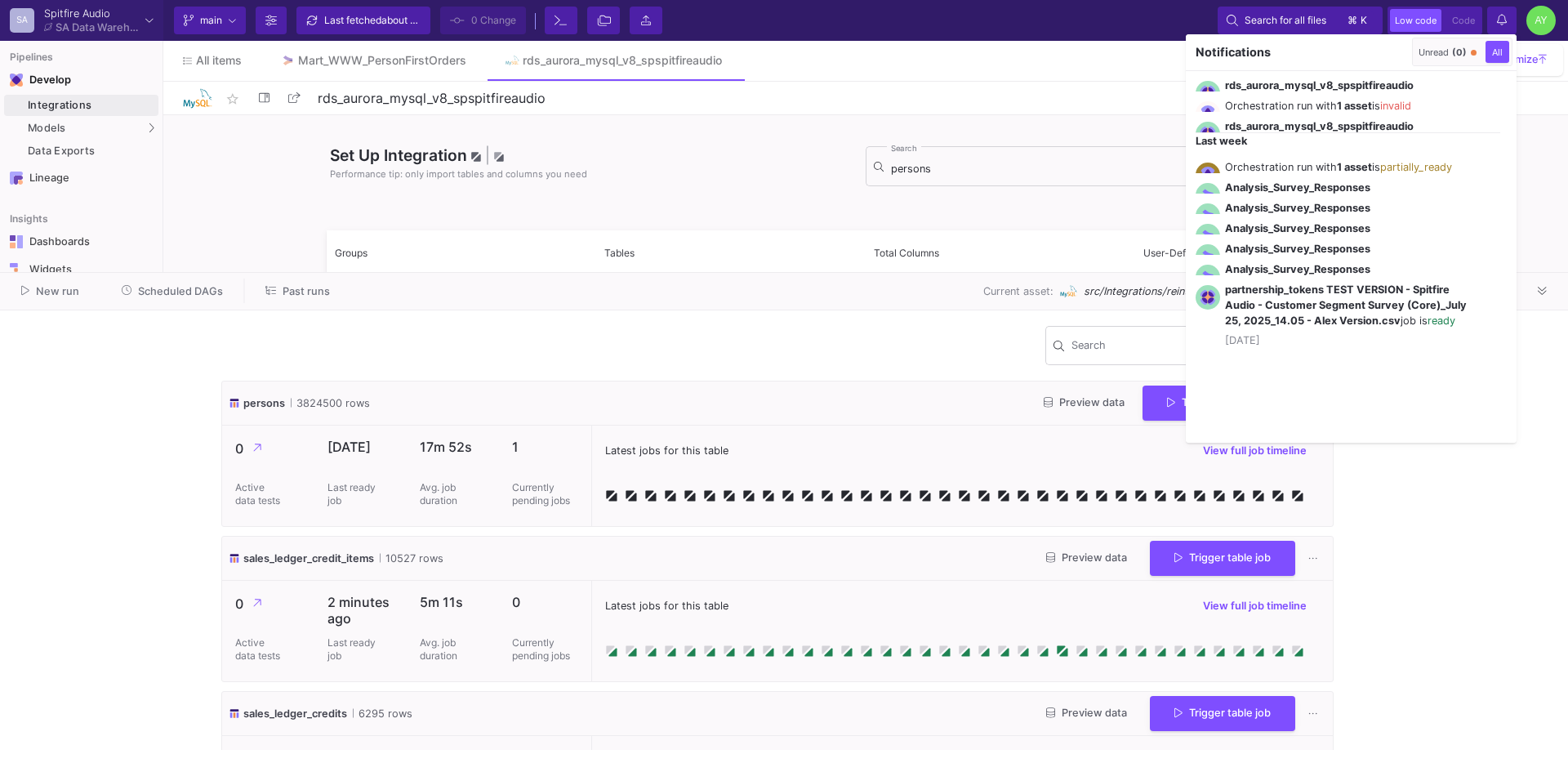
click at [1171, 31] on div at bounding box center [784, 381] width 1568 height 763
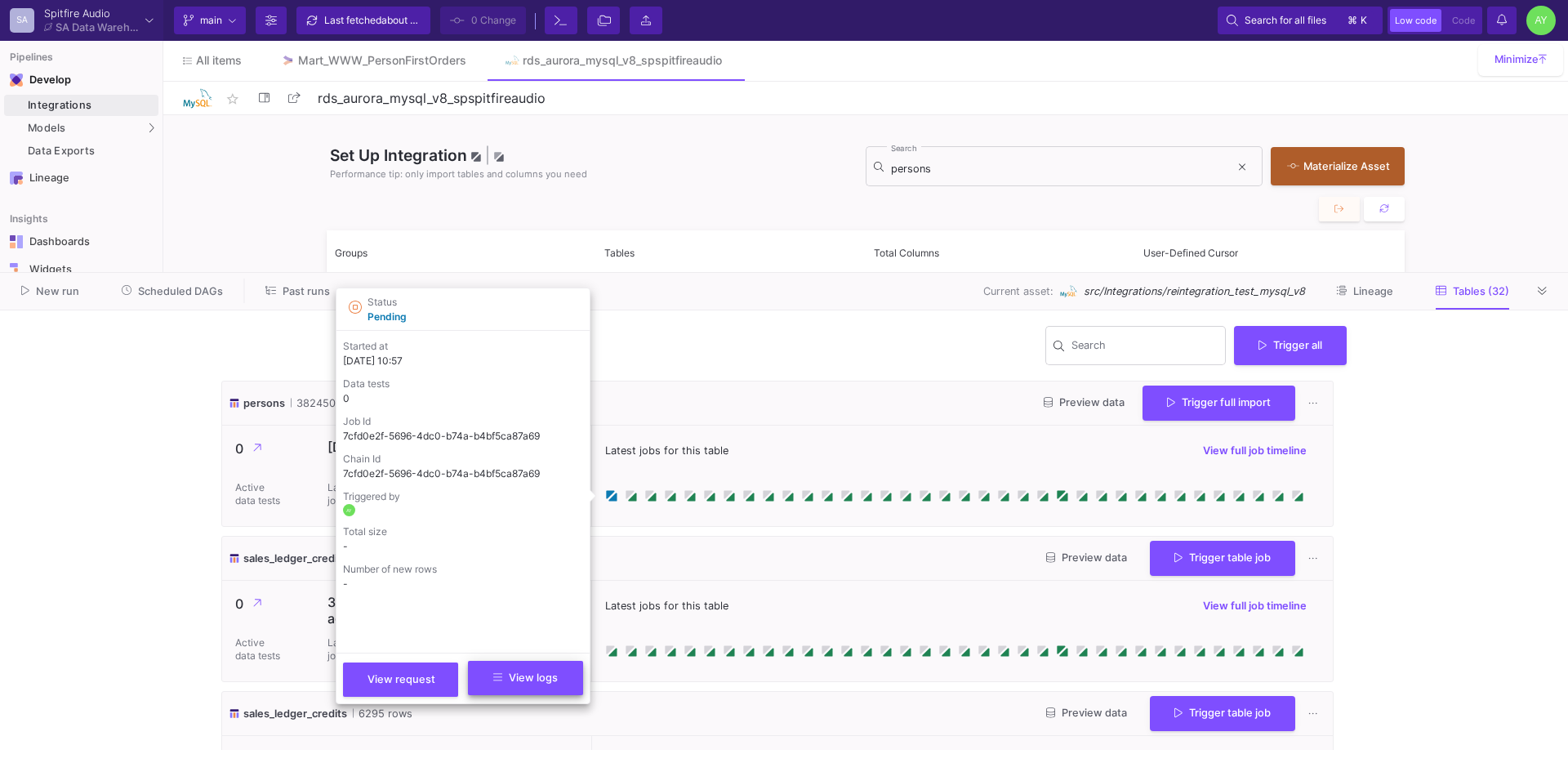
click at [545, 683] on span "View logs" at bounding box center [525, 677] width 64 height 12
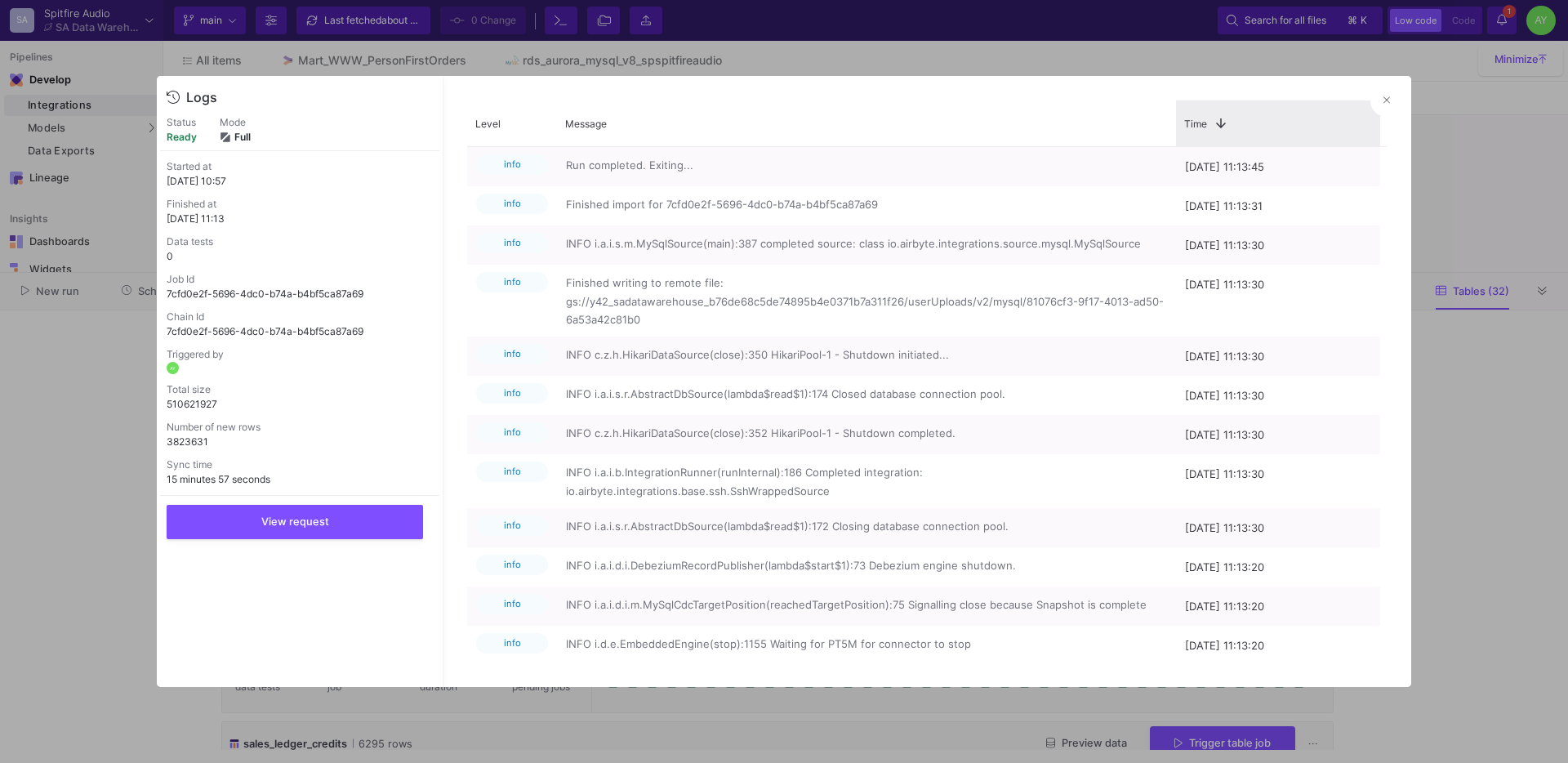
click at [1368, 116] on div "Time 1" at bounding box center [1278, 123] width 188 height 14
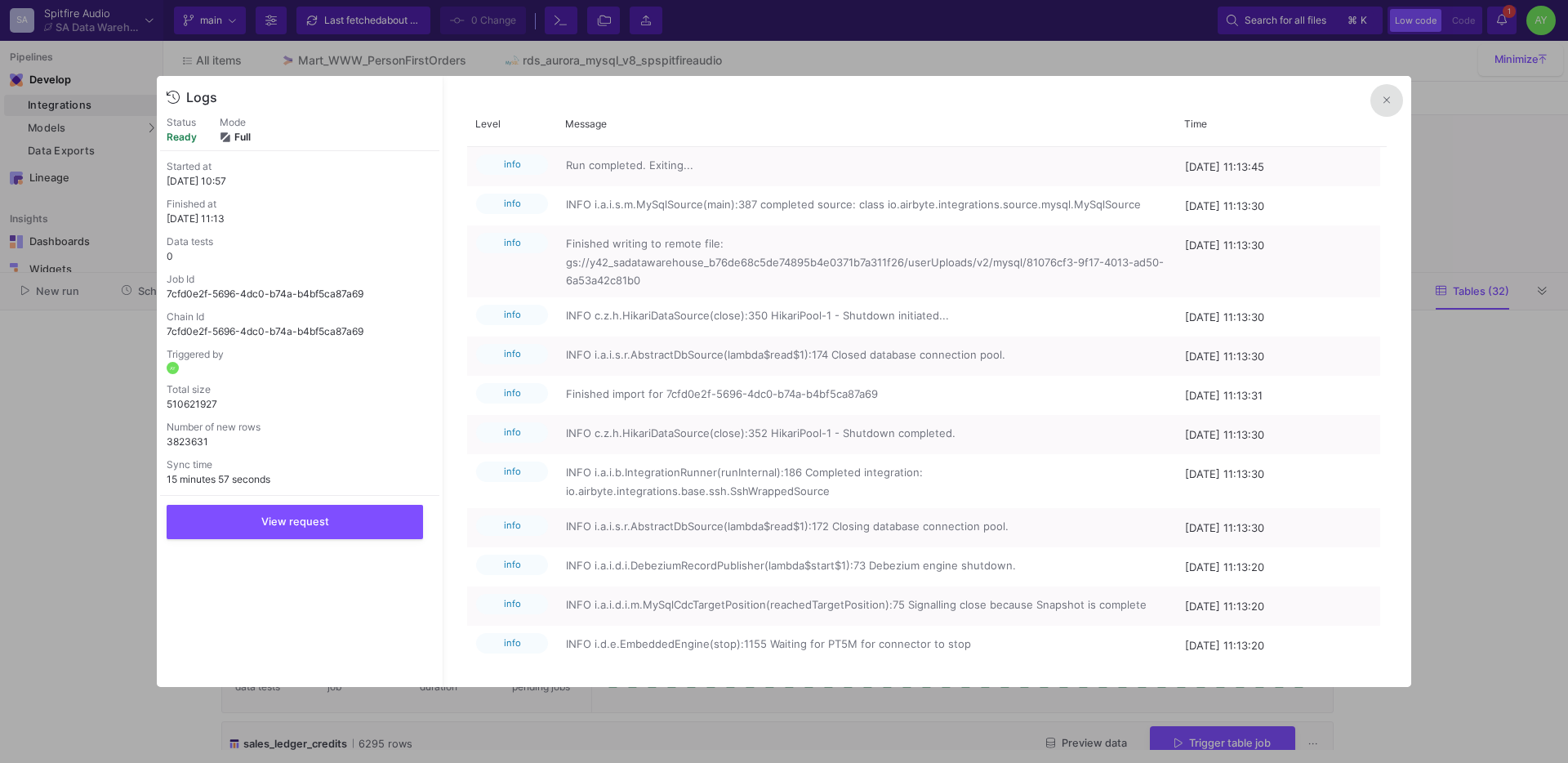
click at [1388, 101] on icon at bounding box center [1386, 100] width 7 height 11
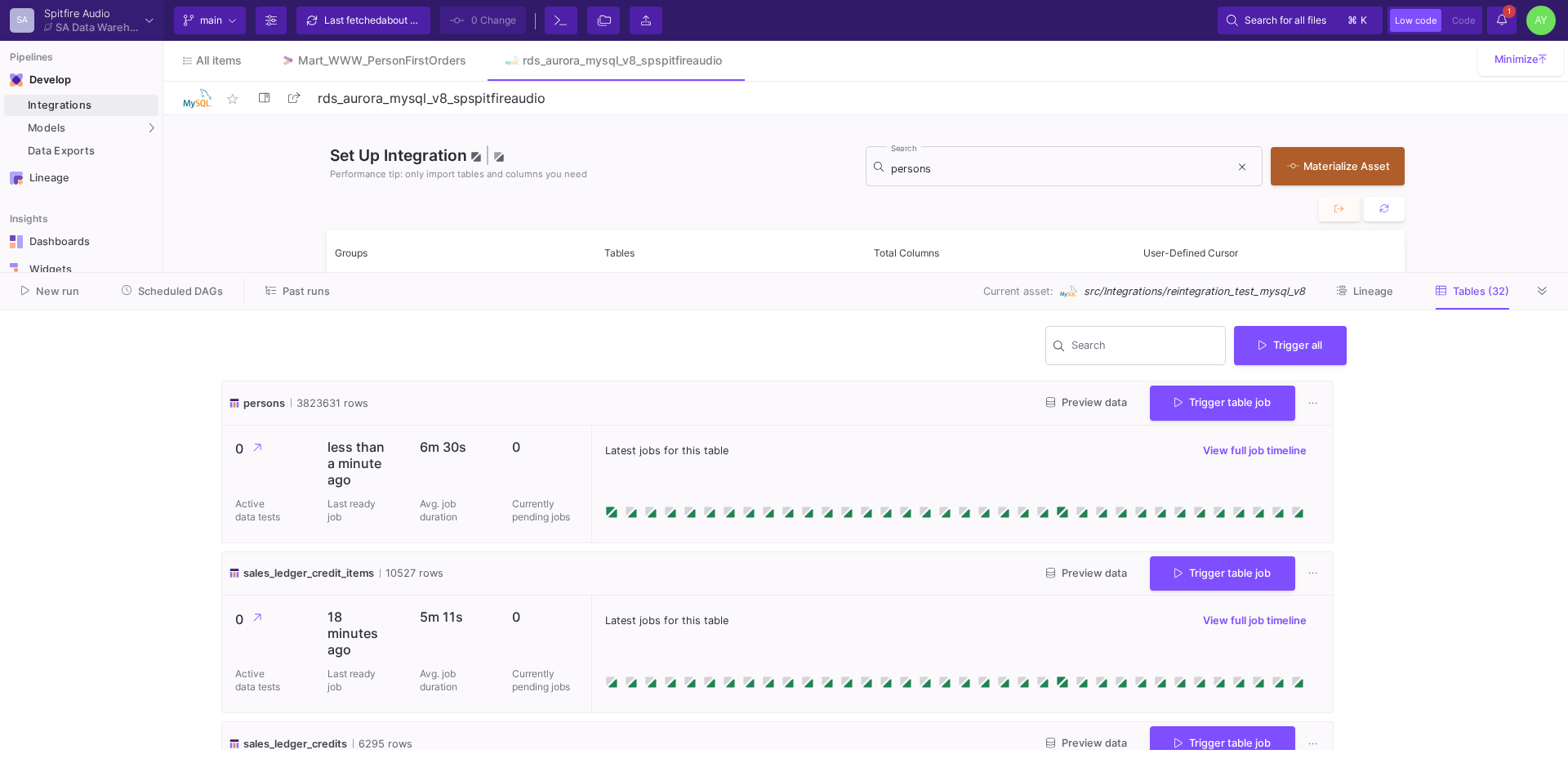
click at [1502, 11] on span "1" at bounding box center [1509, 11] width 13 height 13
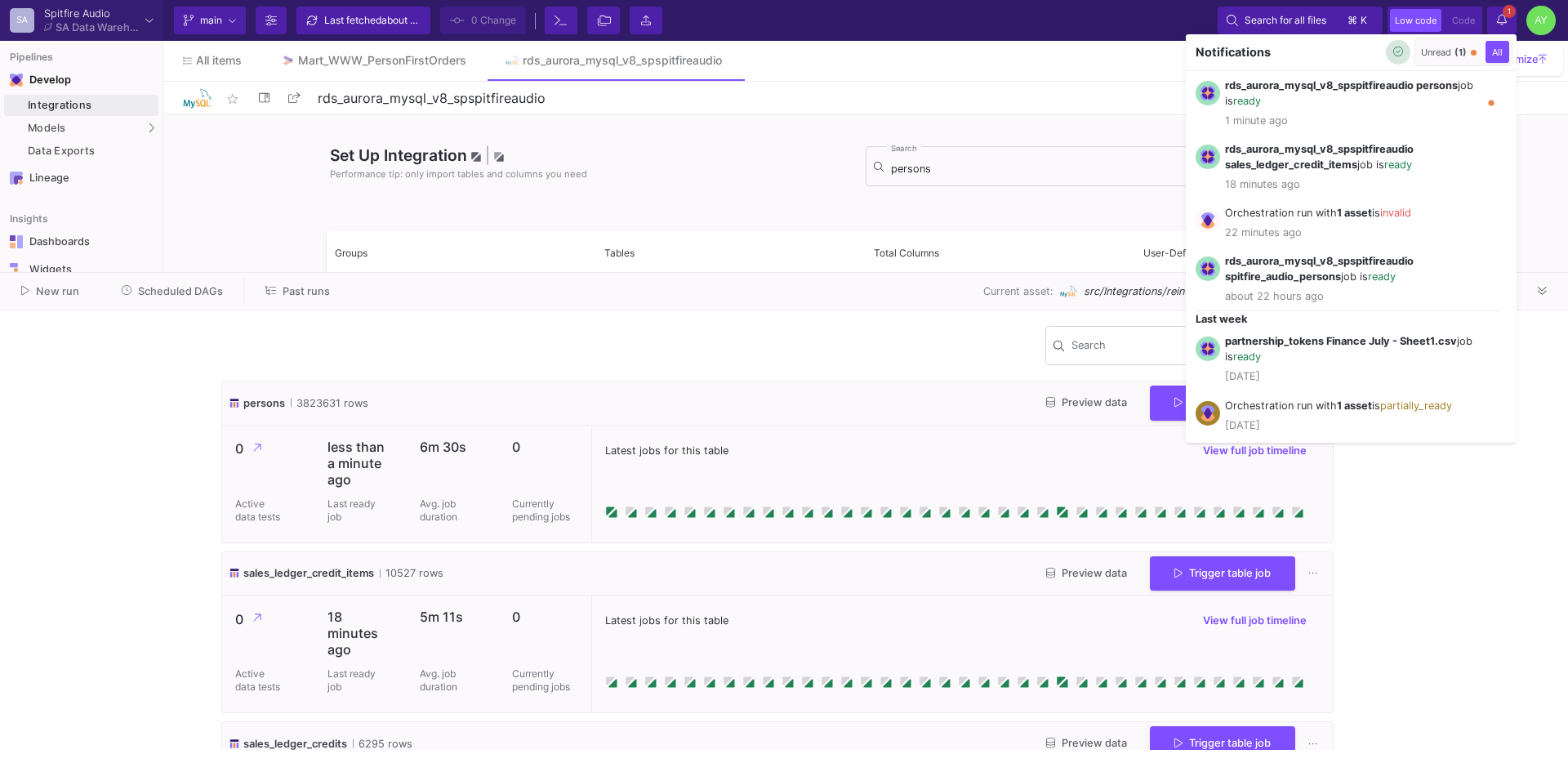
click at [1400, 55] on icon "button" at bounding box center [1398, 52] width 11 height 11
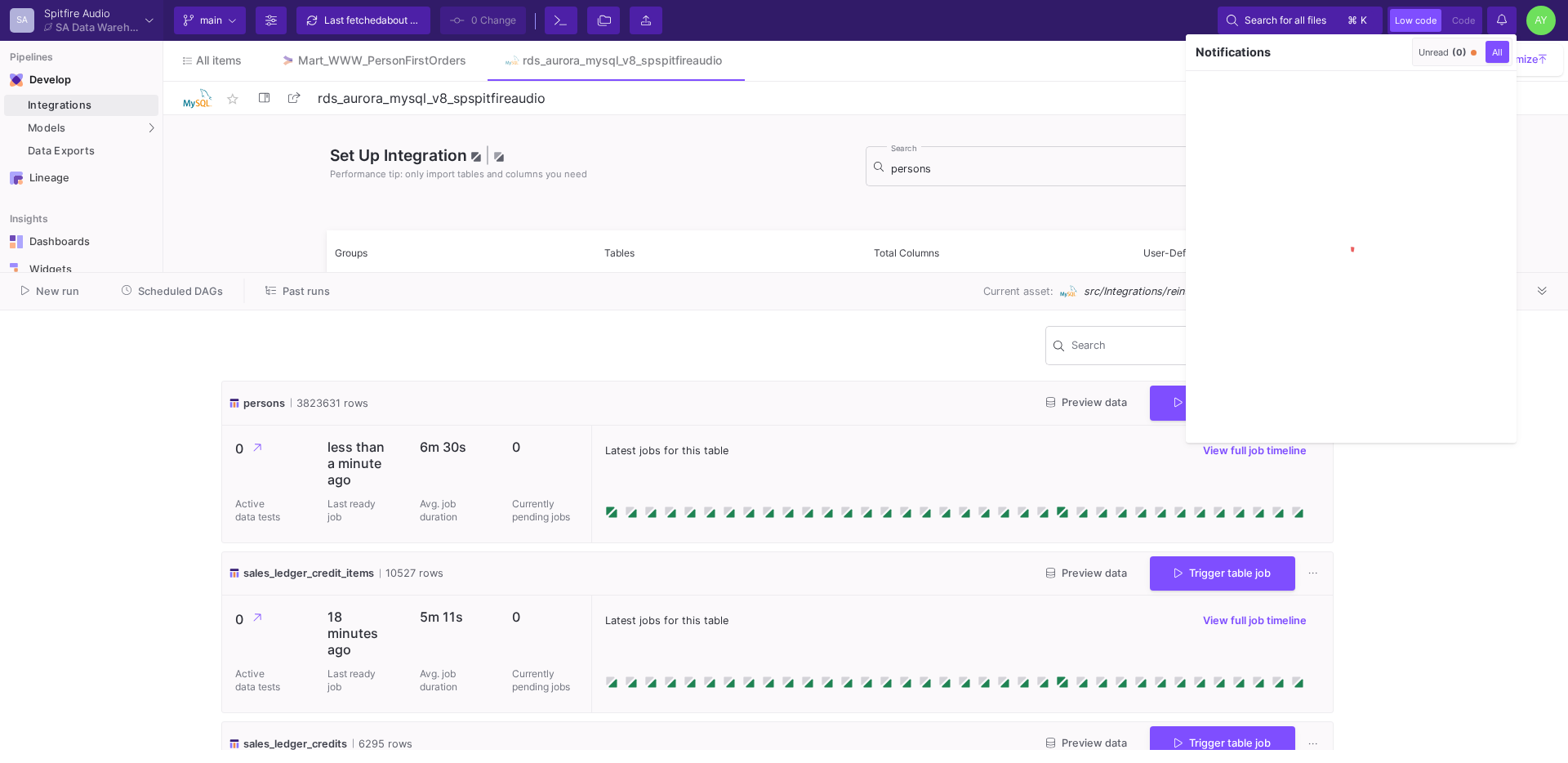
click at [1502, 23] on div at bounding box center [784, 381] width 1568 height 763
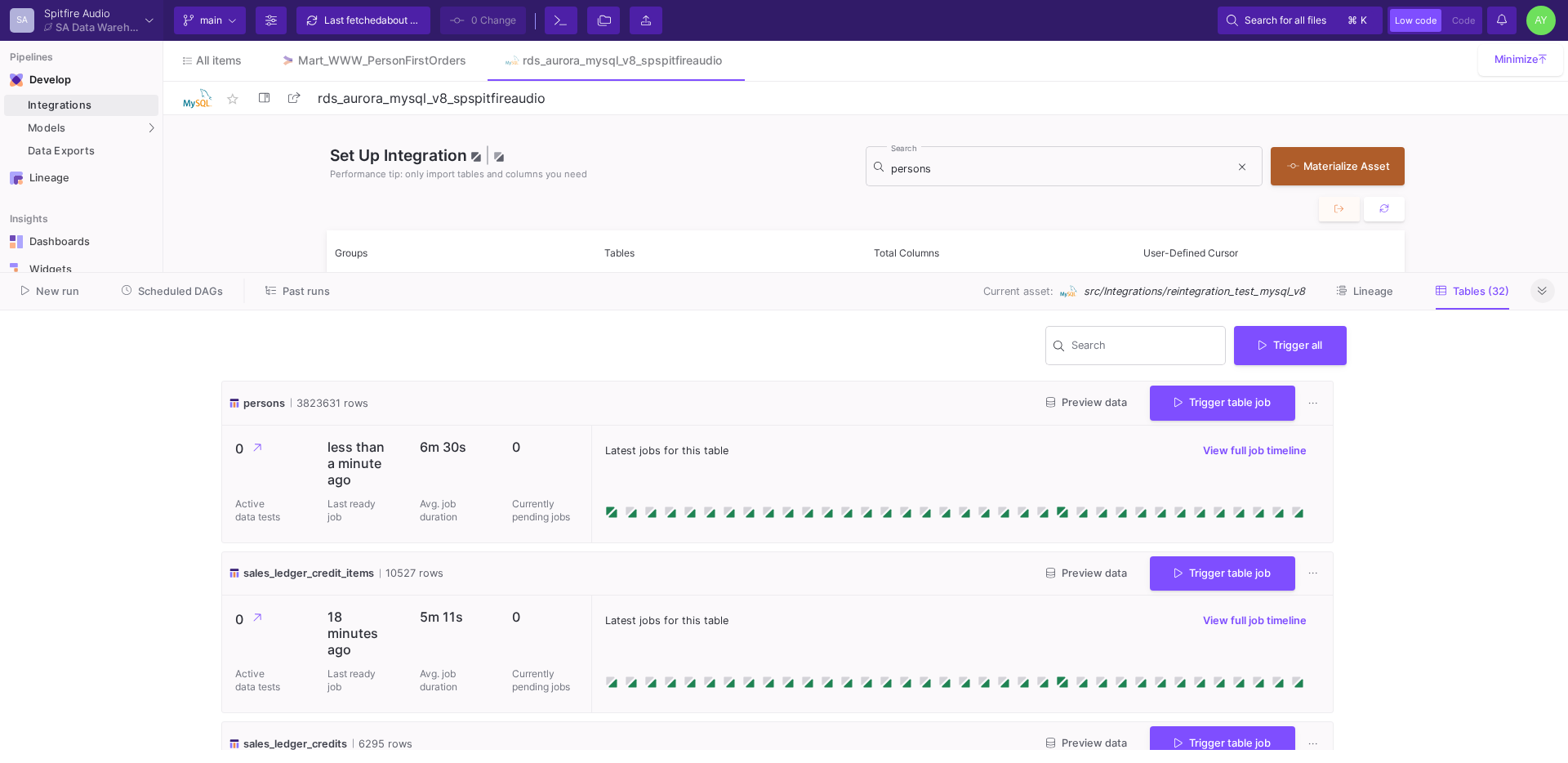
click at [1535, 289] on button at bounding box center [1542, 291] width 25 height 25
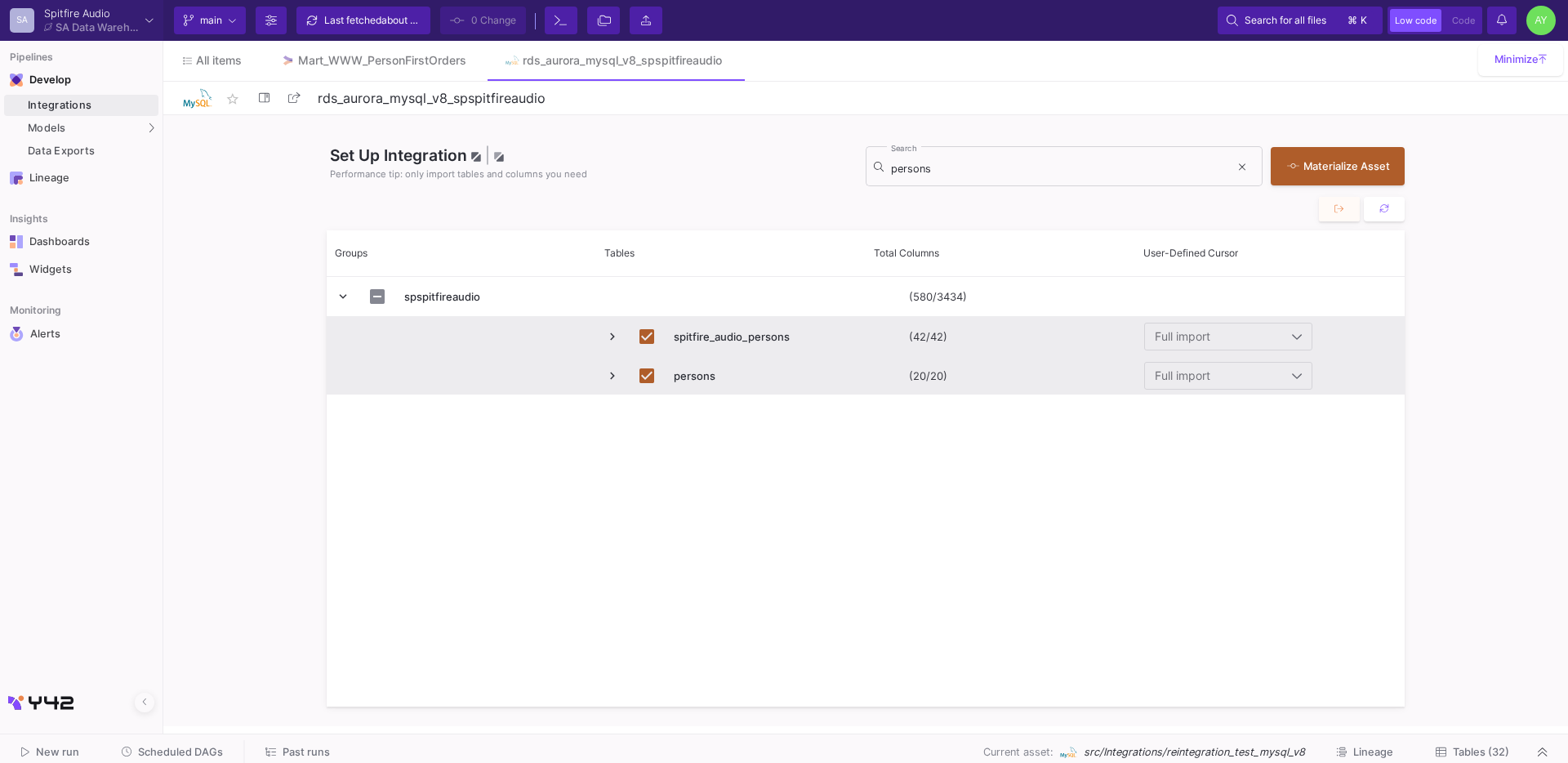
click at [180, 741] on button "Scheduled DAGs" at bounding box center [173, 752] width 142 height 25
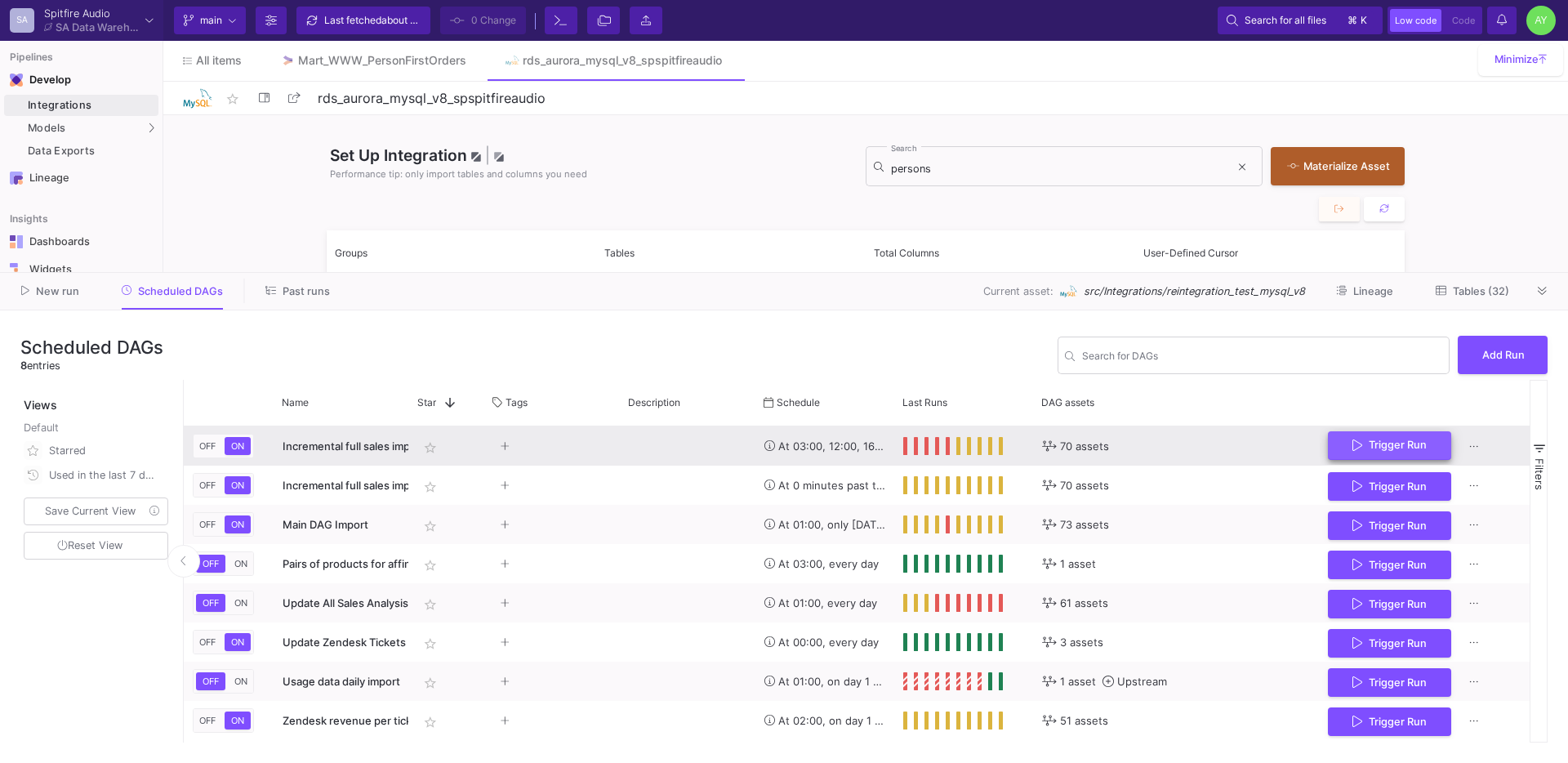
click at [1410, 438] on span "Trigger Run" at bounding box center [1398, 444] width 58 height 12
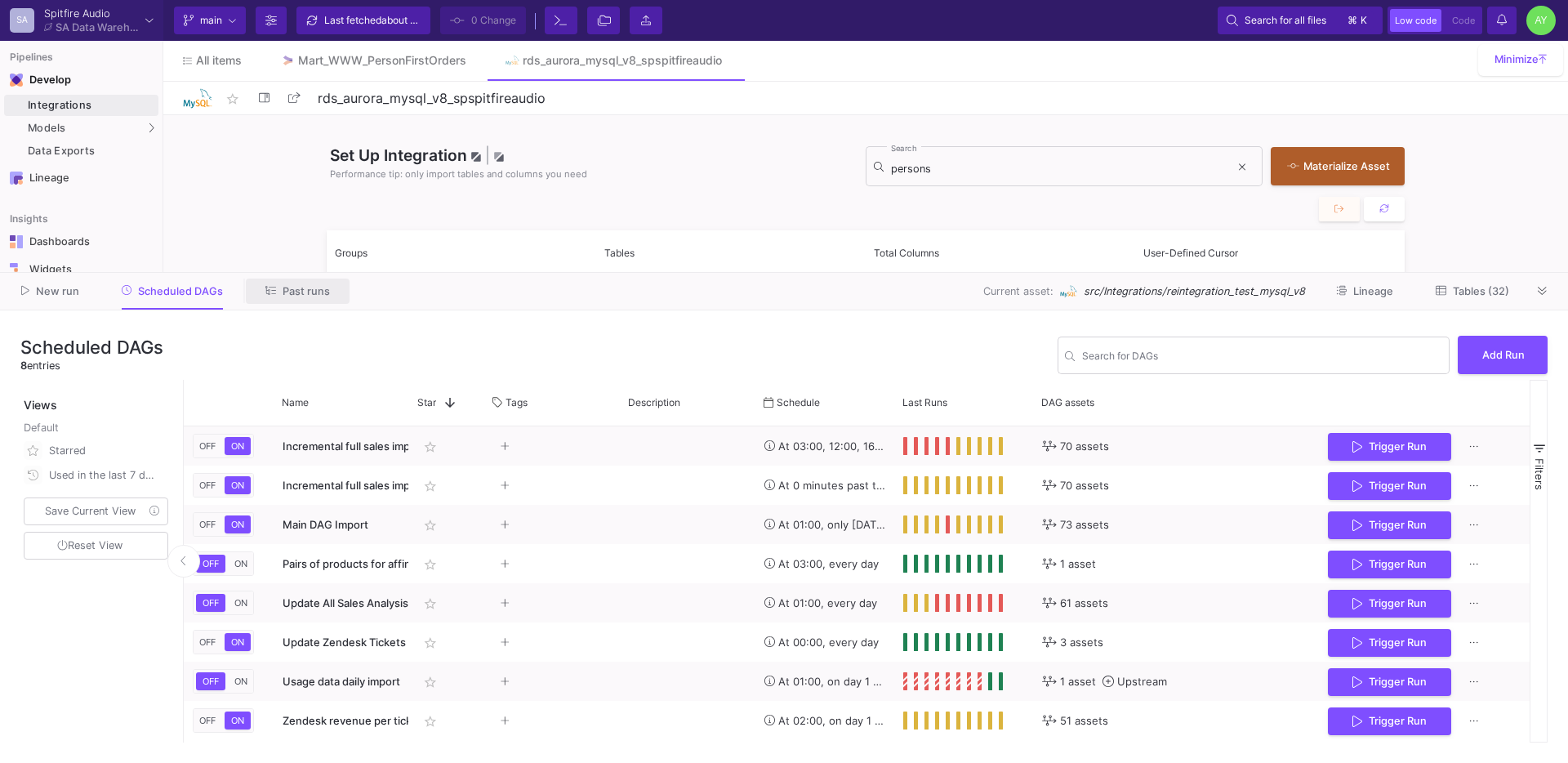
click at [294, 287] on span "Past runs" at bounding box center [305, 291] width 47 height 12
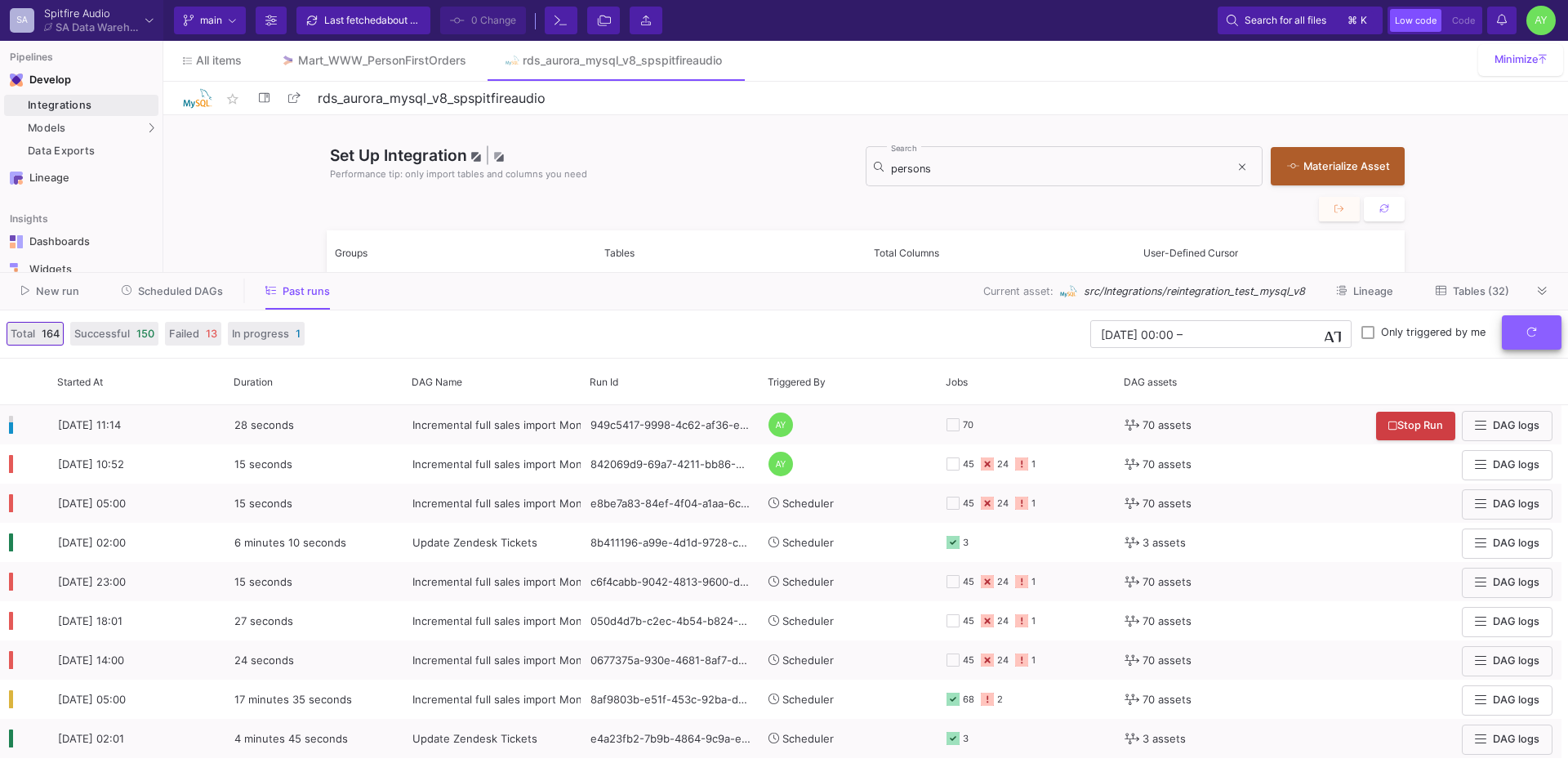
click at [1526, 330] on icon "submit" at bounding box center [1531, 331] width 11 height 11
click at [1531, 329] on icon "submit" at bounding box center [1531, 331] width 11 height 11
click at [1525, 339] on button "submit" at bounding box center [1532, 332] width 59 height 35
click at [1531, 329] on icon "submit" at bounding box center [1531, 331] width 11 height 11
click at [1533, 343] on button "submit" at bounding box center [1532, 332] width 59 height 35
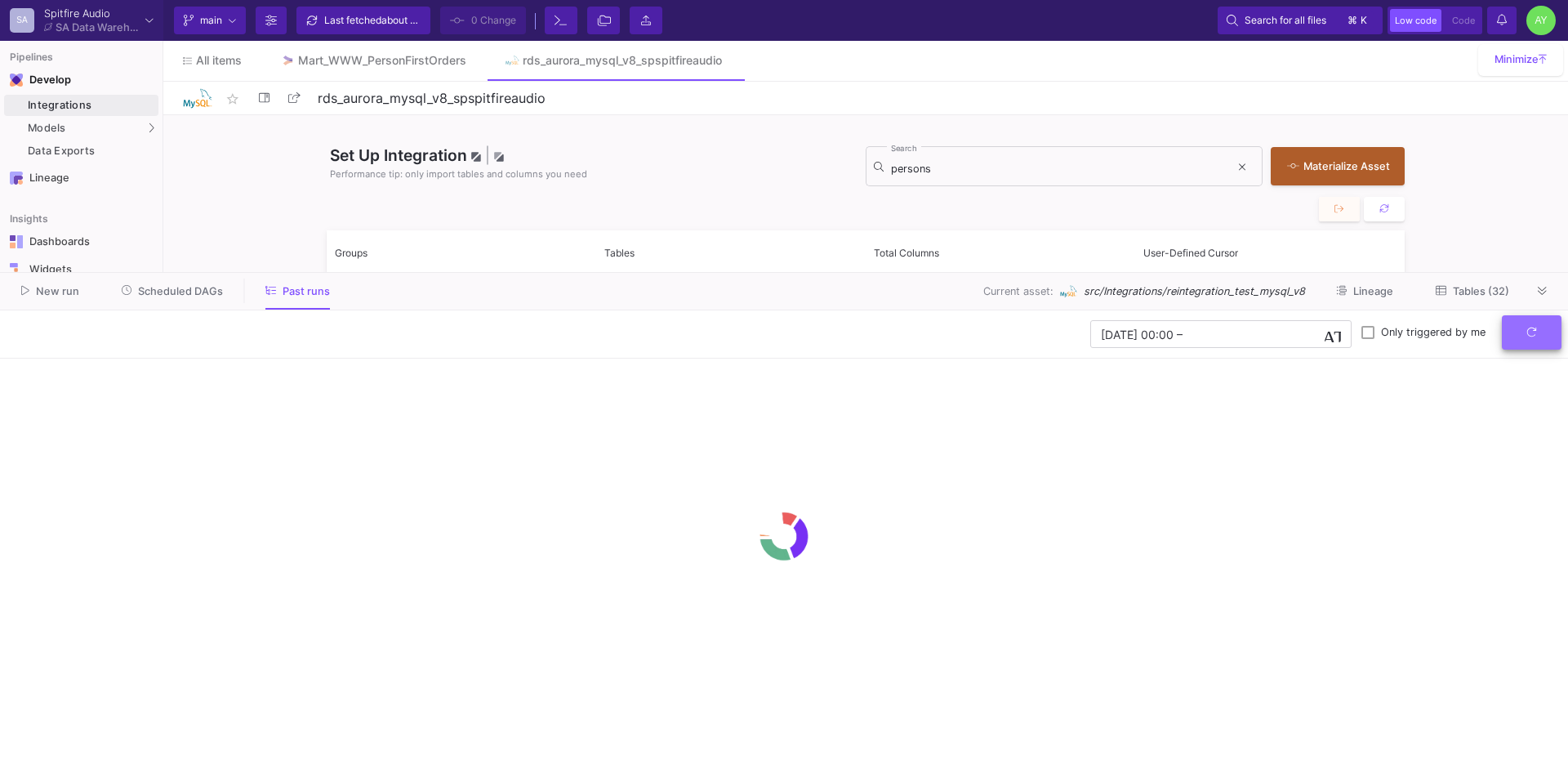
click at [1533, 343] on button "submit" at bounding box center [1532, 332] width 59 height 35
